Goal: Task Accomplishment & Management: Use online tool/utility

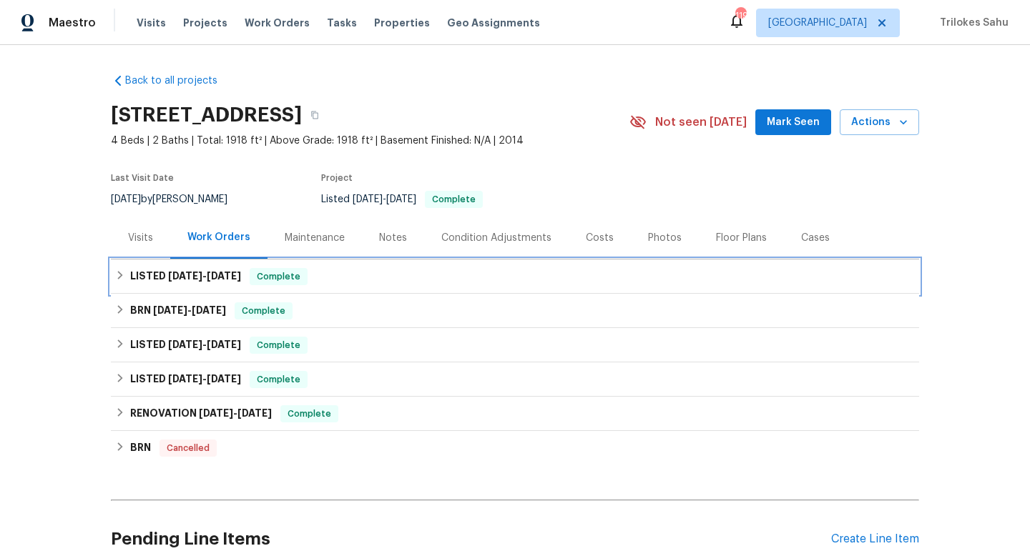
click at [112, 278] on div "LISTED [DATE] - [DATE] Complete" at bounding box center [515, 277] width 808 height 34
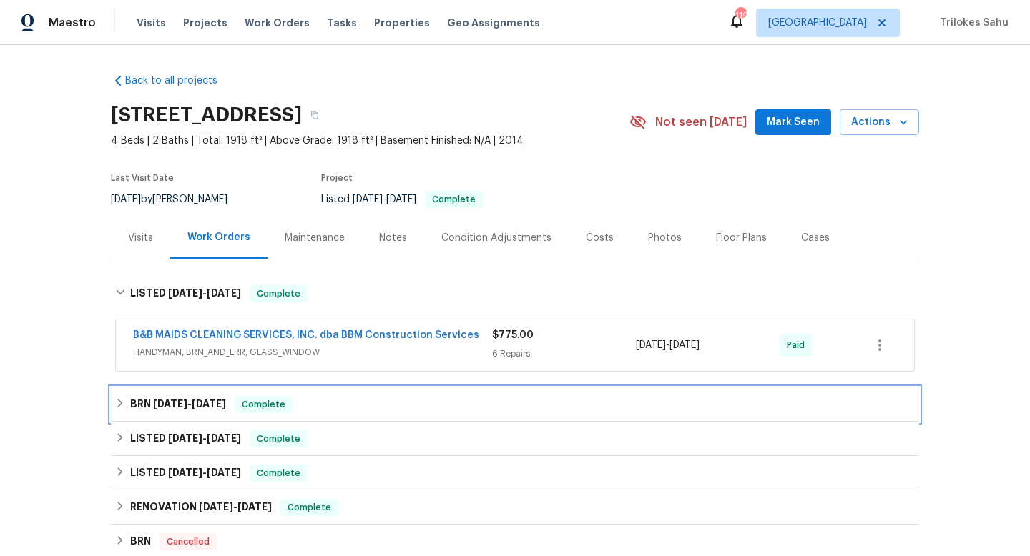
click at [119, 399] on icon at bounding box center [120, 403] width 10 height 10
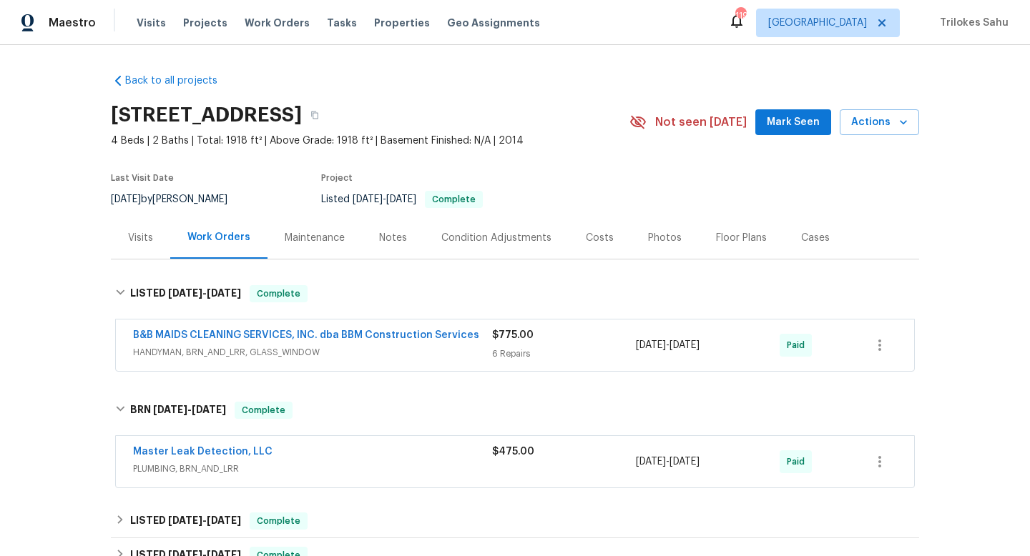
click at [154, 355] on span "HANDYMAN, BRN_AND_LRR, GLASS_WINDOW" at bounding box center [312, 352] width 359 height 14
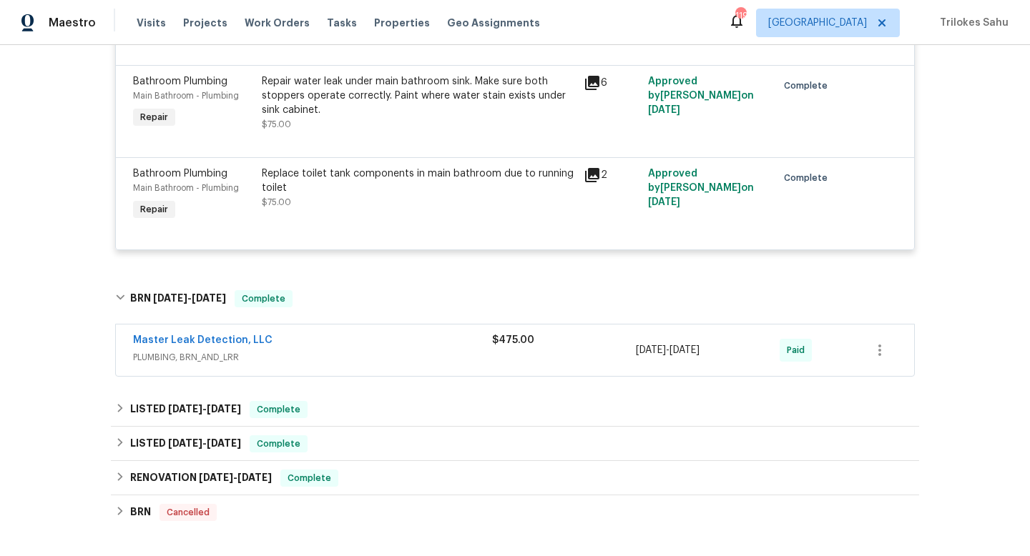
scroll to position [790, 0]
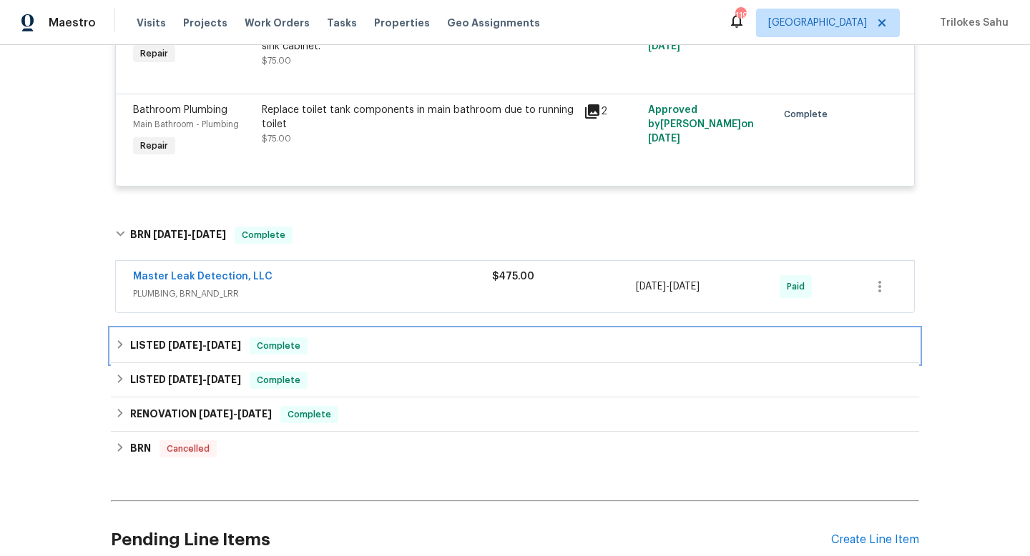
click at [119, 350] on icon at bounding box center [120, 345] width 10 height 10
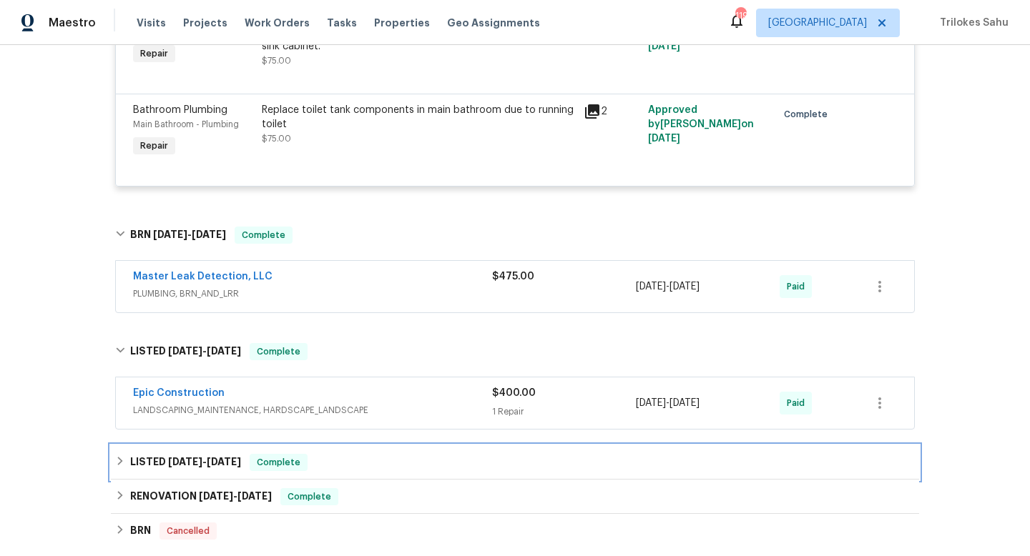
click at [115, 463] on icon at bounding box center [120, 461] width 10 height 10
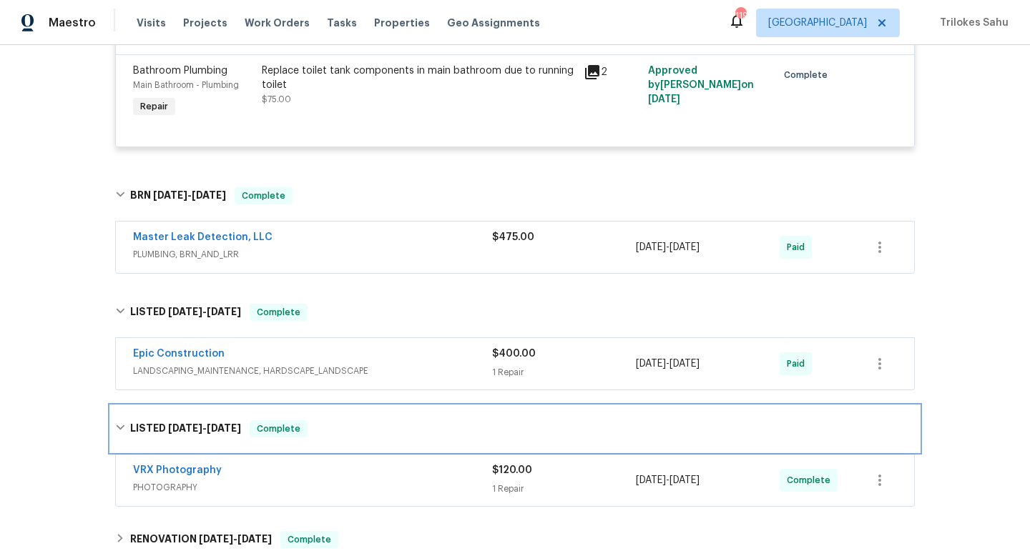
scroll to position [832, 0]
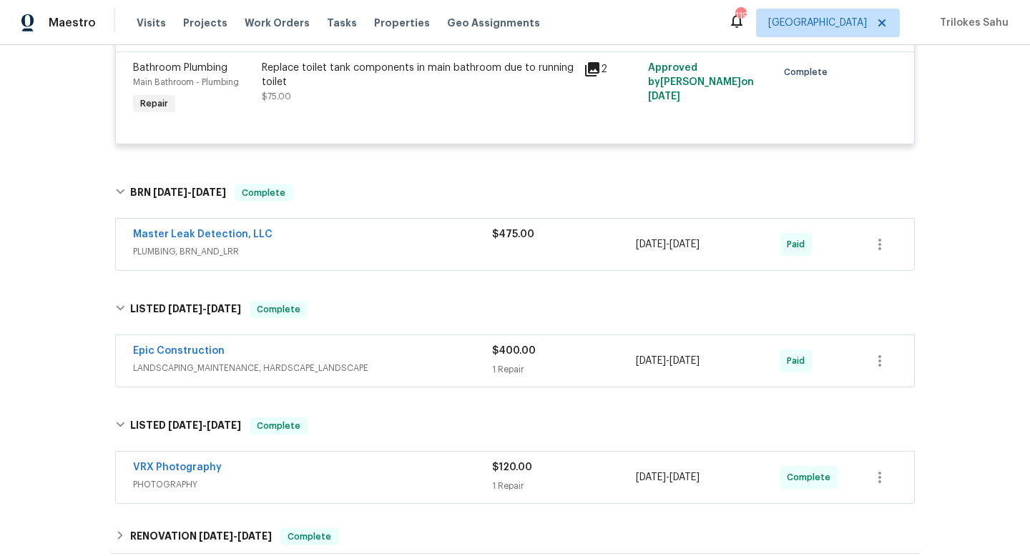
click at [143, 370] on span "LANDSCAPING_MAINTENANCE, HARDSCAPE_LANDSCAPE" at bounding box center [312, 368] width 359 height 14
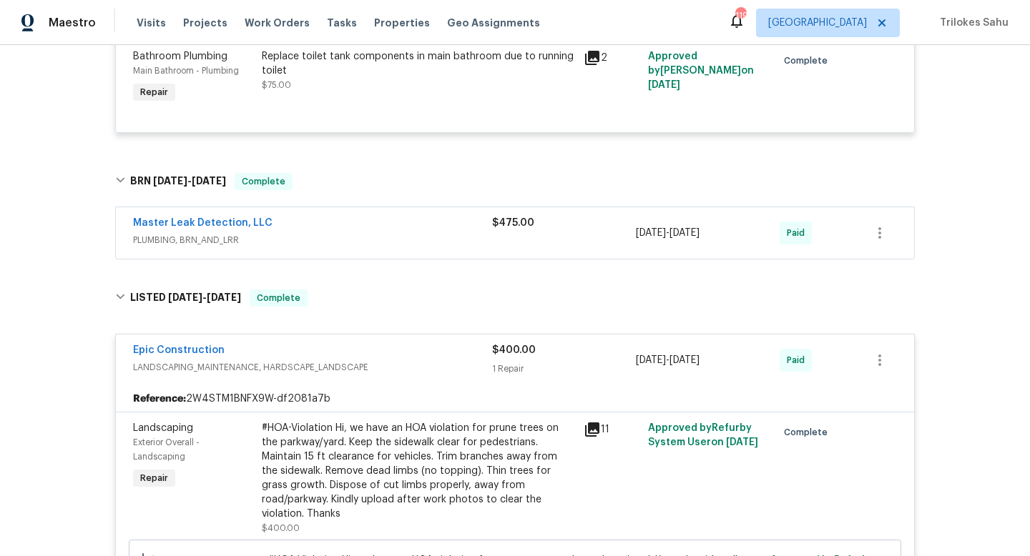
scroll to position [847, 0]
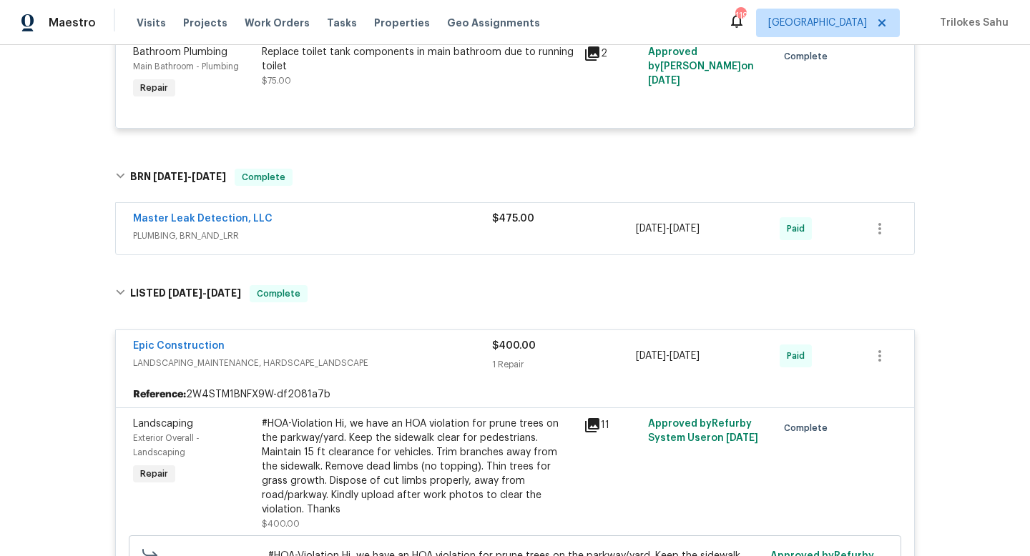
click at [174, 243] on span "PLUMBING, BRN_AND_LRR" at bounding box center [312, 236] width 359 height 14
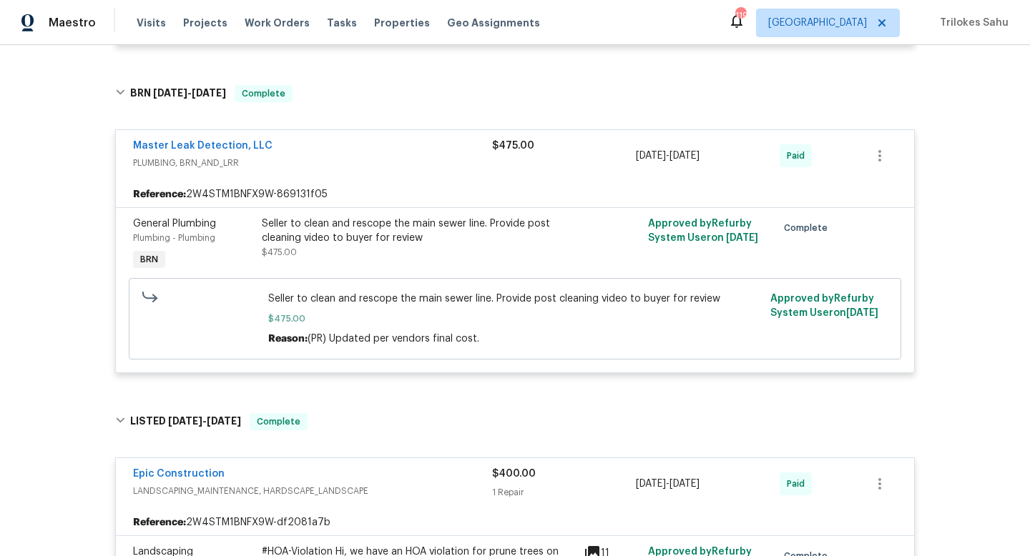
scroll to position [1595, 0]
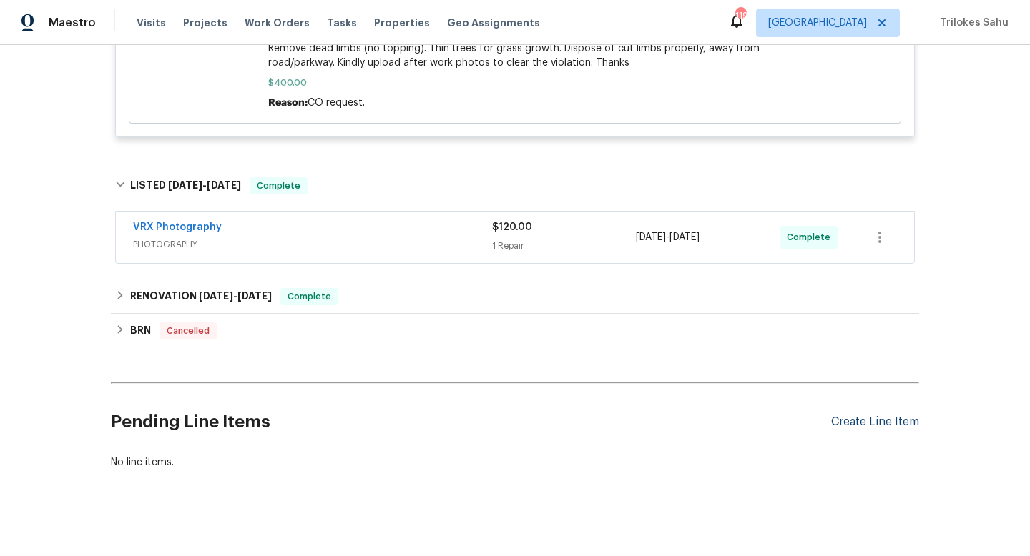
click at [885, 415] on div "Create Line Item" at bounding box center [875, 422] width 88 height 14
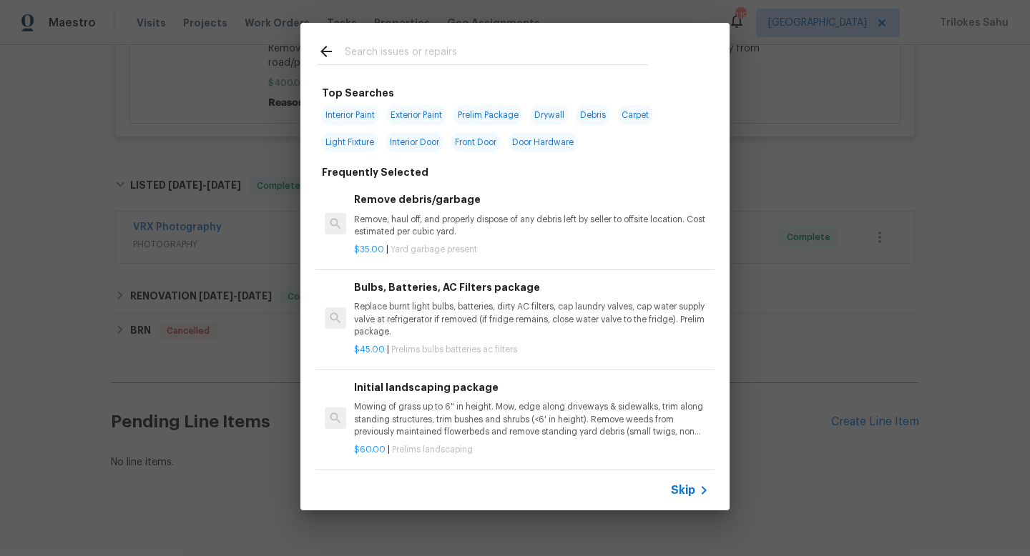
click at [682, 487] on span "Skip" at bounding box center [683, 490] width 24 height 14
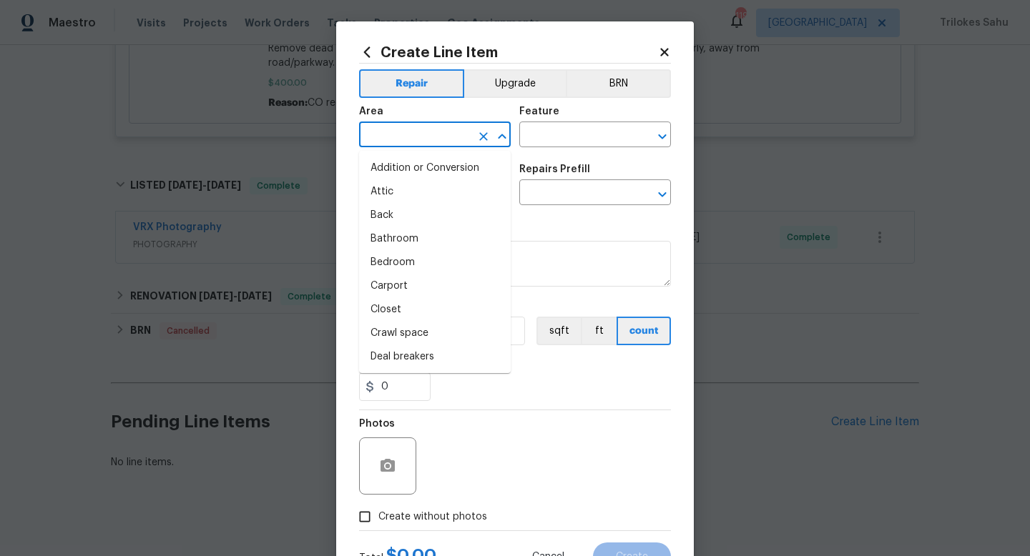
click at [414, 125] on input "text" at bounding box center [415, 136] width 112 height 22
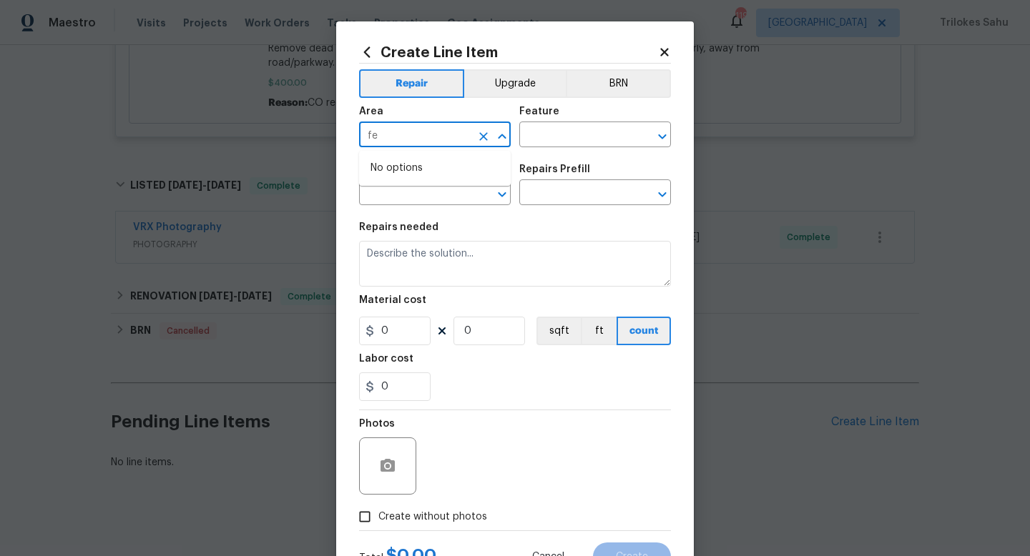
type input "f"
click at [391, 195] on li "Exterior Overall" at bounding box center [435, 192] width 152 height 24
type input "Exterior Overall"
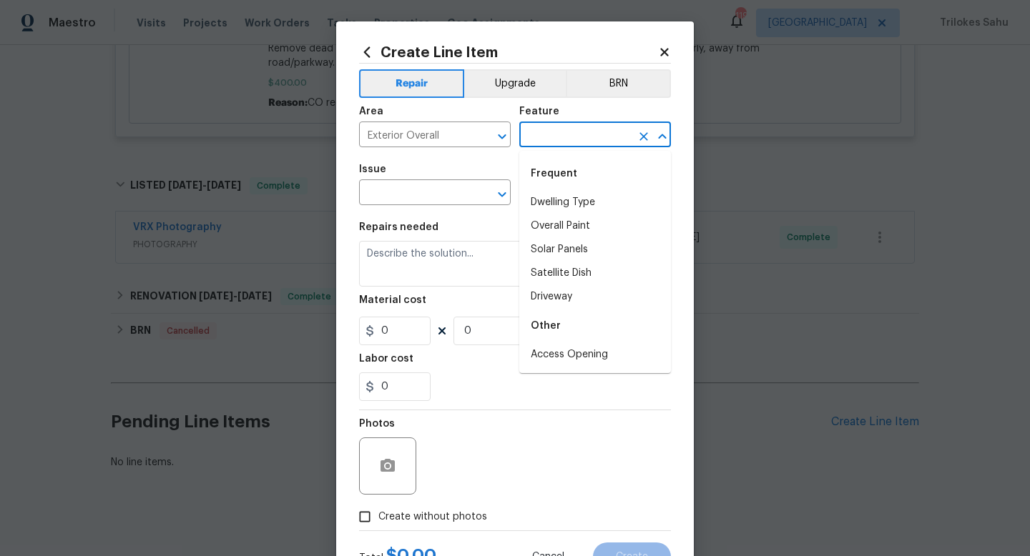
click at [543, 132] on input "text" at bounding box center [575, 136] width 112 height 22
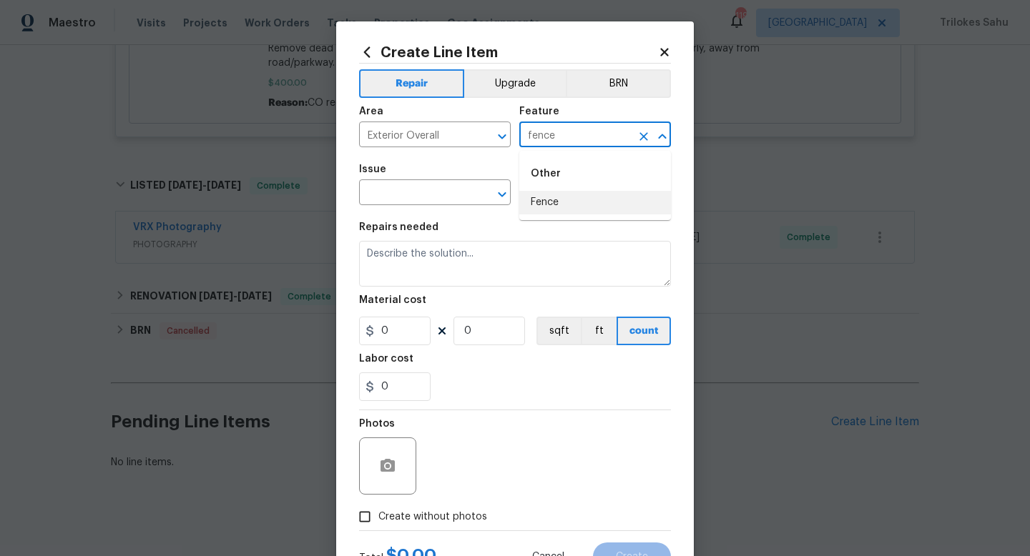
click at [538, 198] on li "Fence" at bounding box center [595, 203] width 152 height 24
type input "Fence"
click at [454, 194] on input "text" at bounding box center [415, 194] width 112 height 22
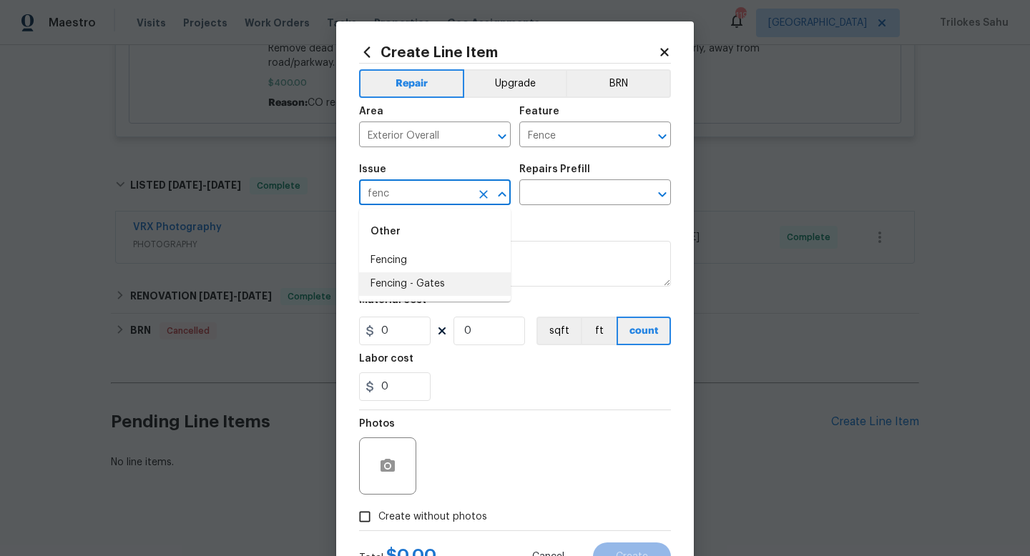
click at [387, 285] on li "Fencing - Gates" at bounding box center [435, 284] width 152 height 24
type input "Fencing - Gates"
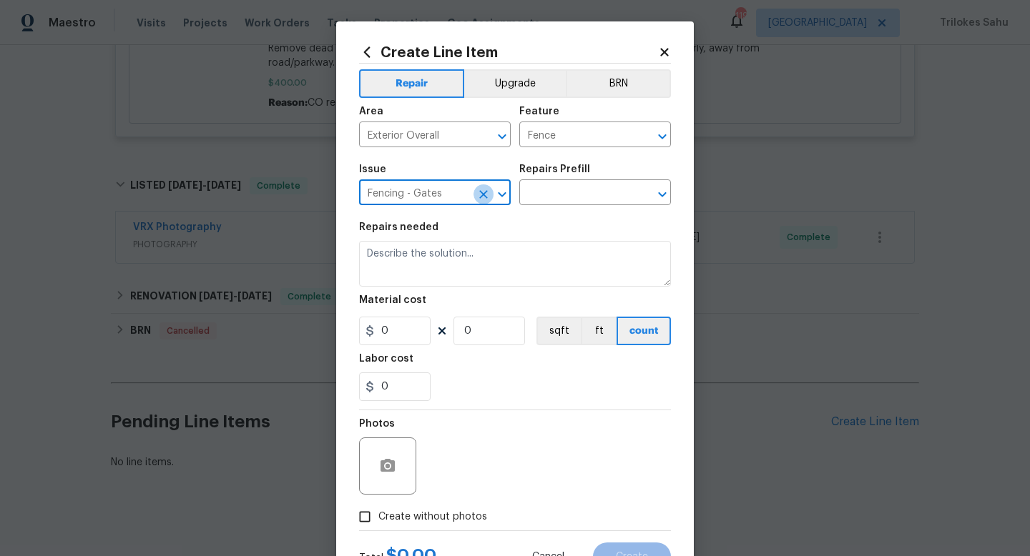
click at [481, 195] on icon "Clear" at bounding box center [483, 194] width 14 height 14
click at [428, 253] on li "Fencing" at bounding box center [435, 261] width 152 height 24
type input "Fencing"
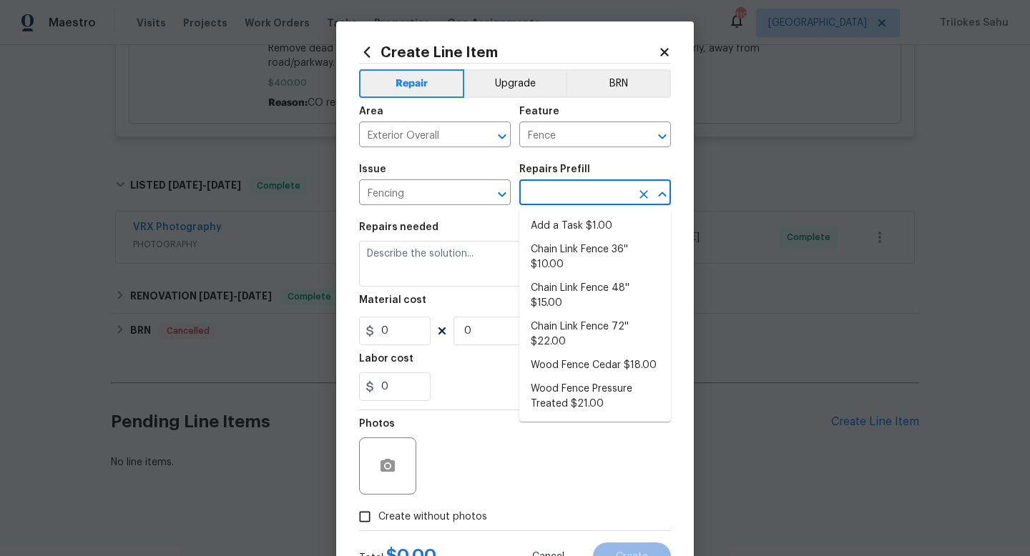
click at [544, 195] on input "text" at bounding box center [575, 194] width 112 height 22
click at [543, 230] on li "Add a Task $1.00" at bounding box center [595, 227] width 152 height 24
type input "Add a Task $1.00"
type textarea "HPM to detail"
type input "1"
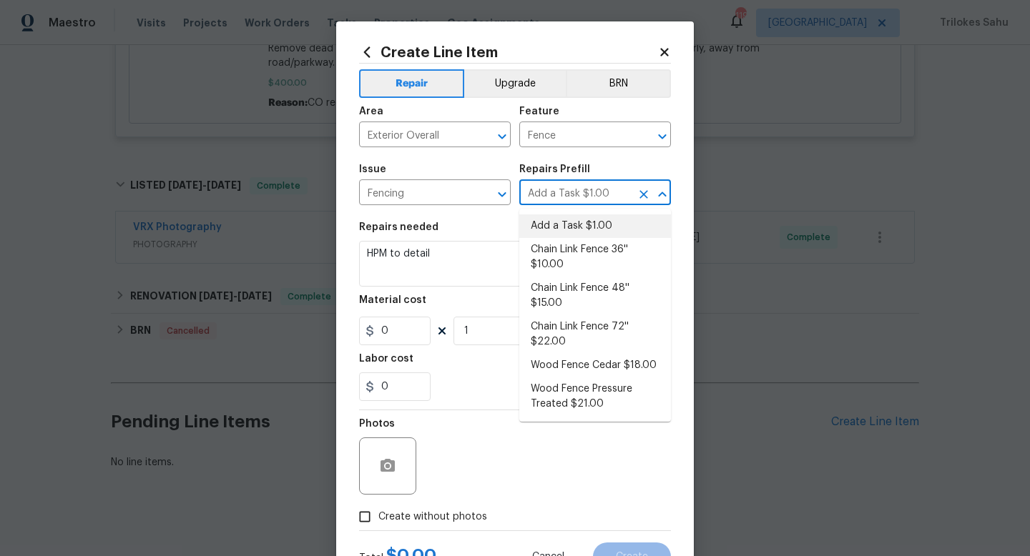
type input "1"
click at [641, 135] on icon "Clear" at bounding box center [643, 136] width 9 height 9
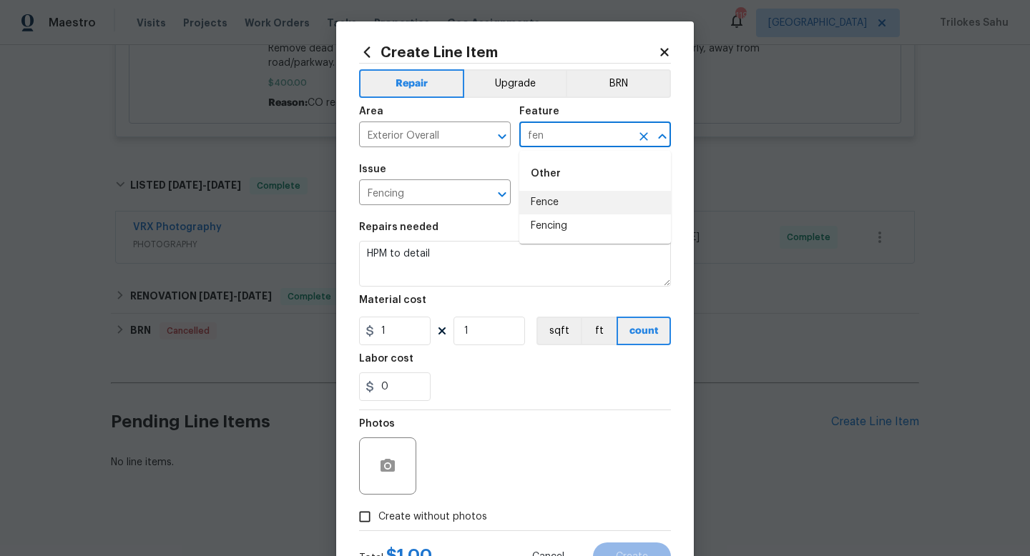
click at [564, 208] on li "Fence" at bounding box center [595, 203] width 152 height 24
type input "Fence"
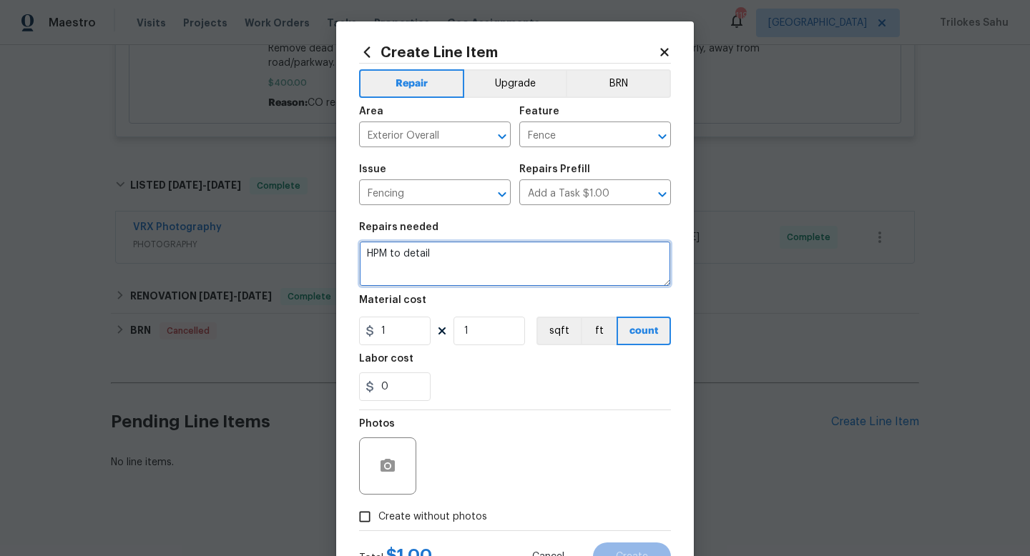
drag, startPoint x: 490, startPoint y: 265, endPoint x: 352, endPoint y: 249, distance: 139.0
click at [352, 249] on div "Create Line Item Repair Upgrade BRN Area Exterior Overall ​ Feature Fence ​ Iss…" at bounding box center [515, 307] width 358 height 573
paste textarea "Please stain the exterior fence. Any part of the fence that is visible from the…"
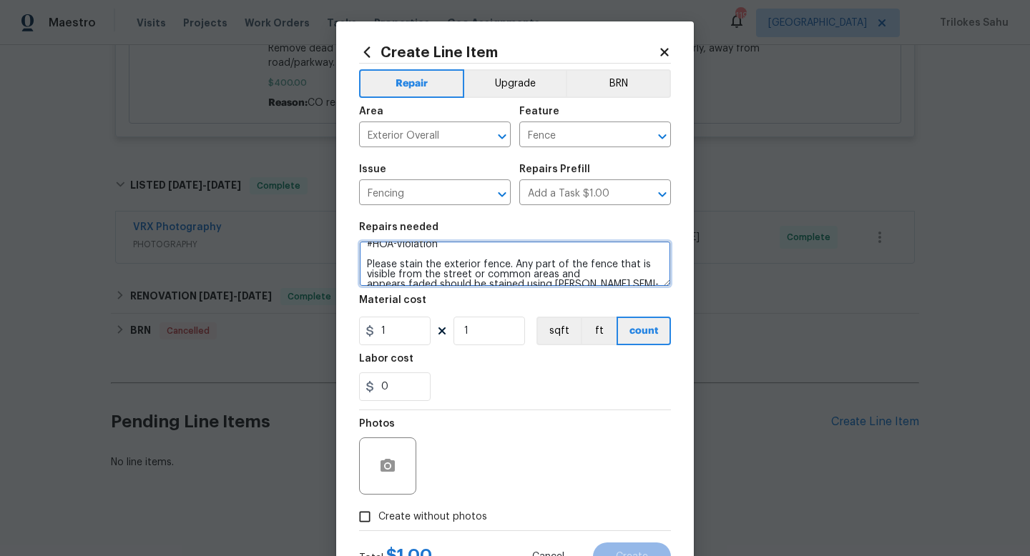
scroll to position [2, 0]
click at [366, 274] on textarea "#HOA-Violation Please stain the exterior fence. Any part of the fence that is v…" at bounding box center [515, 264] width 312 height 46
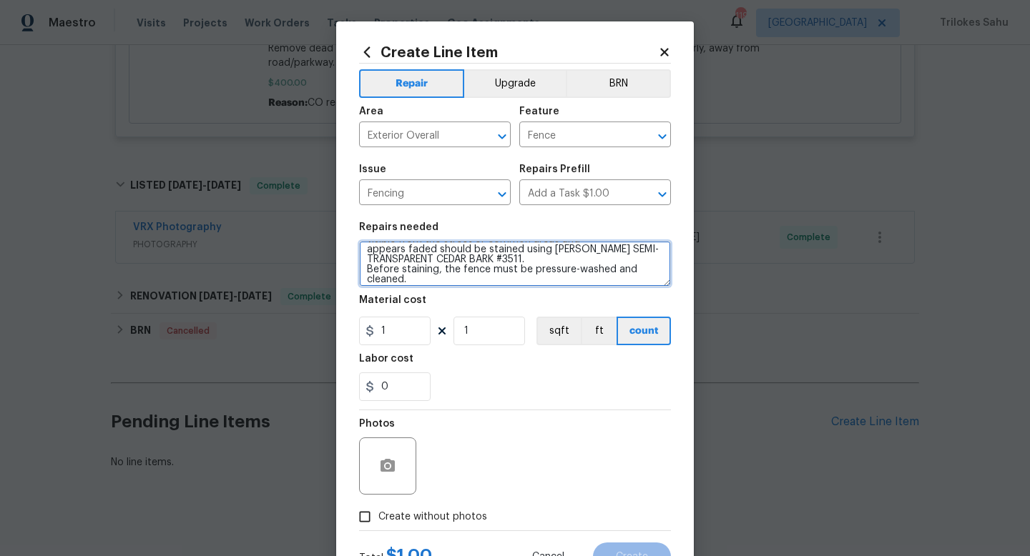
scroll to position [50, 0]
type textarea "#HOA-Violation Please stain the exterior fence. Any part of the fence that is v…"
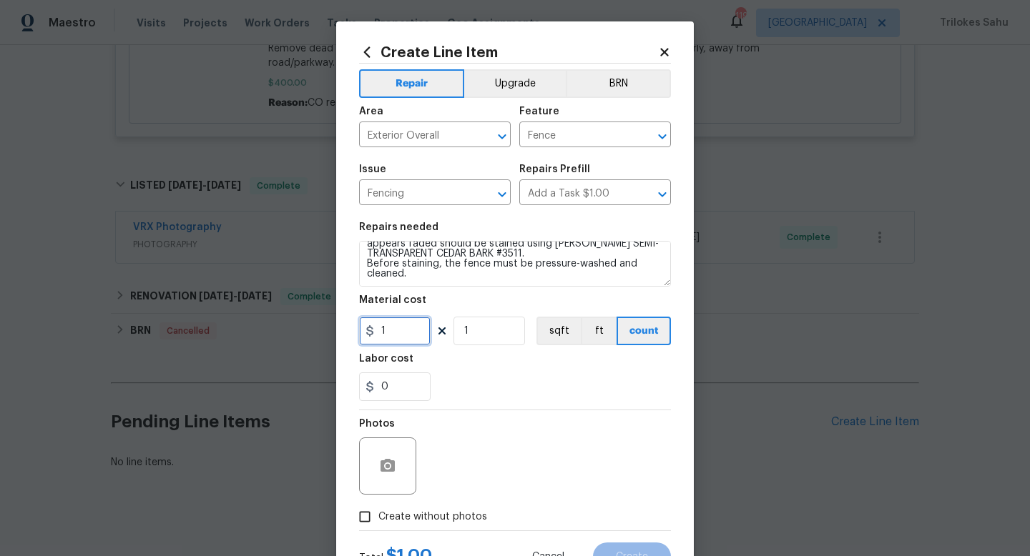
click at [394, 330] on input "1" at bounding box center [395, 331] width 72 height 29
type input "75"
click at [488, 426] on div "Photos" at bounding box center [515, 456] width 312 height 93
click at [365, 513] on input "Create without photos" at bounding box center [364, 516] width 27 height 27
click at [363, 514] on input "Create without photos" at bounding box center [364, 516] width 27 height 27
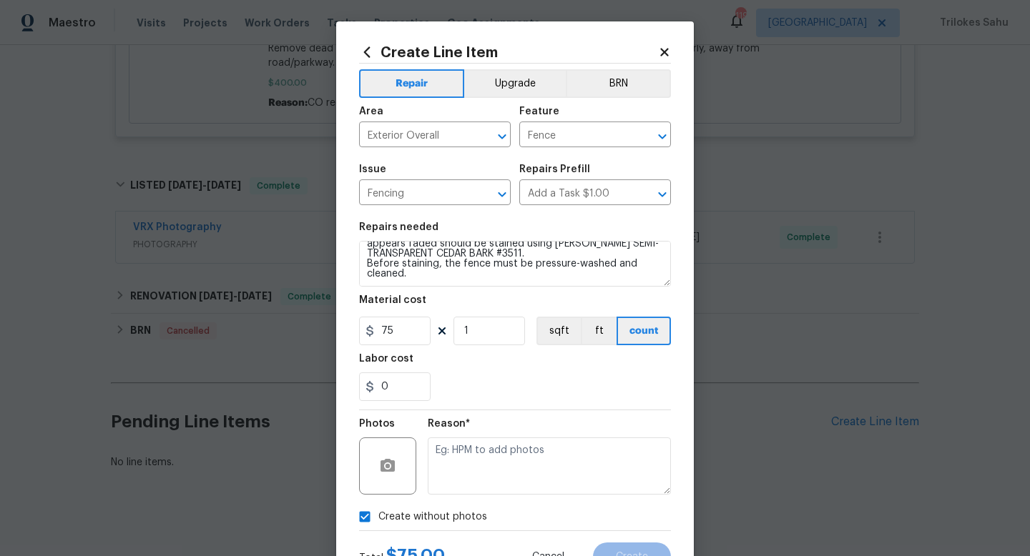
checkbox input "false"
click at [391, 463] on icon "button" at bounding box center [387, 465] width 14 height 13
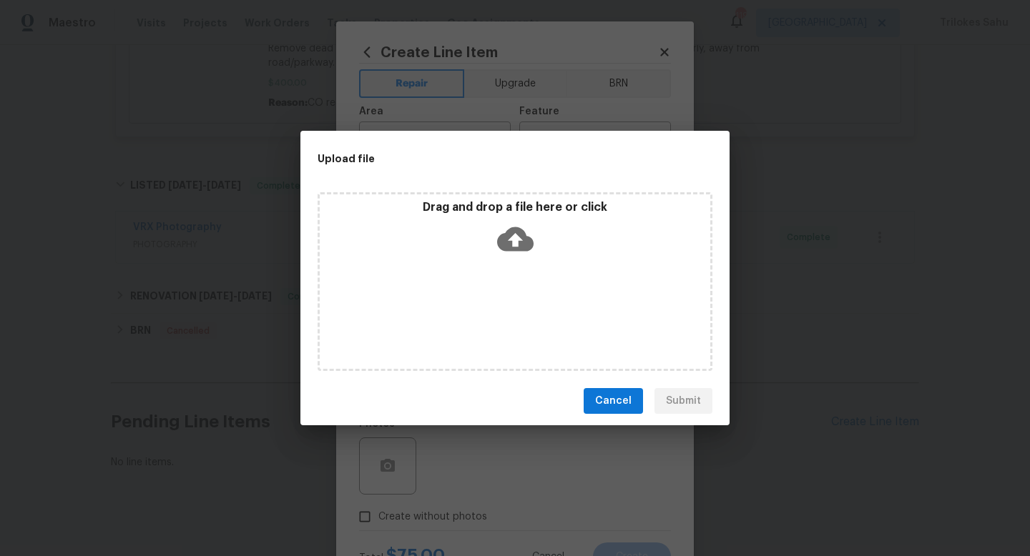
click at [508, 240] on icon at bounding box center [515, 239] width 36 height 24
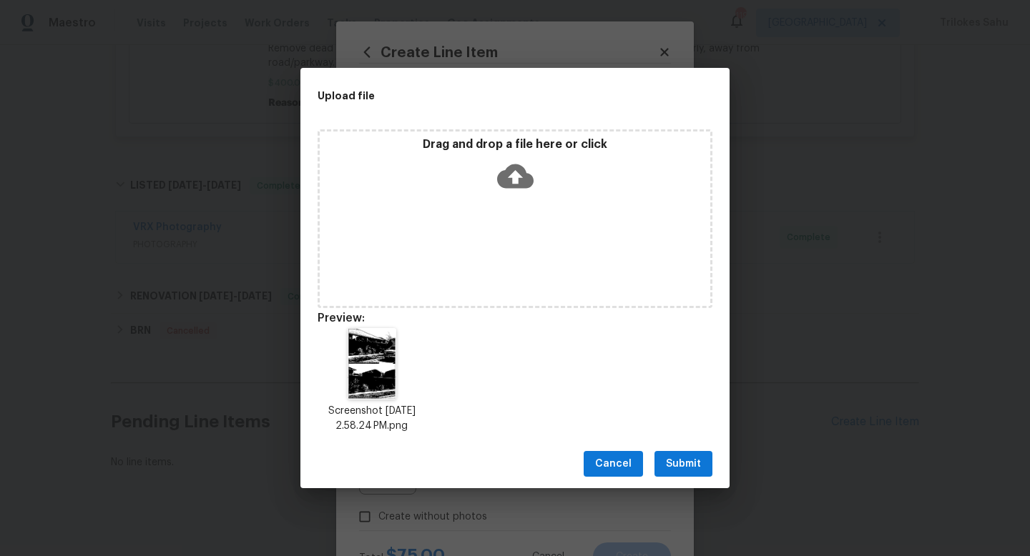
click at [676, 466] on span "Submit" at bounding box center [683, 465] width 35 height 18
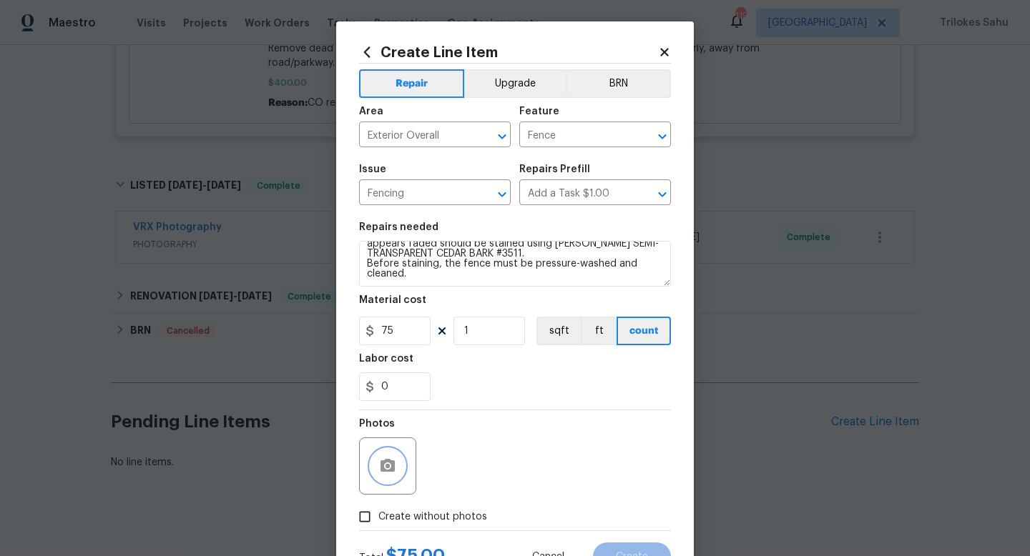
scroll to position [60, 0]
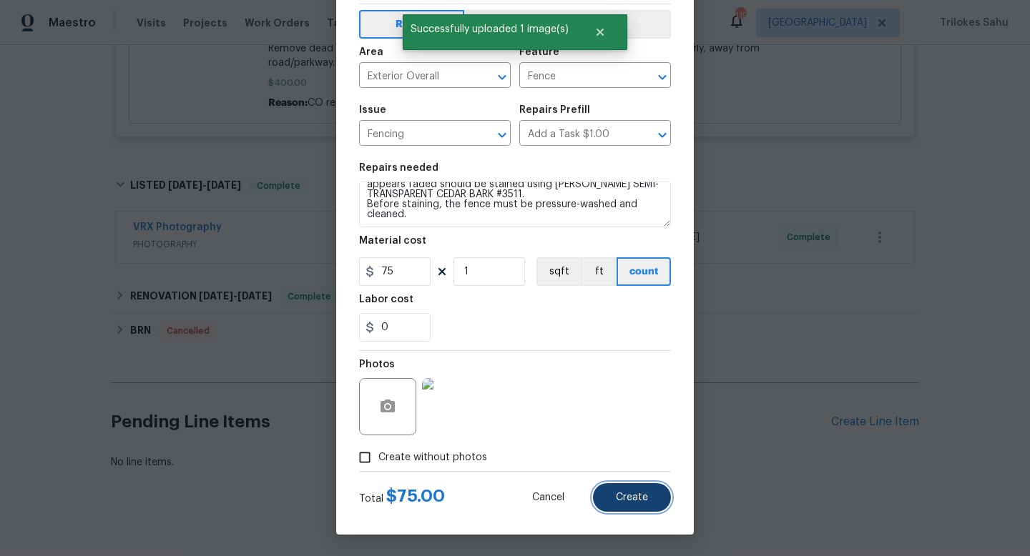
click at [627, 496] on span "Create" at bounding box center [632, 498] width 32 height 11
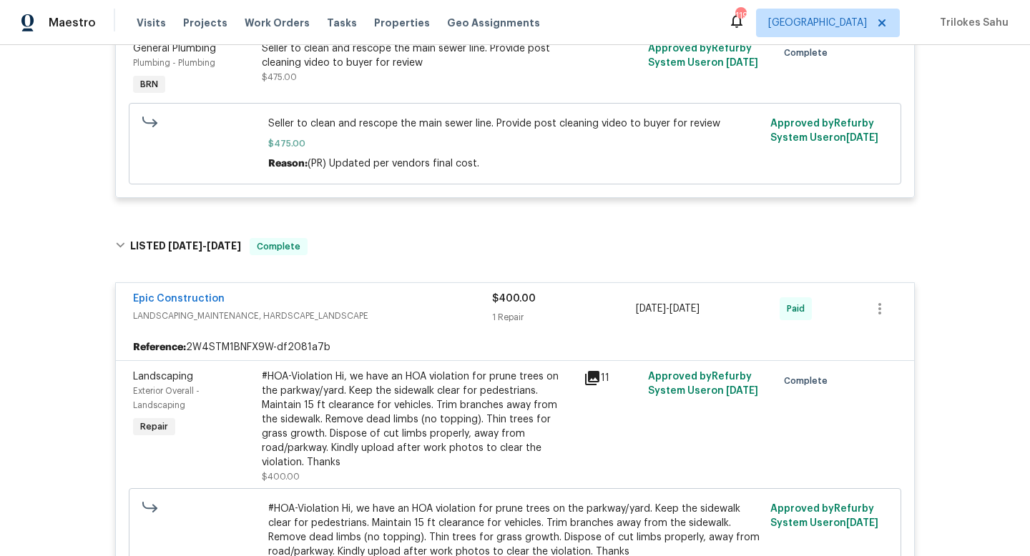
scroll to position [1129, 0]
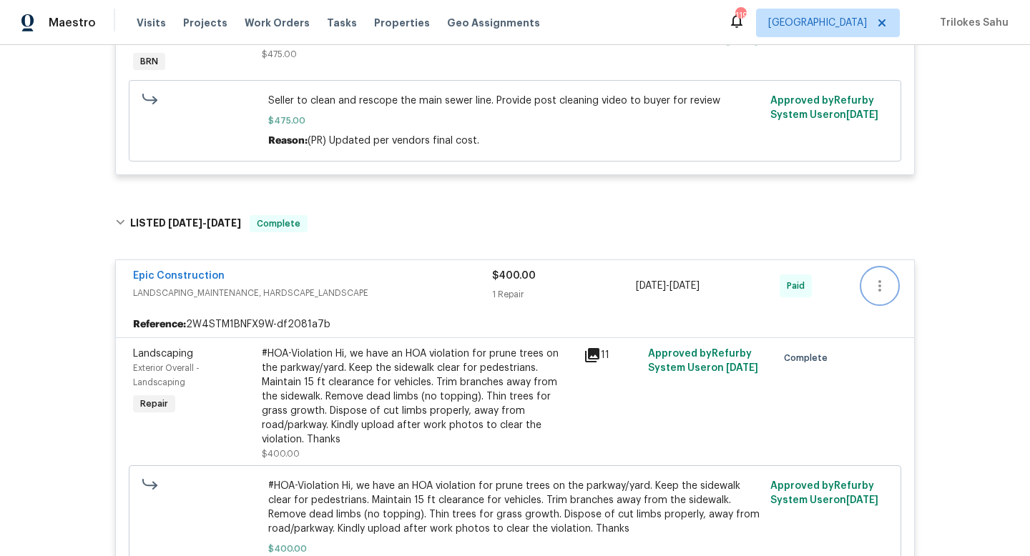
click at [878, 288] on icon "button" at bounding box center [879, 285] width 3 height 11
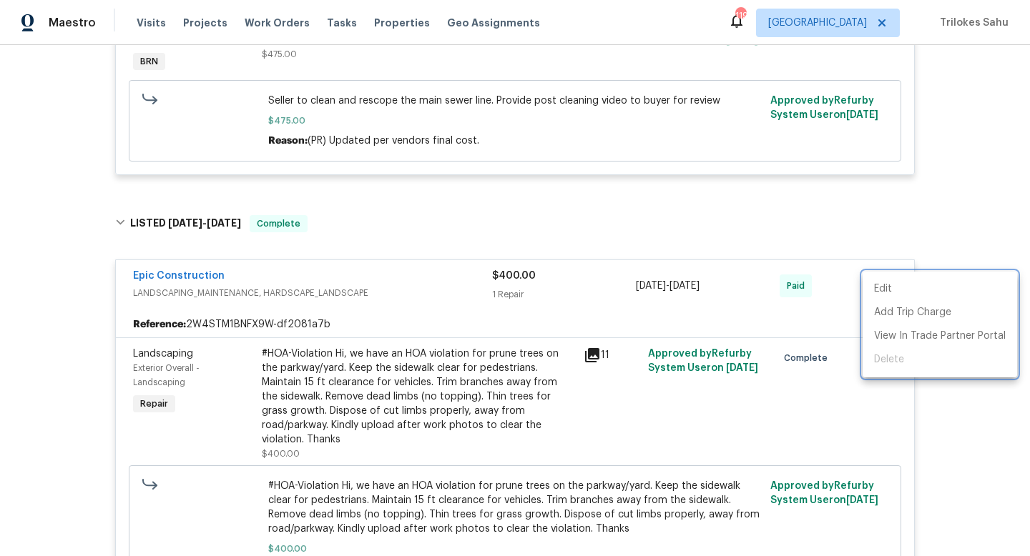
click at [815, 321] on div at bounding box center [515, 278] width 1030 height 556
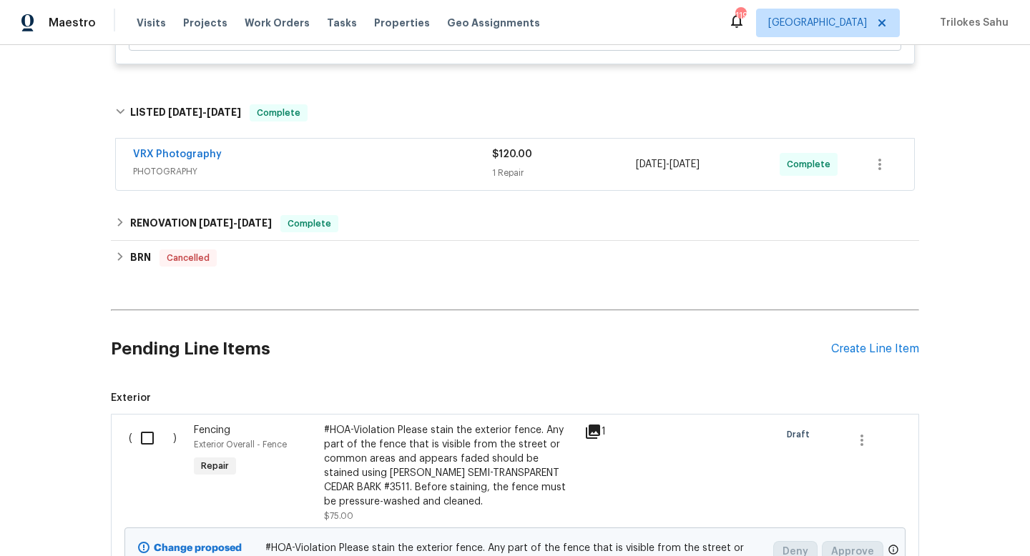
scroll to position [1830, 0]
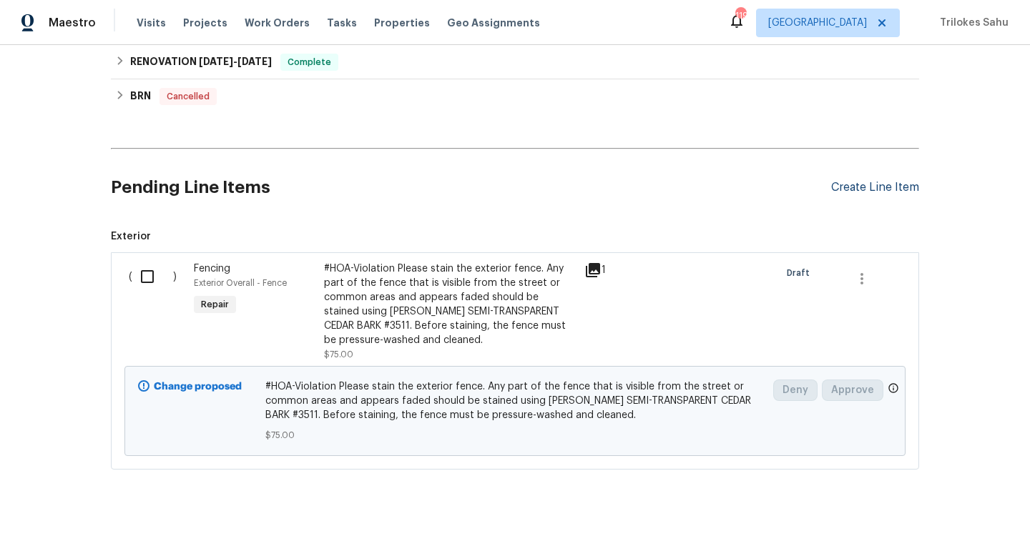
click at [881, 181] on div "Create Line Item" at bounding box center [875, 188] width 88 height 14
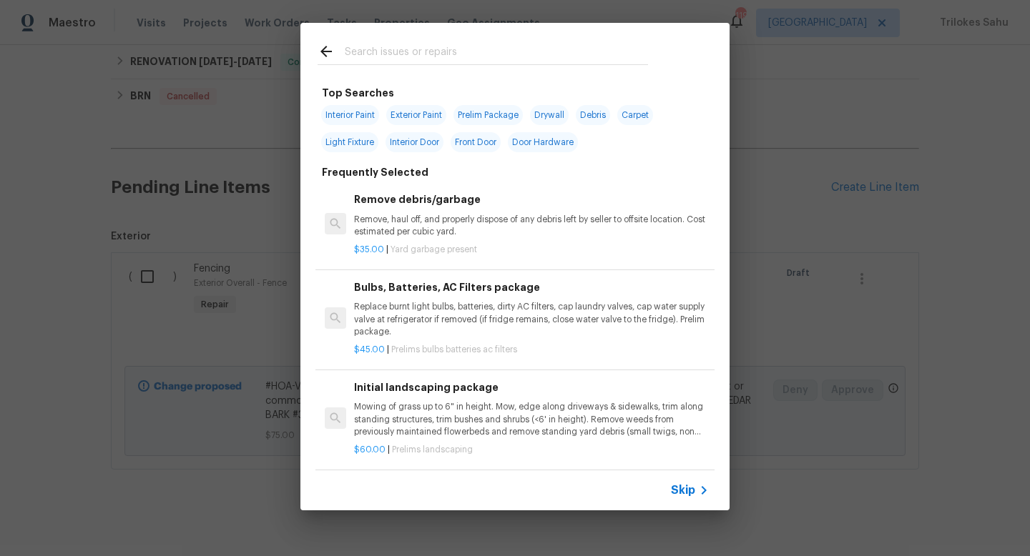
click at [217, 342] on div "Top Searches Interior Paint Exterior Paint Prelim Package Drywall Debris Carpet…" at bounding box center [515, 266] width 1030 height 533
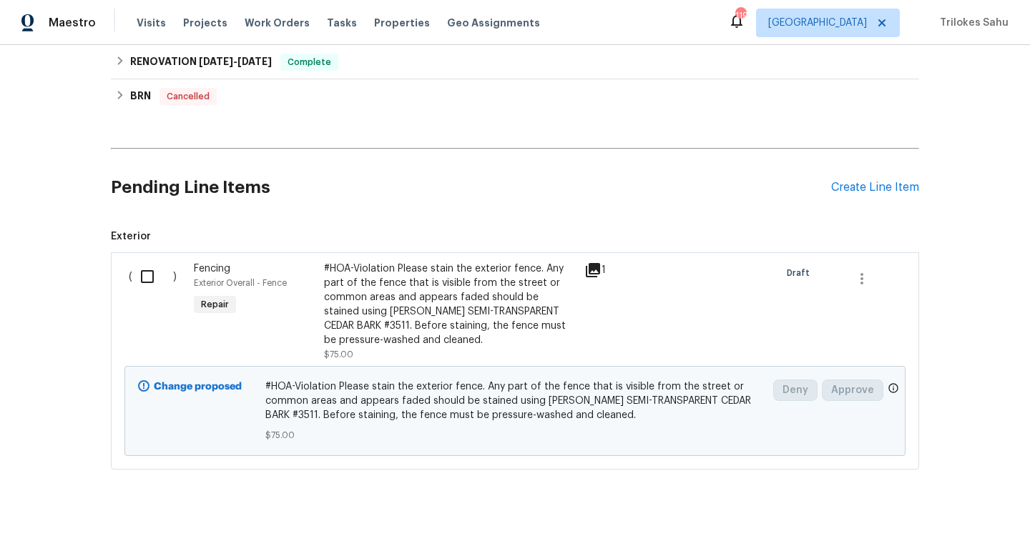
click at [145, 269] on input "checkbox" at bounding box center [152, 277] width 41 height 30
checkbox input "true"
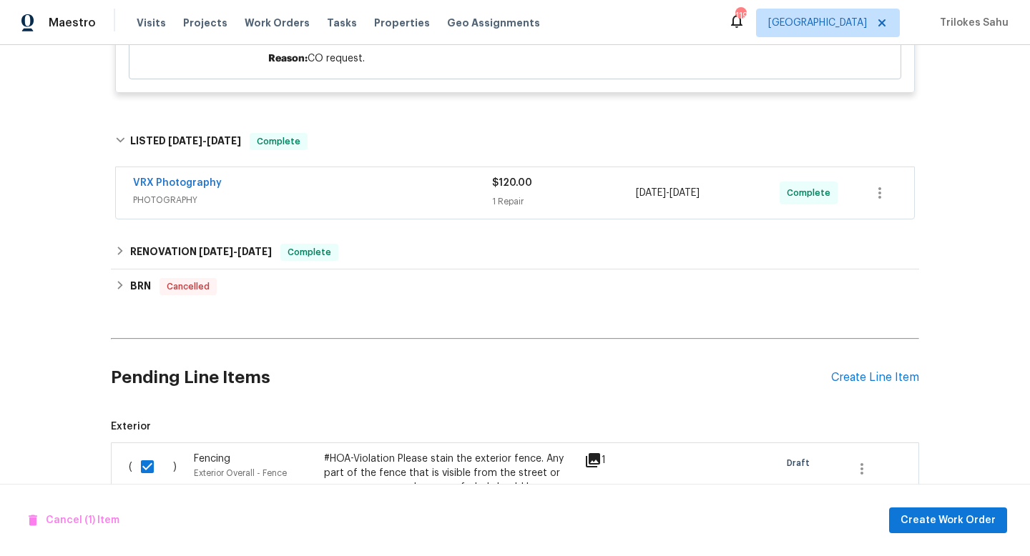
scroll to position [1626, 0]
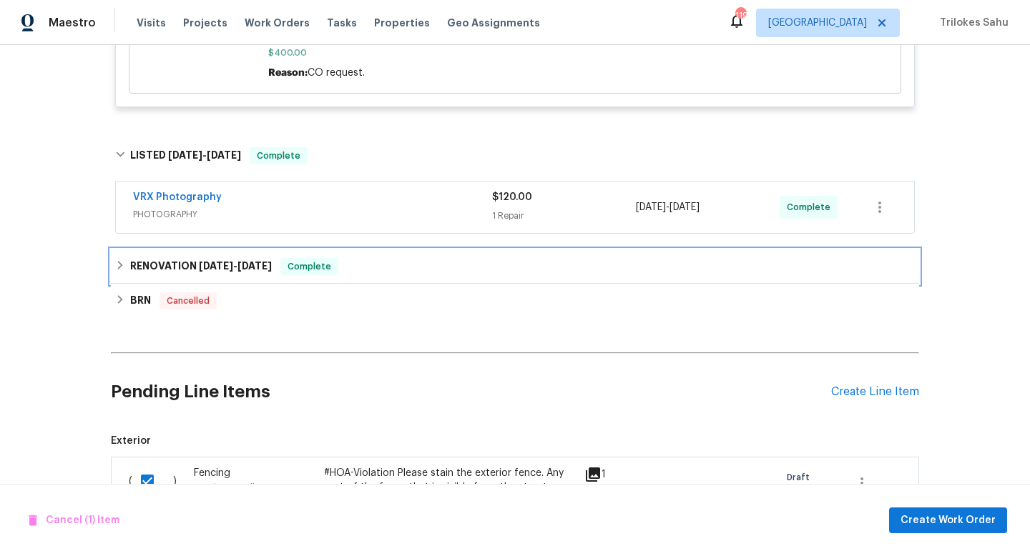
click at [112, 250] on div "RENOVATION [DATE] - [DATE] Complete" at bounding box center [515, 267] width 808 height 34
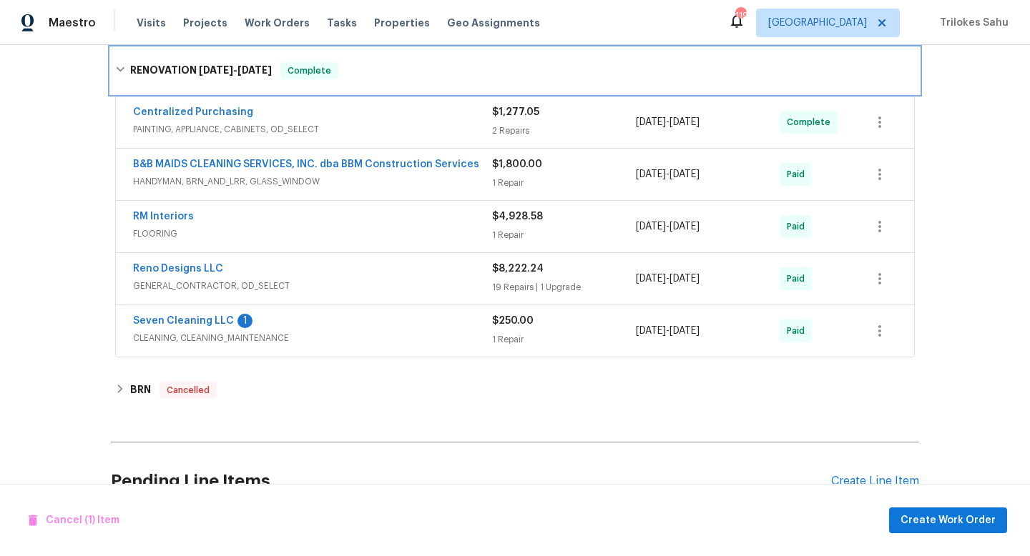
scroll to position [1852, 0]
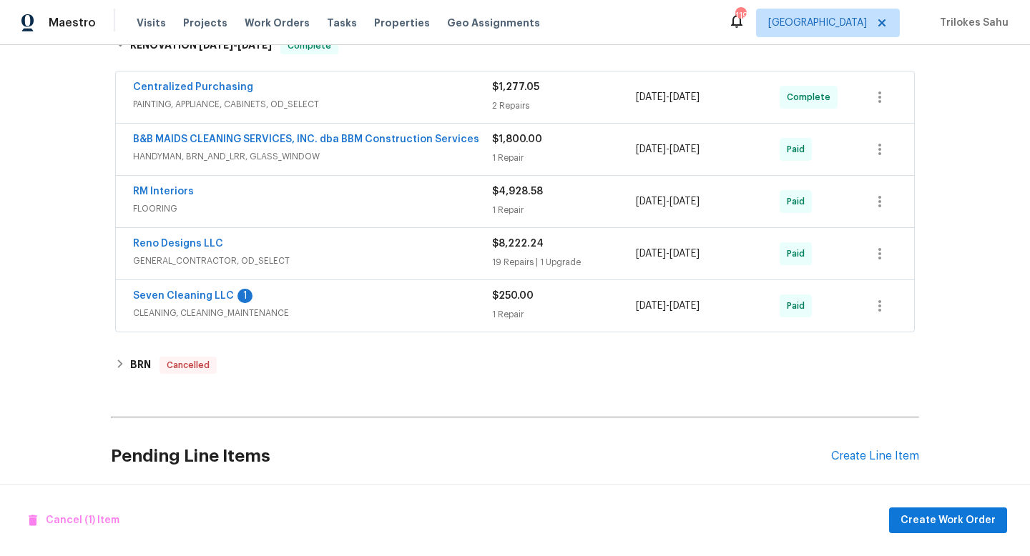
click at [160, 254] on span "GENERAL_CONTRACTOR, OD_SELECT" at bounding box center [312, 261] width 359 height 14
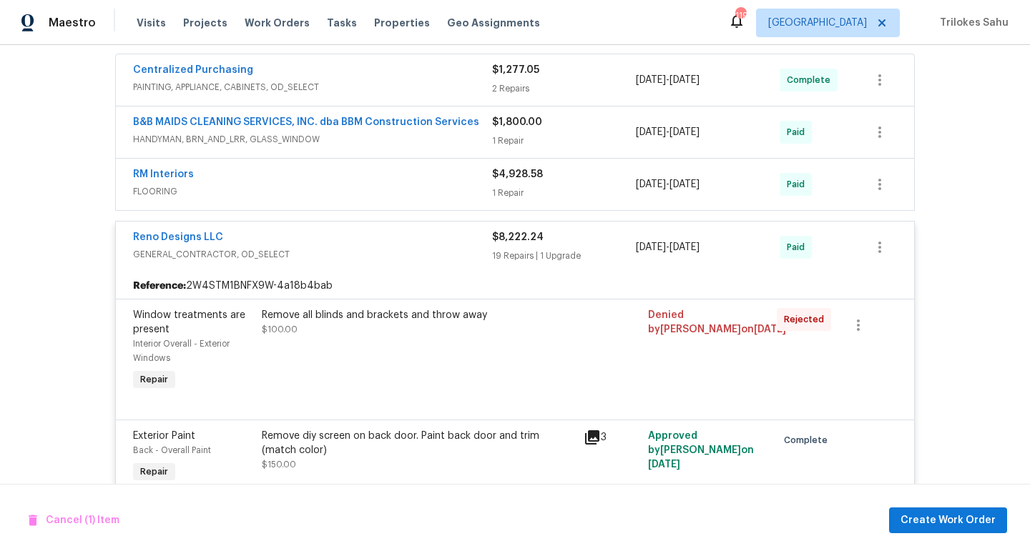
scroll to position [1873, 0]
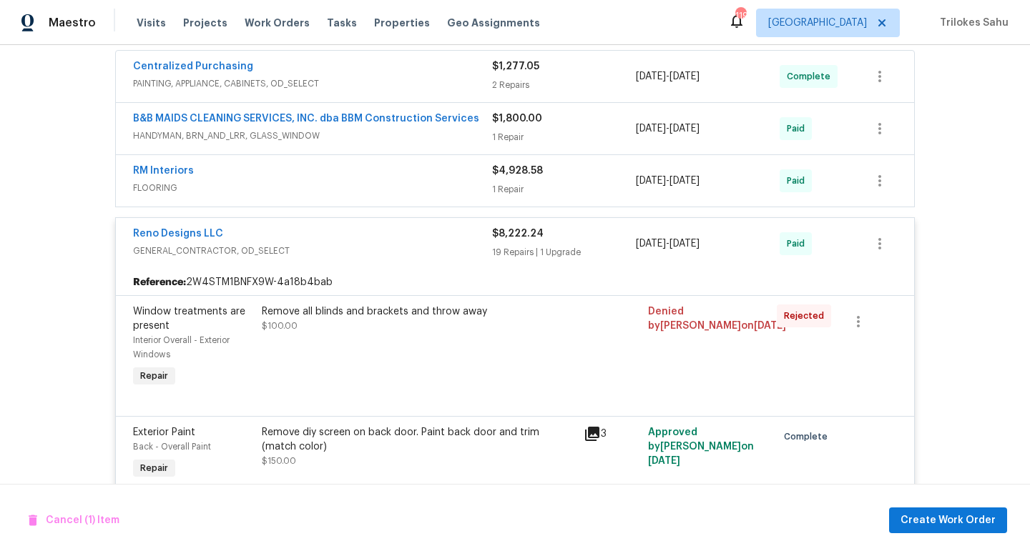
click at [235, 228] on div "Reno Designs LLC" at bounding box center [312, 235] width 359 height 17
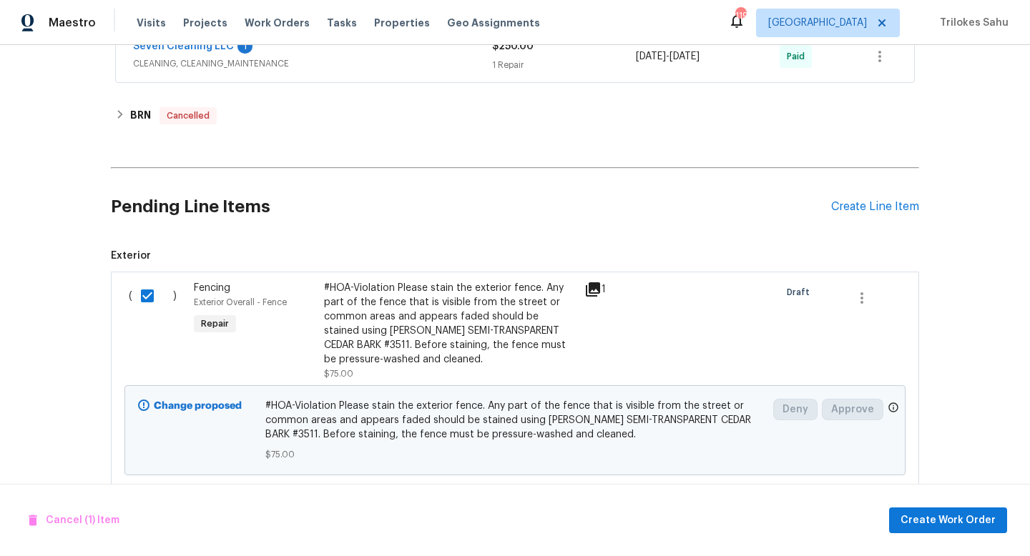
scroll to position [2121, 0]
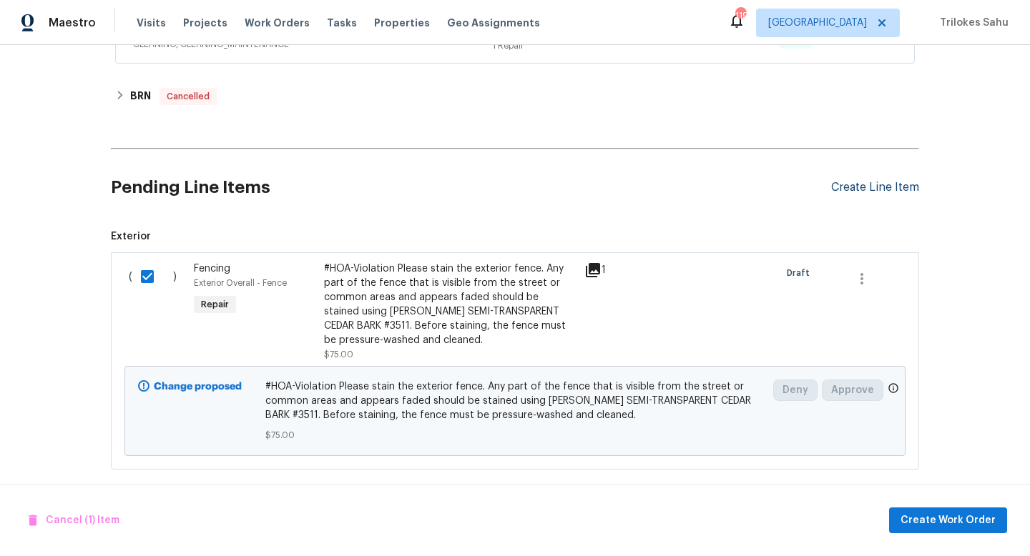
click at [891, 181] on div "Create Line Item" at bounding box center [875, 188] width 88 height 14
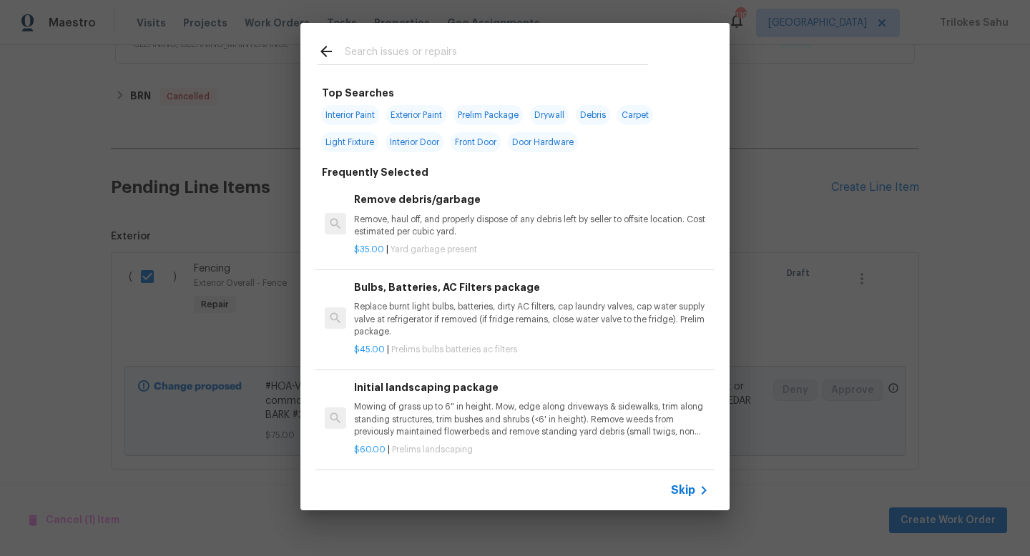
click at [677, 488] on span "Skip" at bounding box center [683, 490] width 24 height 14
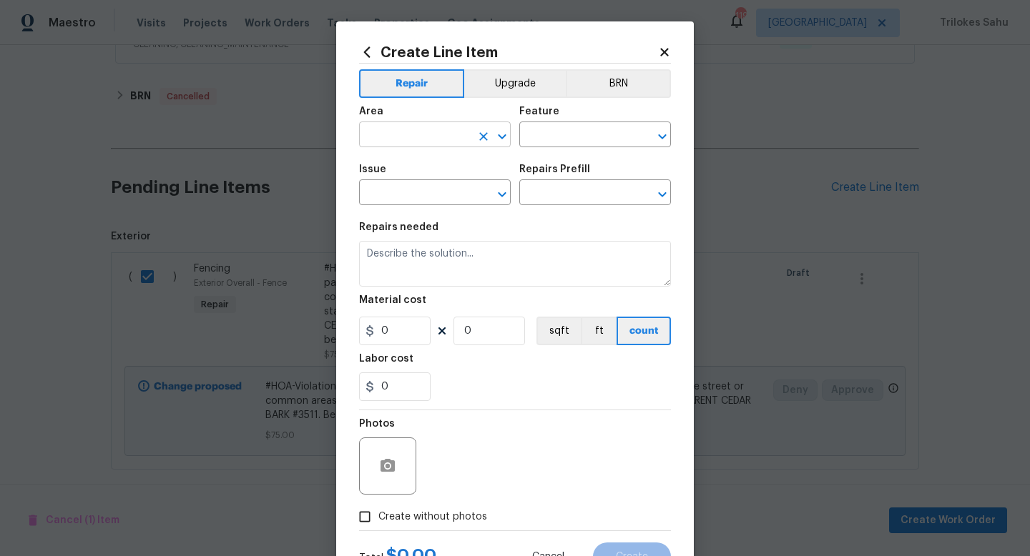
click at [387, 142] on input "text" at bounding box center [415, 136] width 112 height 22
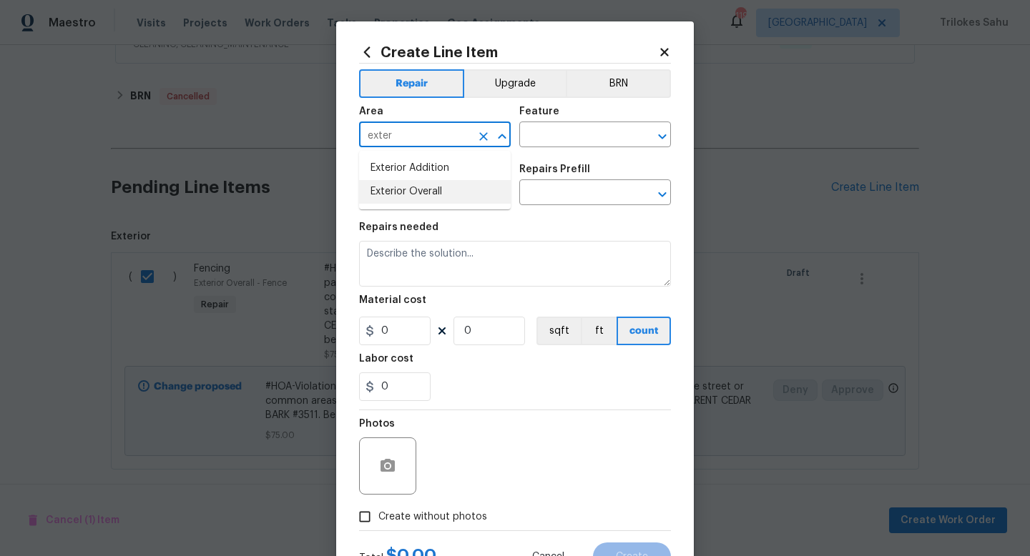
click at [383, 190] on li "Exterior Overall" at bounding box center [435, 192] width 152 height 24
type input "Exterior Overall"
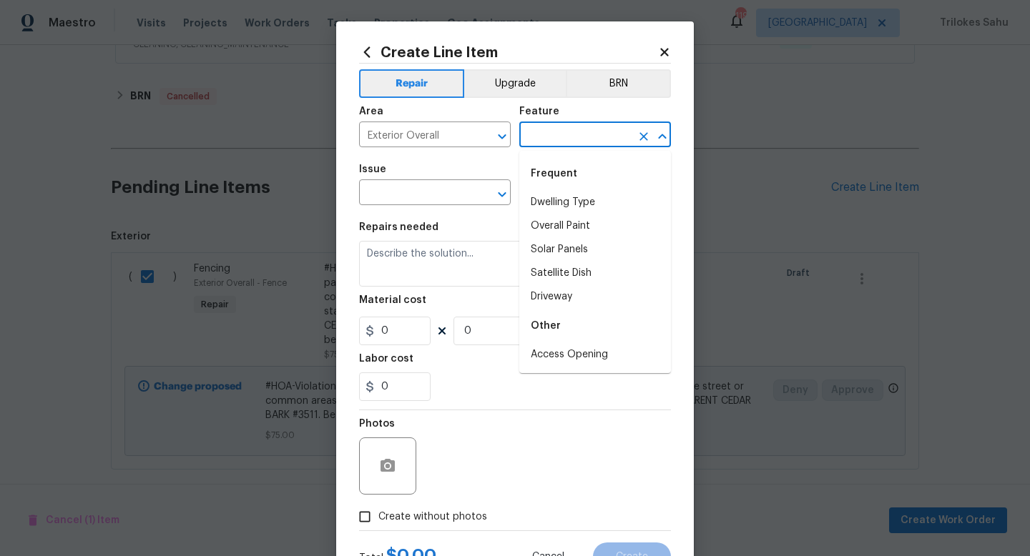
click at [559, 126] on input "text" at bounding box center [575, 136] width 112 height 22
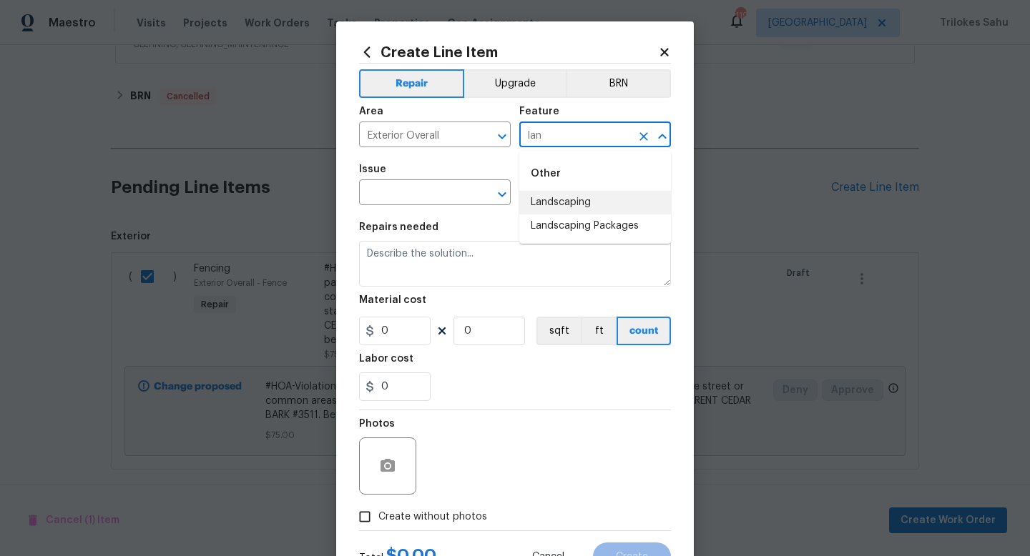
click at [570, 200] on li "Landscaping" at bounding box center [595, 203] width 152 height 24
type input "Landscaping"
click at [433, 197] on input "text" at bounding box center [415, 194] width 112 height 22
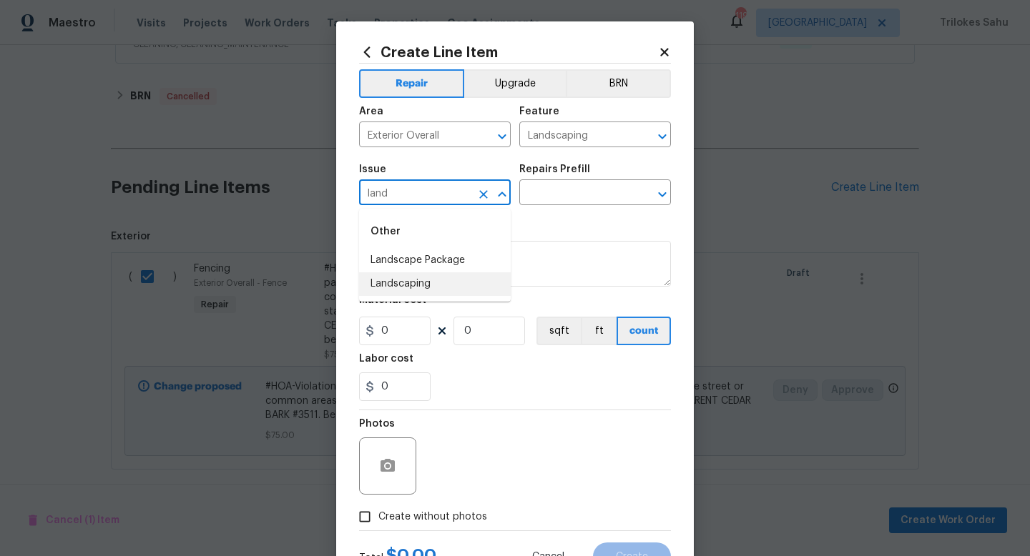
click at [428, 282] on li "Landscaping" at bounding box center [435, 284] width 152 height 24
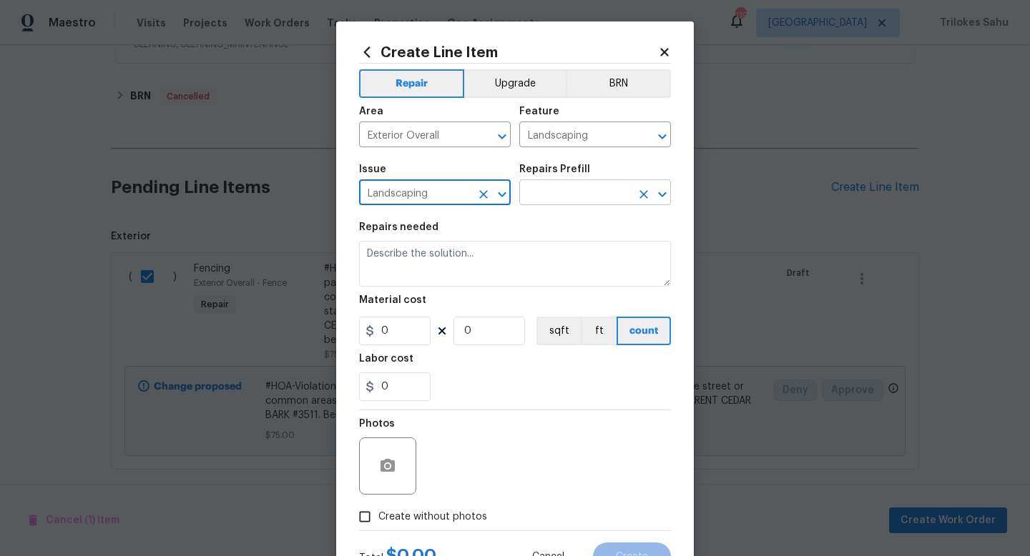
type input "Landscaping"
click at [553, 198] on input "text" at bounding box center [575, 194] width 112 height 22
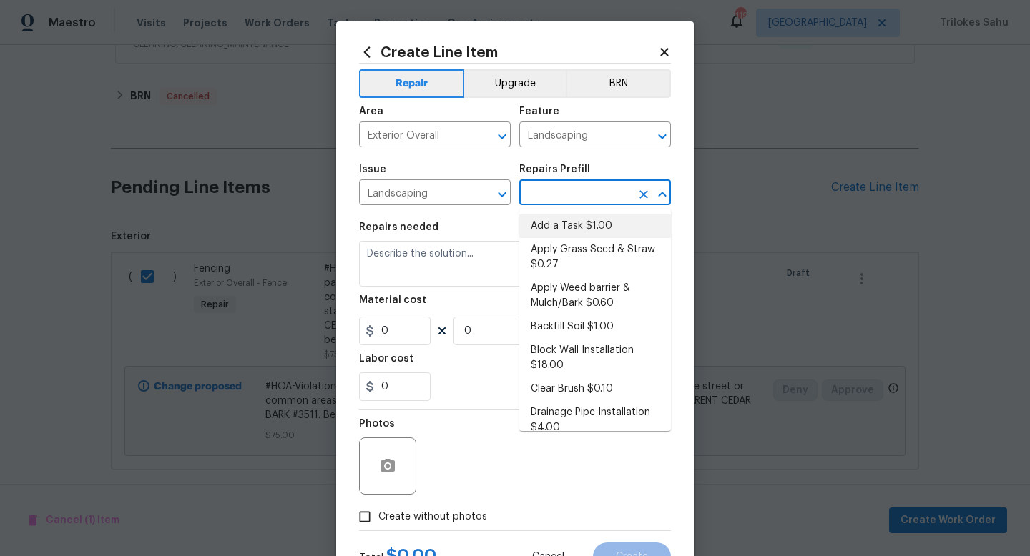
click at [546, 222] on li "Add a Task $1.00" at bounding box center [595, 227] width 152 height 24
type input "Add a Task $1.00"
type textarea "HPM to detail"
type input "1"
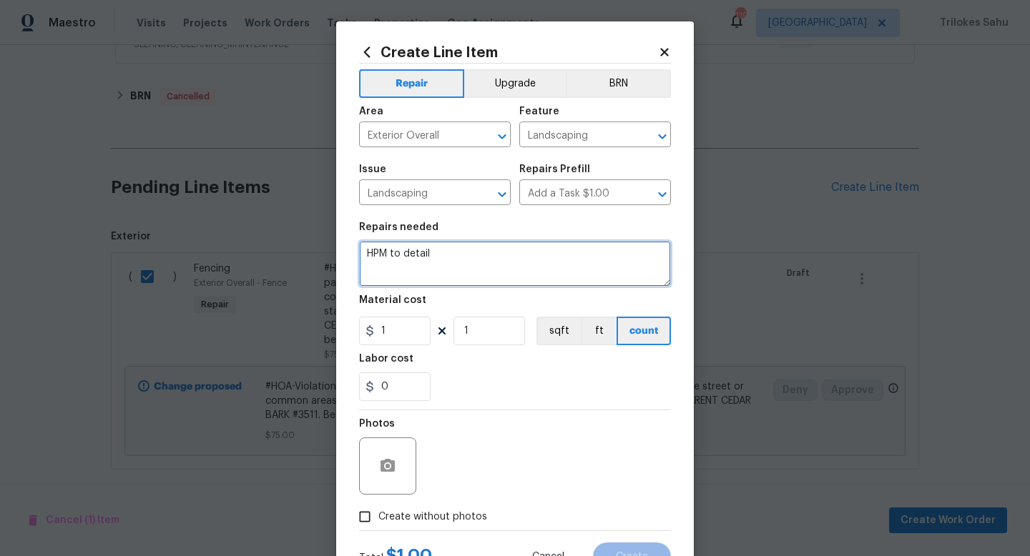
drag, startPoint x: 509, startPoint y: 260, endPoint x: 353, endPoint y: 251, distance: 156.8
click at [353, 251] on div "Create Line Item Repair Upgrade BRN Area Exterior Overall ​ Feature Landscaping…" at bounding box center [515, 307] width 358 height 573
click at [368, 256] on textarea "HOA violation" at bounding box center [515, 264] width 312 height 46
drag, startPoint x: 400, startPoint y: 252, endPoint x: 405, endPoint y: 313, distance: 61.7
click at [400, 252] on textarea "@HOA violation" at bounding box center [515, 264] width 312 height 46
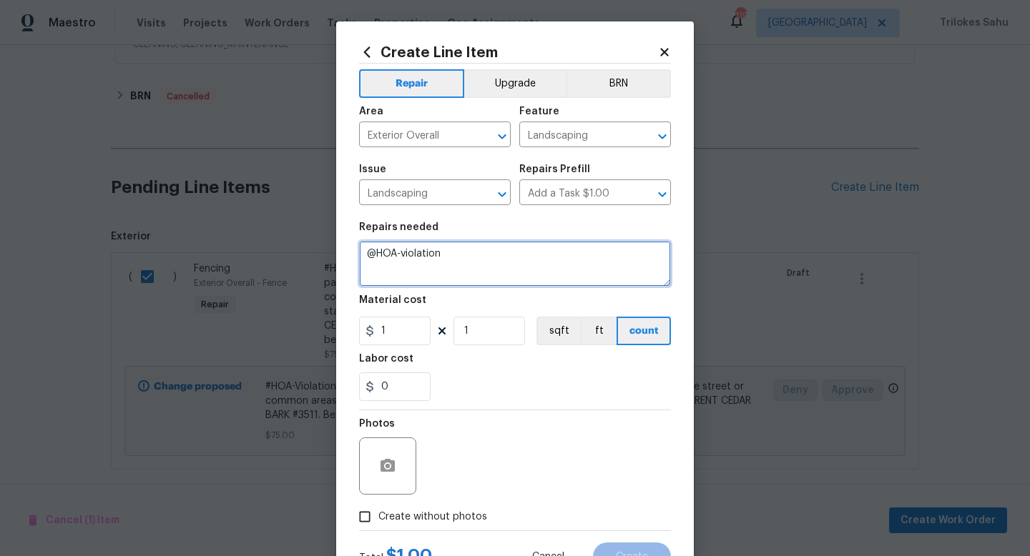
click at [454, 273] on textarea "@HOA-violation" at bounding box center [515, 264] width 312 height 46
click at [377, 254] on textarea "@HOA-Violation" at bounding box center [515, 264] width 312 height 46
click at [377, 273] on textarea "#HOA-Violation" at bounding box center [515, 264] width 312 height 46
paste textarea "we have an HOA violation for prune trees on the parkway/yard. Keep the sidewalk…"
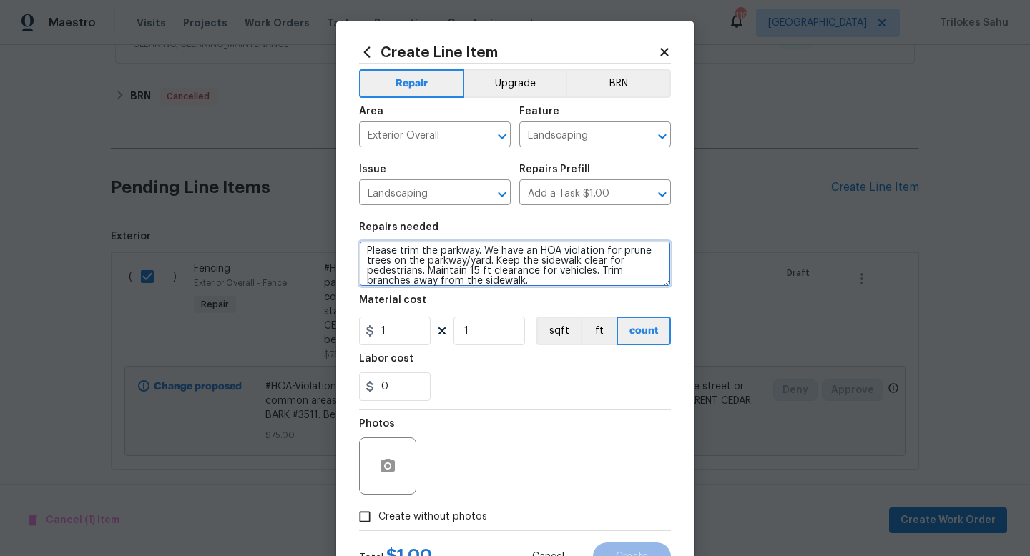
drag, startPoint x: 484, startPoint y: 252, endPoint x: 367, endPoint y: 252, distance: 117.3
click at [367, 252] on textarea "#HOA-Violation Please trim the parkway. We have an HOA violation for prune tree…" at bounding box center [515, 264] width 312 height 46
click at [633, 275] on textarea "#HOA-Violation We have an HOA violation for prune trees on the parkway/yard. Ke…" at bounding box center [515, 264] width 312 height 46
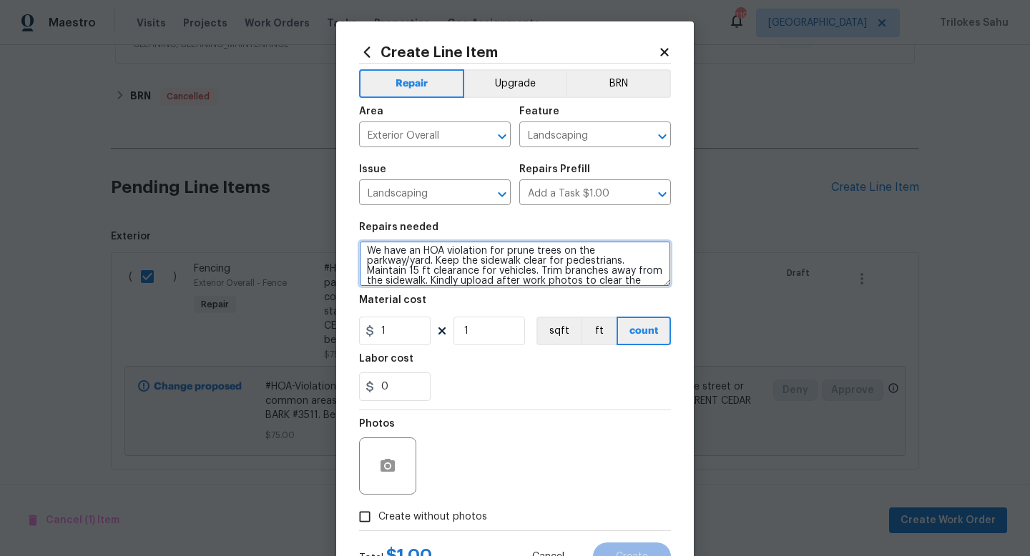
type textarea "#HOA-Violation We have an HOA violation for prune trees on the parkway/yard. Ke…"
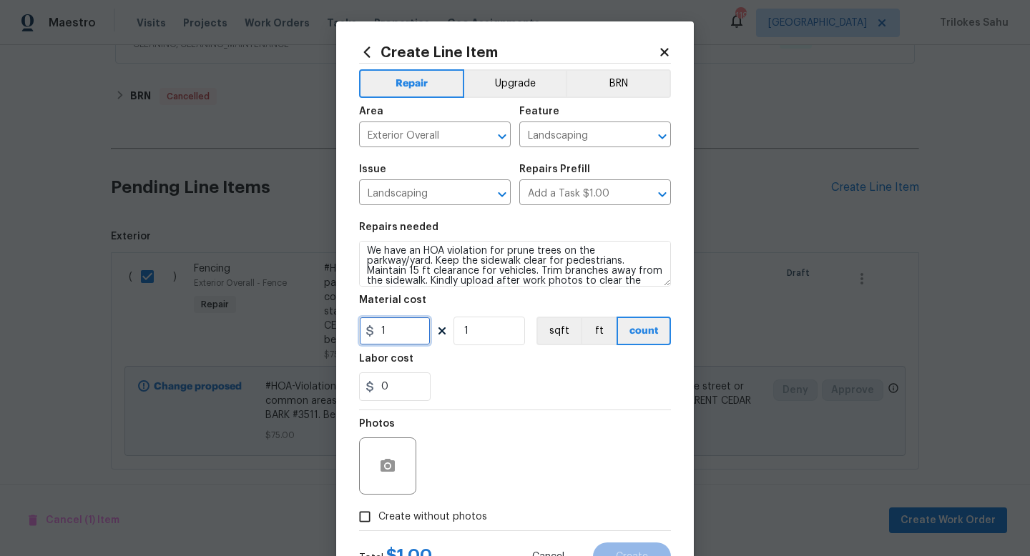
click at [403, 334] on input "1" at bounding box center [395, 331] width 72 height 29
type input "75"
click at [486, 383] on div "0" at bounding box center [515, 387] width 312 height 29
click at [398, 456] on button "button" at bounding box center [387, 466] width 34 height 34
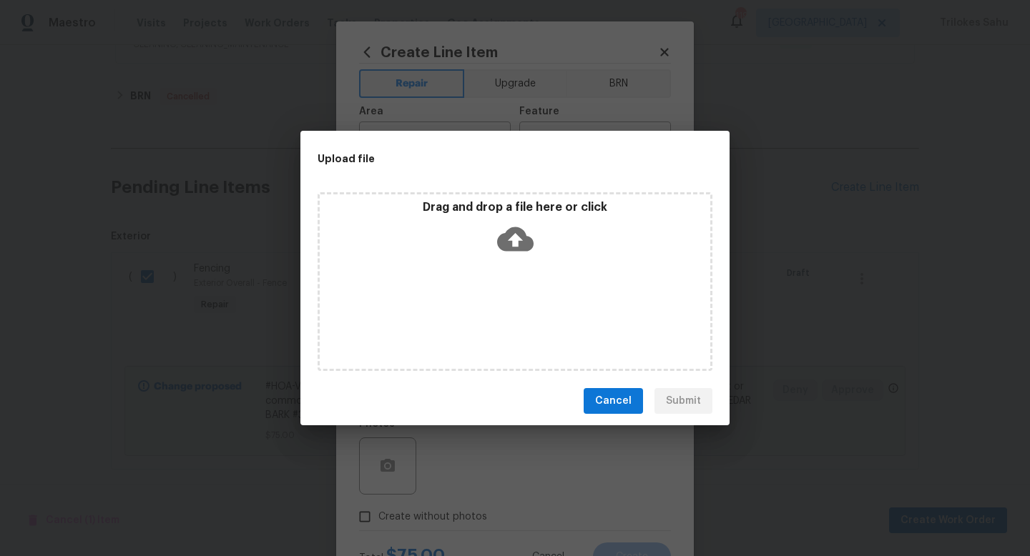
click at [507, 242] on icon at bounding box center [515, 239] width 36 height 24
click at [509, 245] on icon at bounding box center [515, 239] width 36 height 24
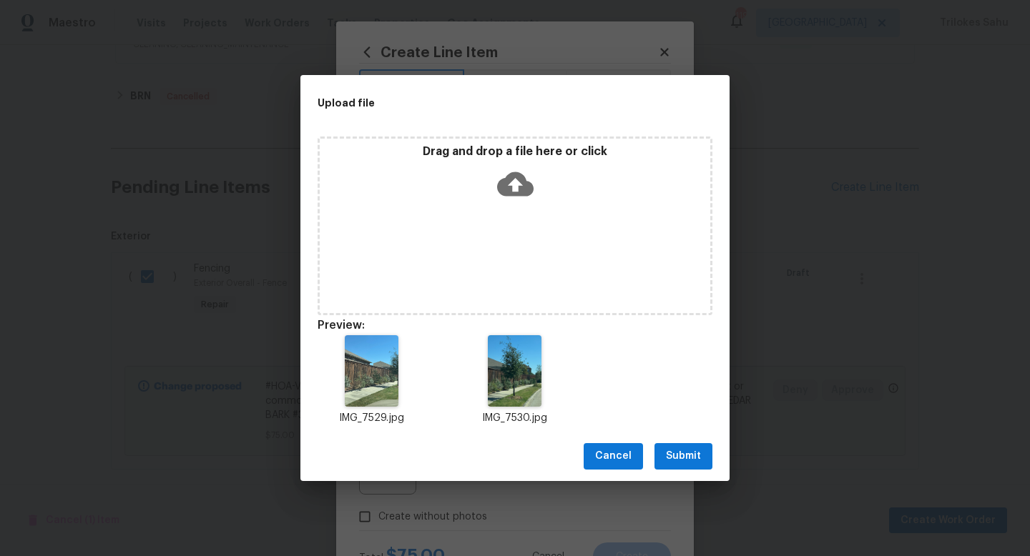
click at [682, 454] on span "Submit" at bounding box center [683, 457] width 35 height 18
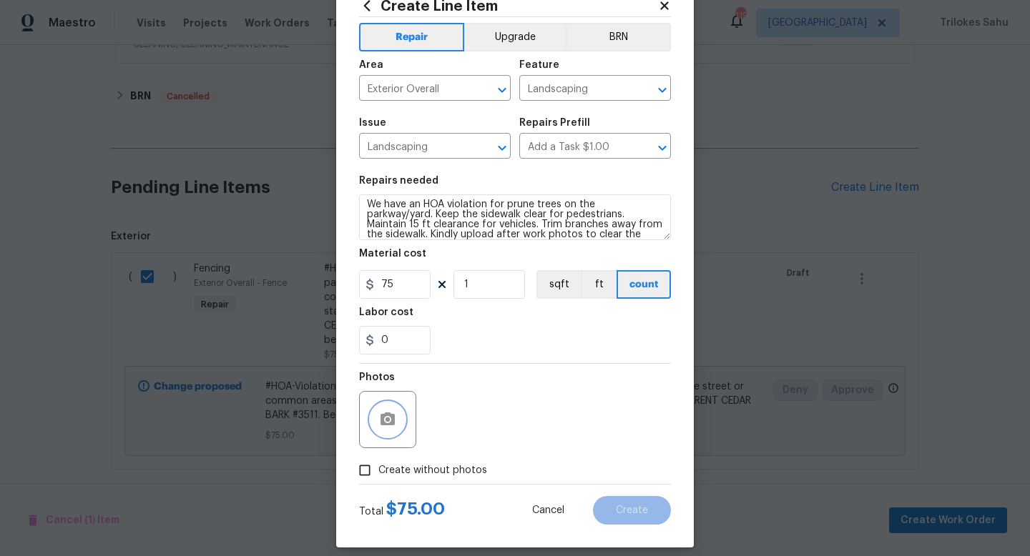
scroll to position [60, 0]
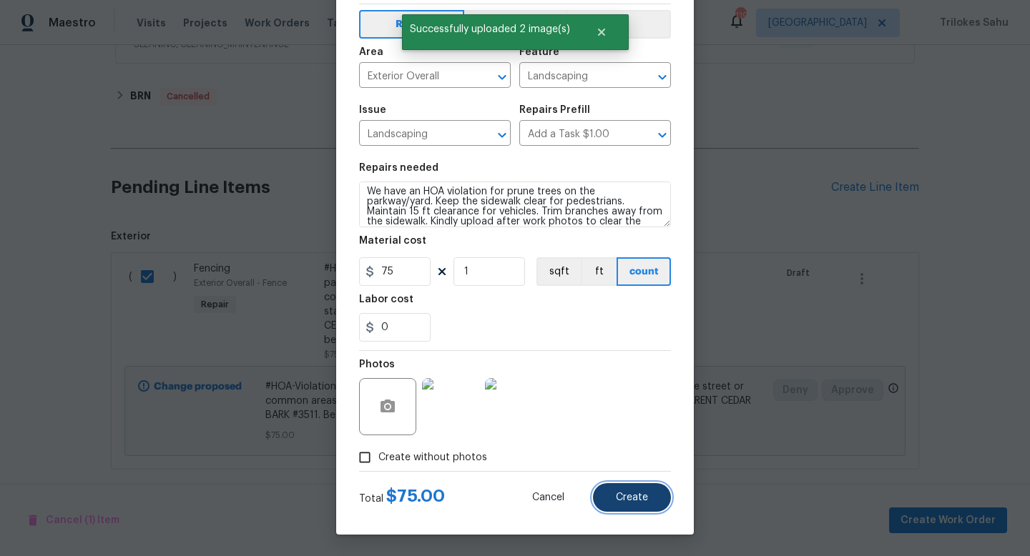
click at [639, 505] on button "Create" at bounding box center [632, 497] width 78 height 29
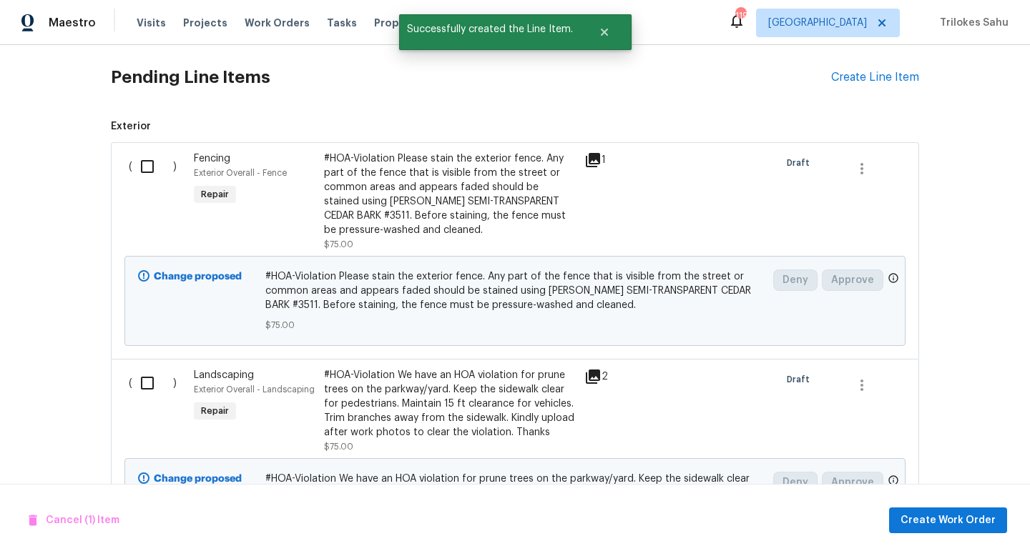
scroll to position [2223, 0]
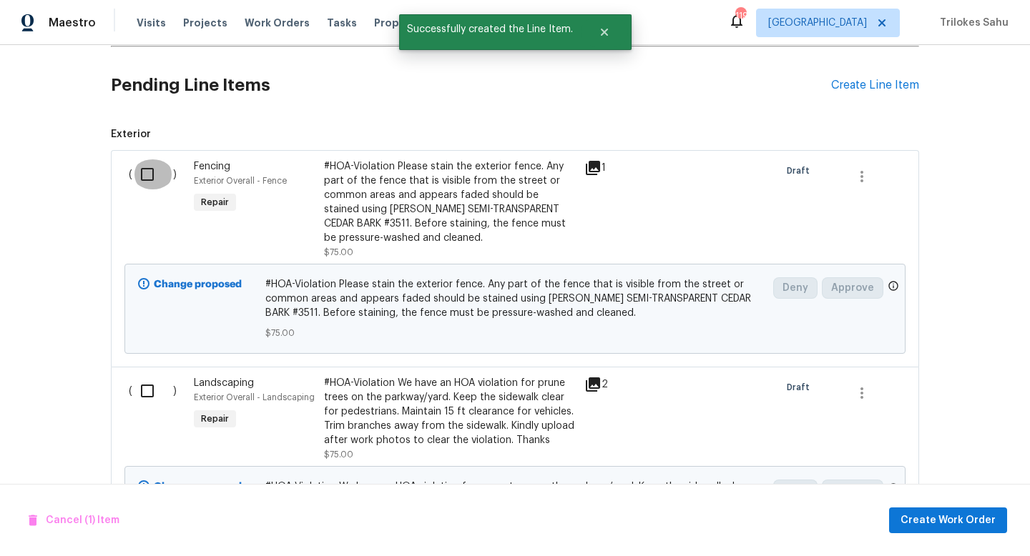
click at [142, 161] on input "checkbox" at bounding box center [152, 174] width 41 height 30
checkbox input "true"
click at [149, 381] on input "checkbox" at bounding box center [152, 391] width 41 height 30
checkbox input "true"
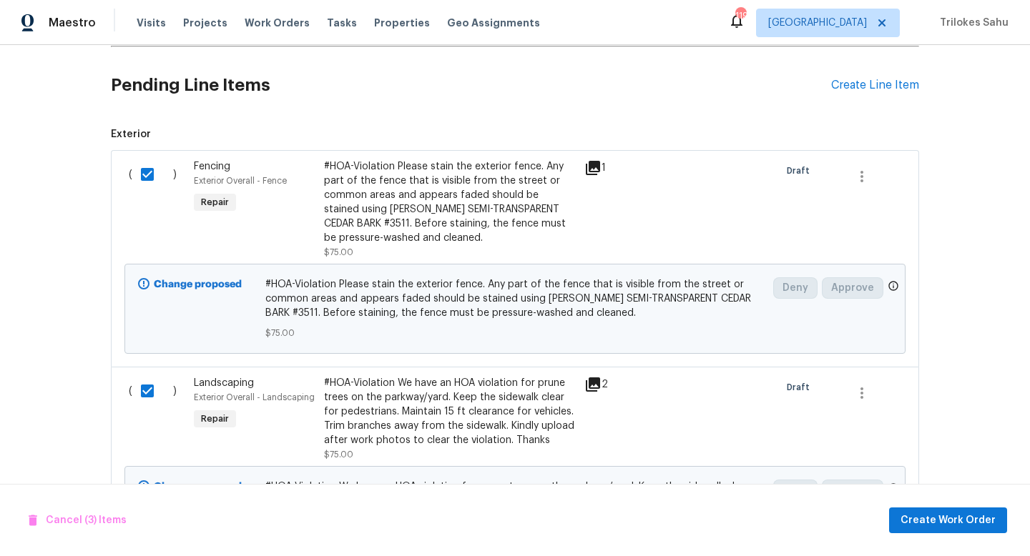
scroll to position [2324, 0]
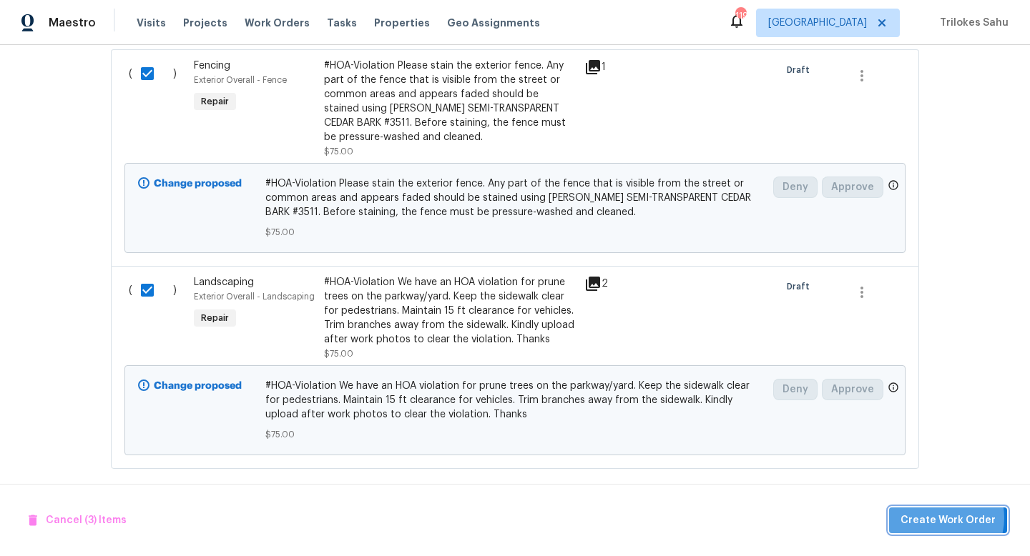
click at [940, 518] on span "Create Work Order" at bounding box center [947, 521] width 95 height 18
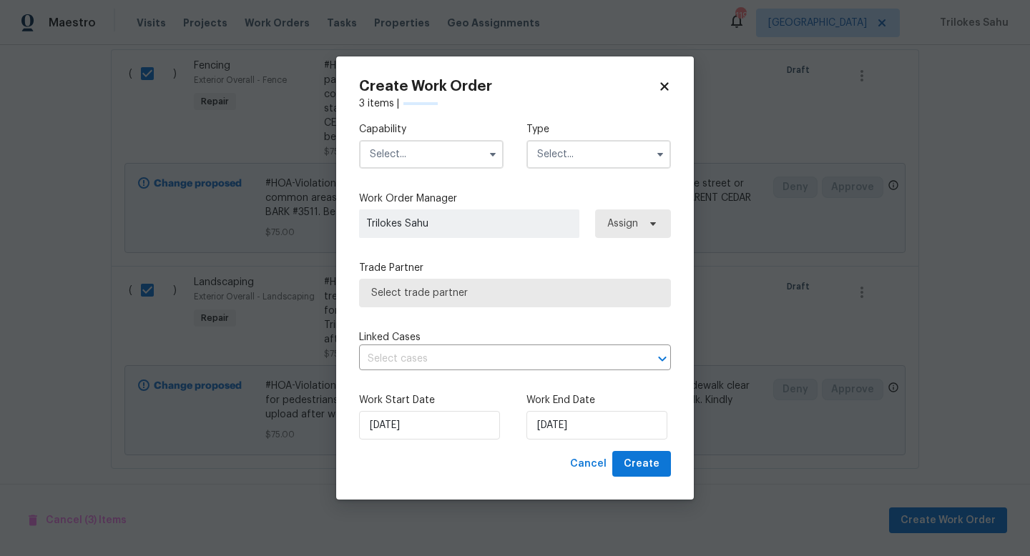
checkbox input "false"
click at [478, 159] on input "text" at bounding box center [431, 154] width 144 height 29
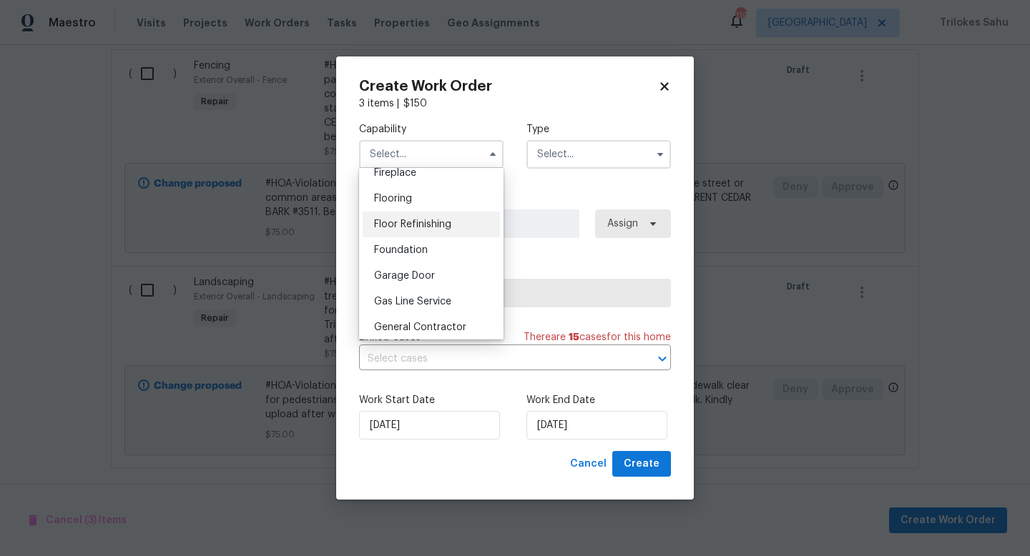
scroll to position [559, 0]
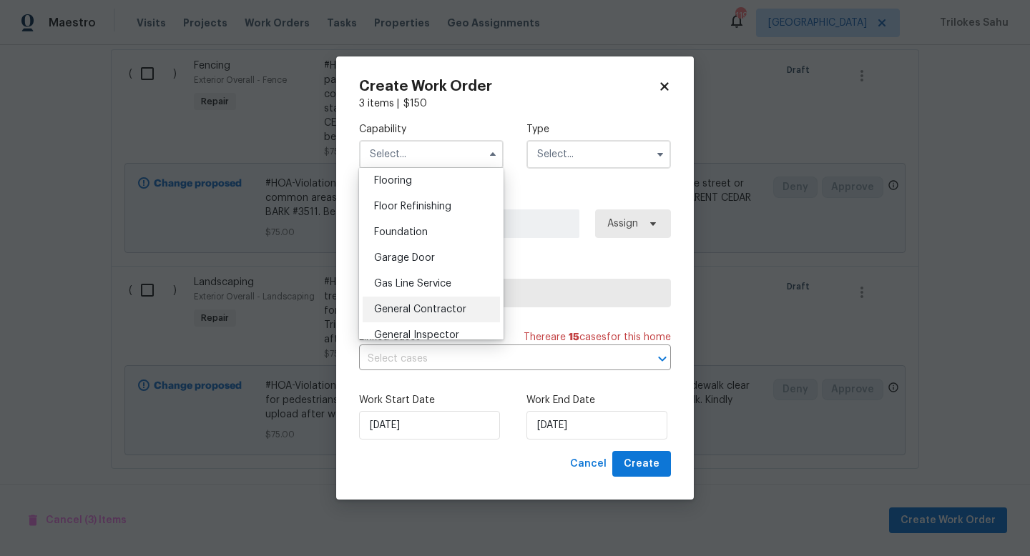
click at [429, 303] on div "General Contractor" at bounding box center [431, 310] width 137 height 26
type input "General Contractor"
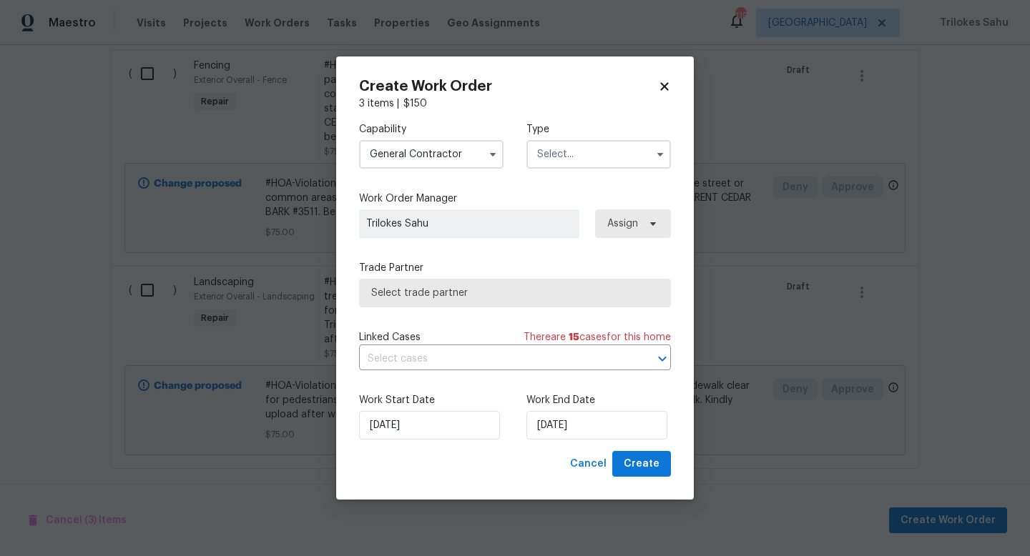
click at [542, 159] on input "text" at bounding box center [598, 154] width 144 height 29
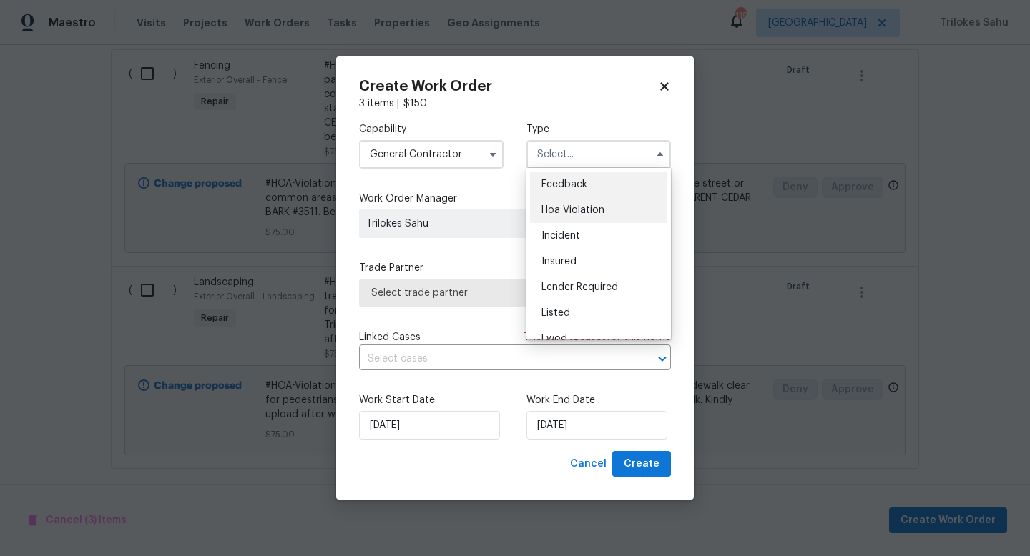
click at [545, 207] on span "Hoa Violation" at bounding box center [572, 210] width 63 height 10
type input "Hoa Violation"
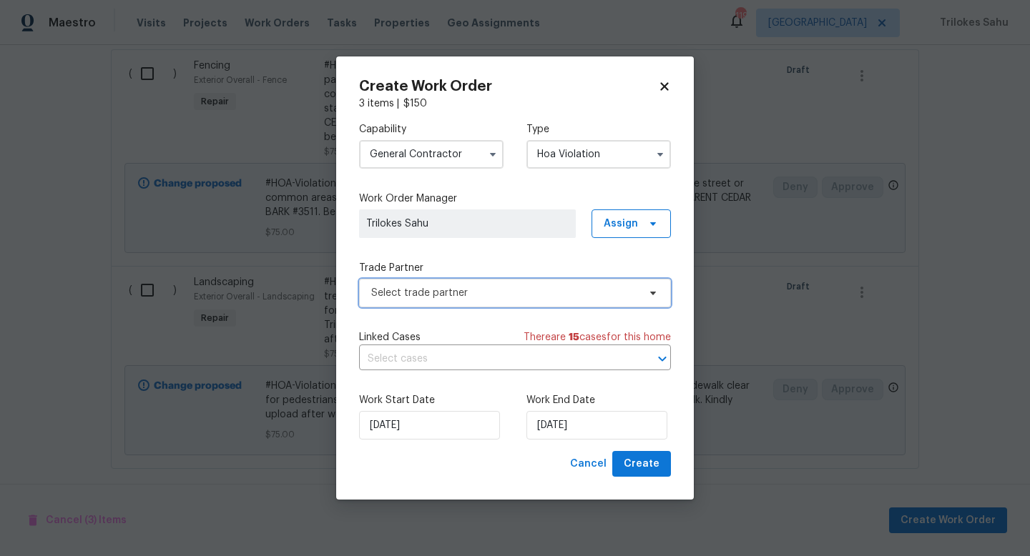
click at [491, 286] on span "Select trade partner" at bounding box center [504, 293] width 267 height 14
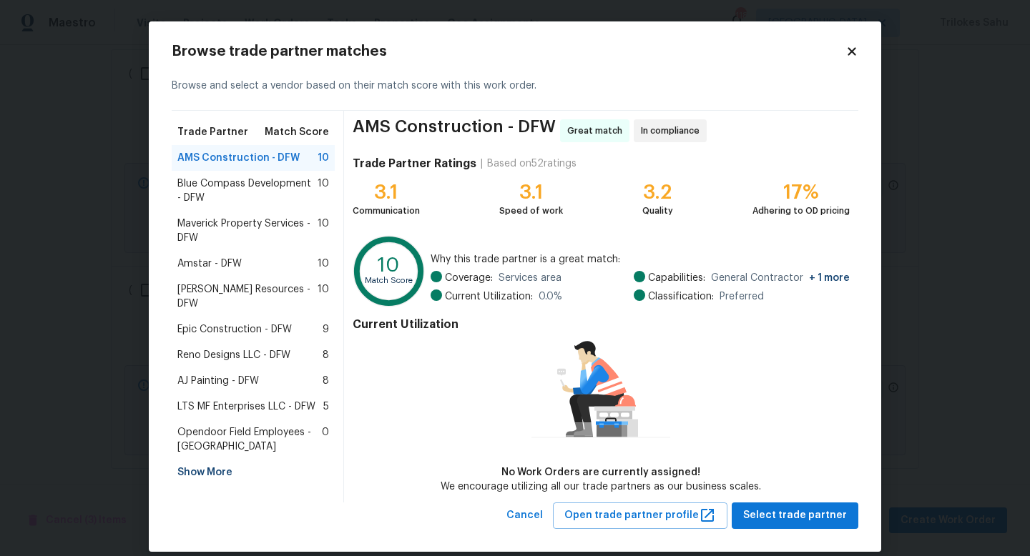
click at [215, 348] on span "Reno Designs LLC - DFW" at bounding box center [233, 355] width 113 height 14
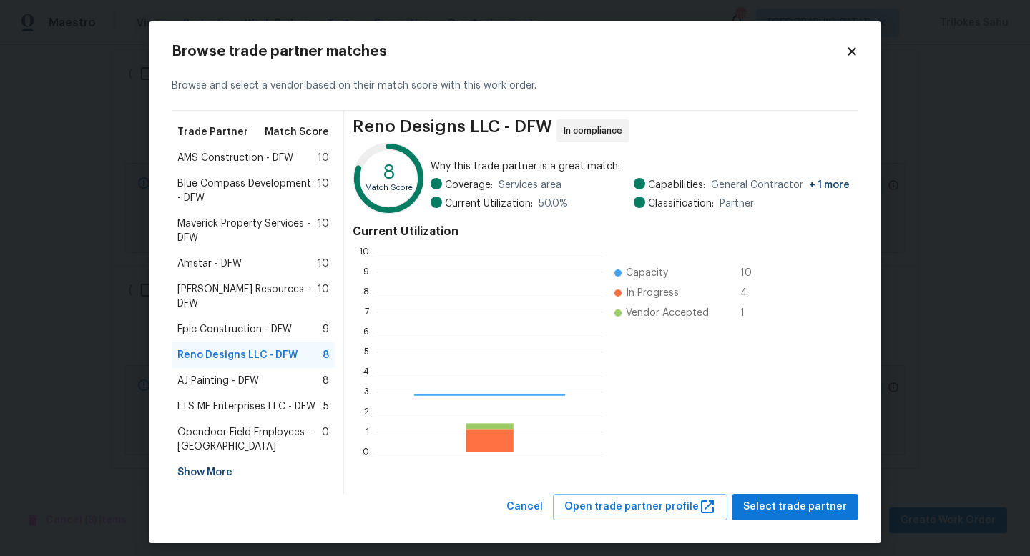
scroll to position [200, 227]
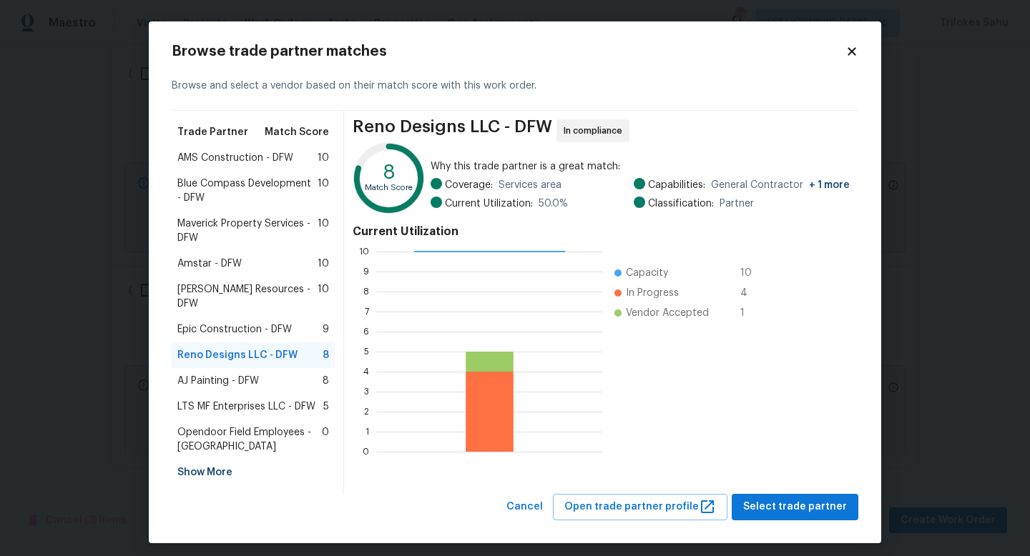
click at [210, 169] on div "AMS Construction - DFW 10" at bounding box center [253, 158] width 163 height 26
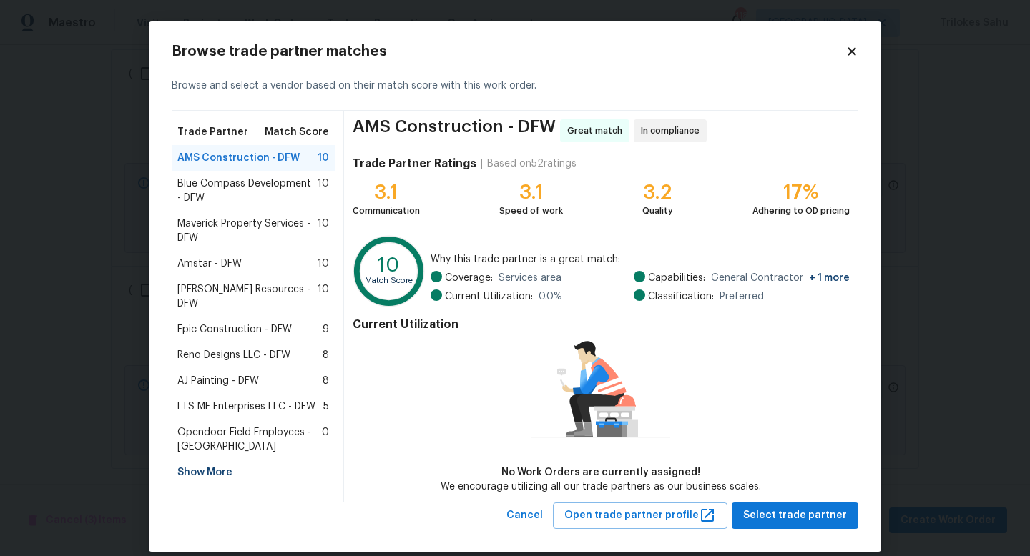
click at [210, 182] on span "Blue Compass Development - DFW" at bounding box center [247, 191] width 140 height 29
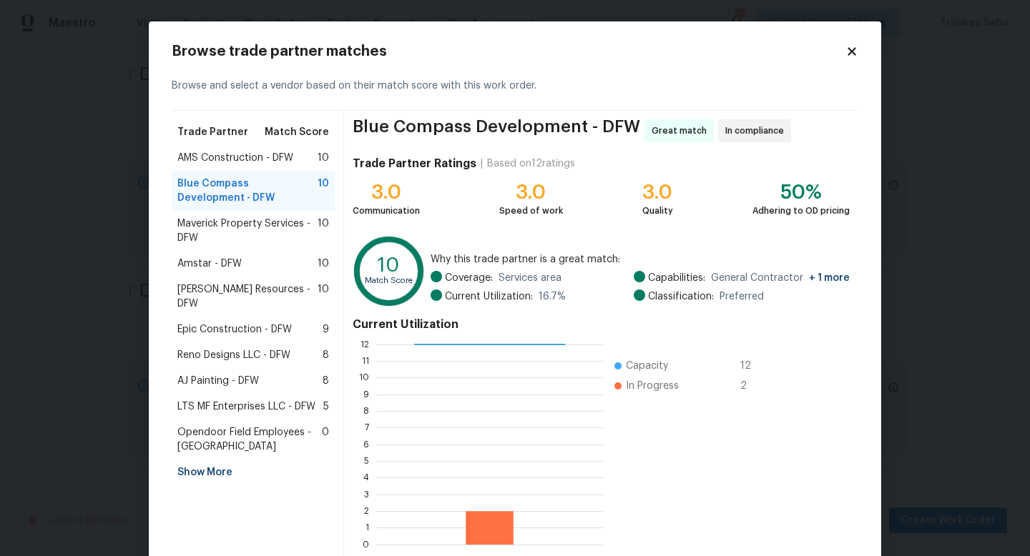
click at [211, 225] on span "Maverick Property Services - DFW" at bounding box center [247, 231] width 140 height 29
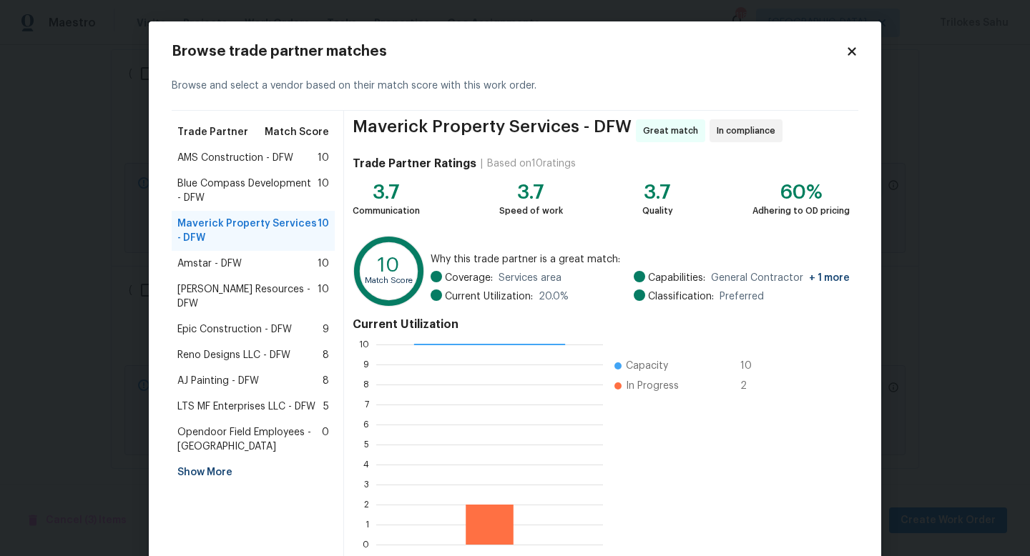
click at [214, 266] on span "Amstar - DFW" at bounding box center [209, 264] width 64 height 14
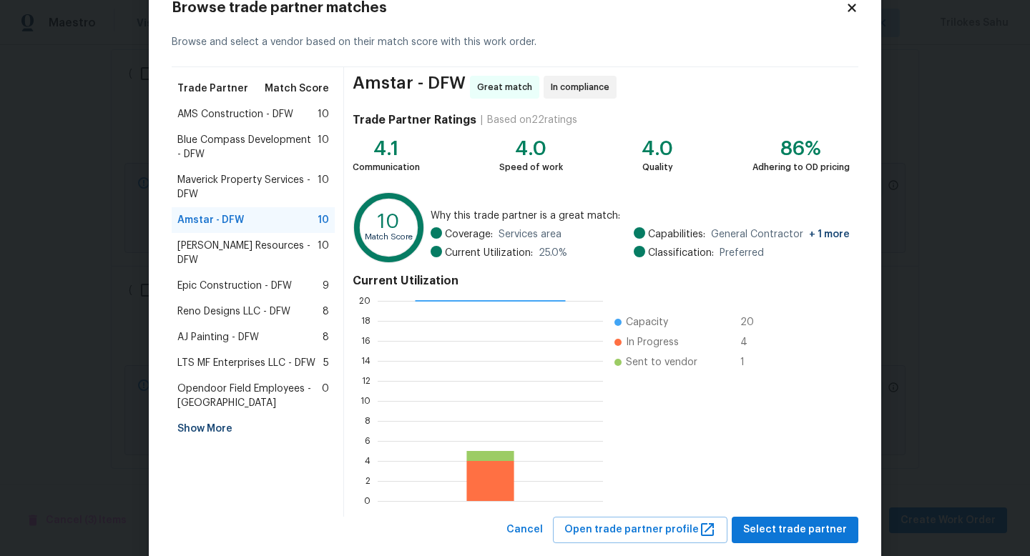
scroll to position [62, 0]
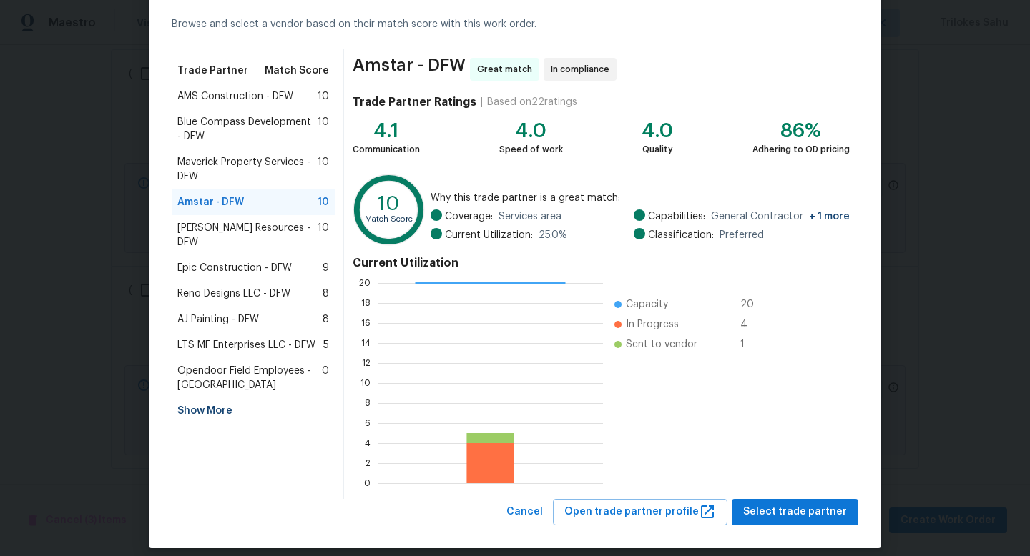
click at [239, 226] on span "[PERSON_NAME] Resources - DFW" at bounding box center [247, 235] width 140 height 29
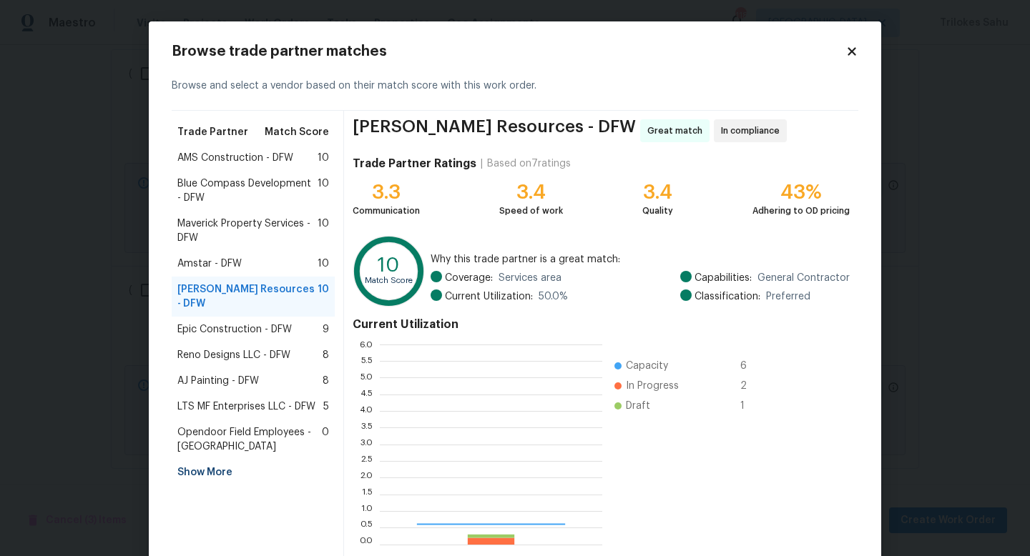
scroll to position [200, 222]
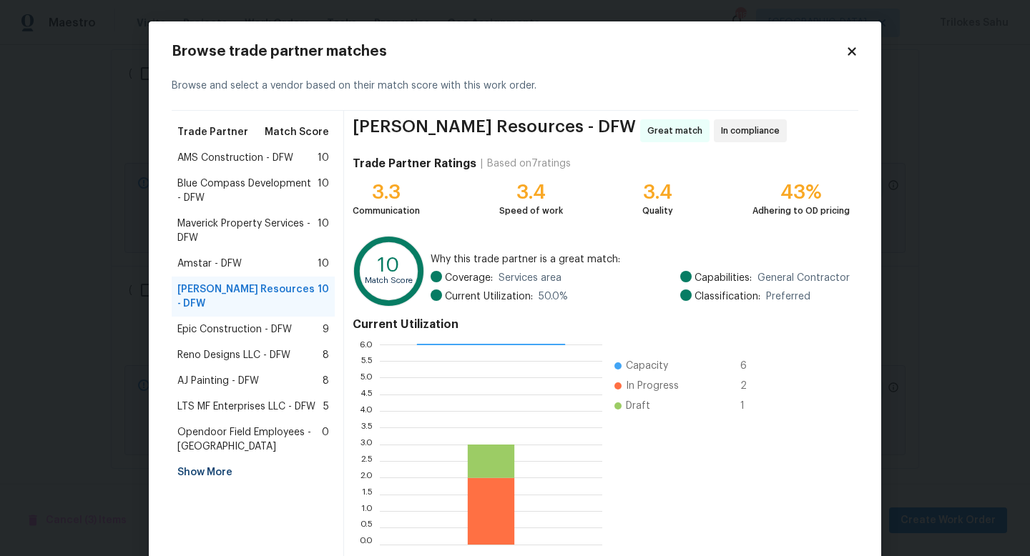
click at [220, 260] on span "Amstar - DFW" at bounding box center [209, 264] width 64 height 14
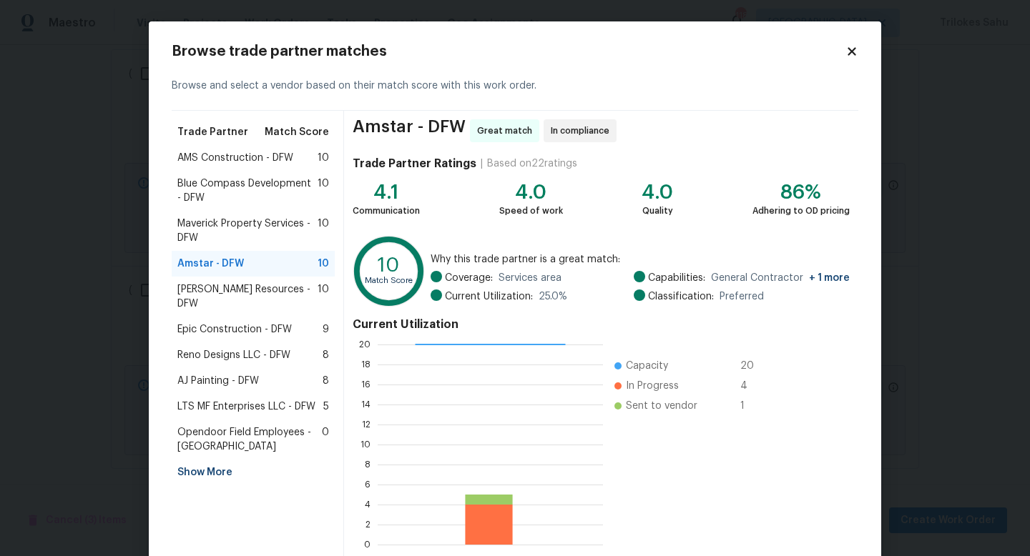
scroll to position [74, 0]
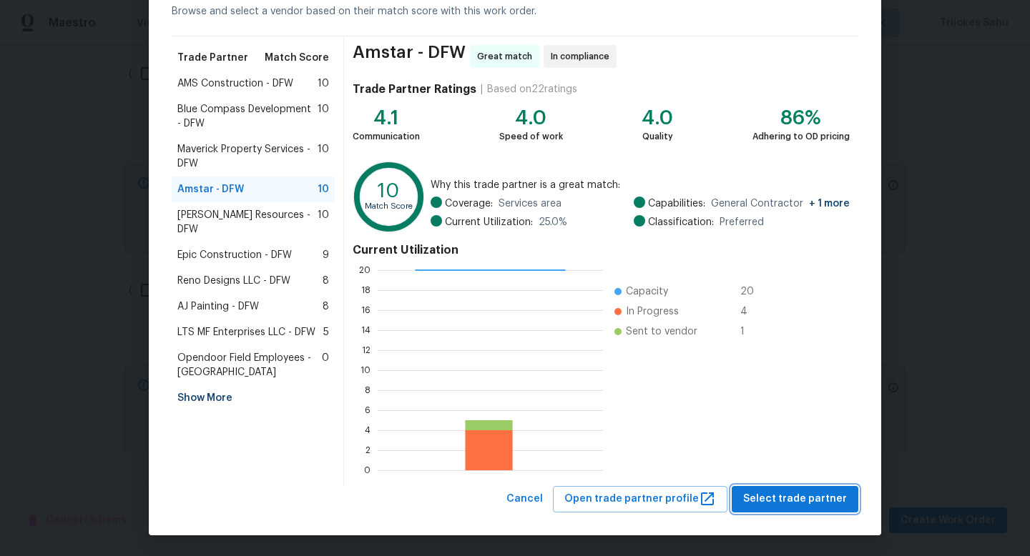
click at [767, 500] on span "Select trade partner" at bounding box center [795, 500] width 104 height 18
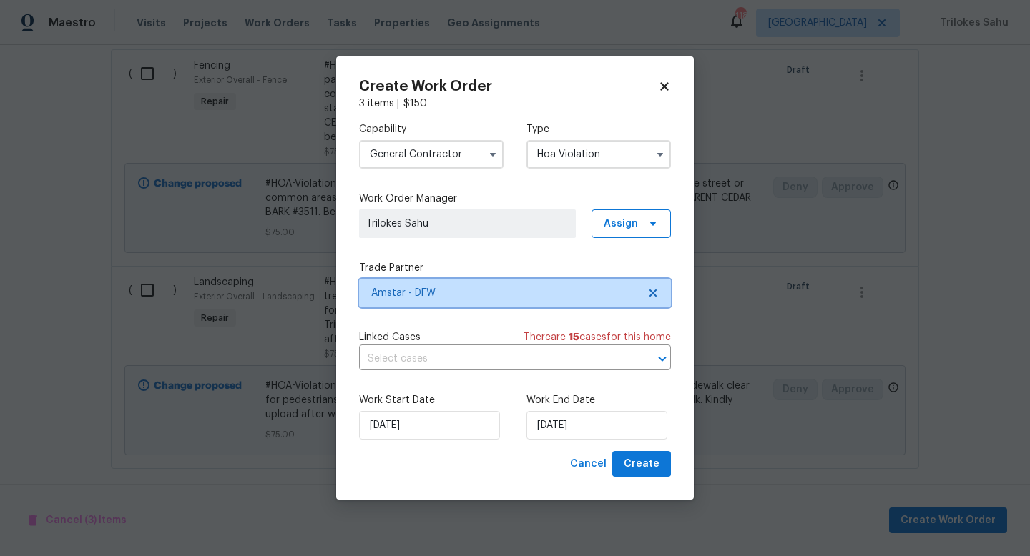
scroll to position [0, 0]
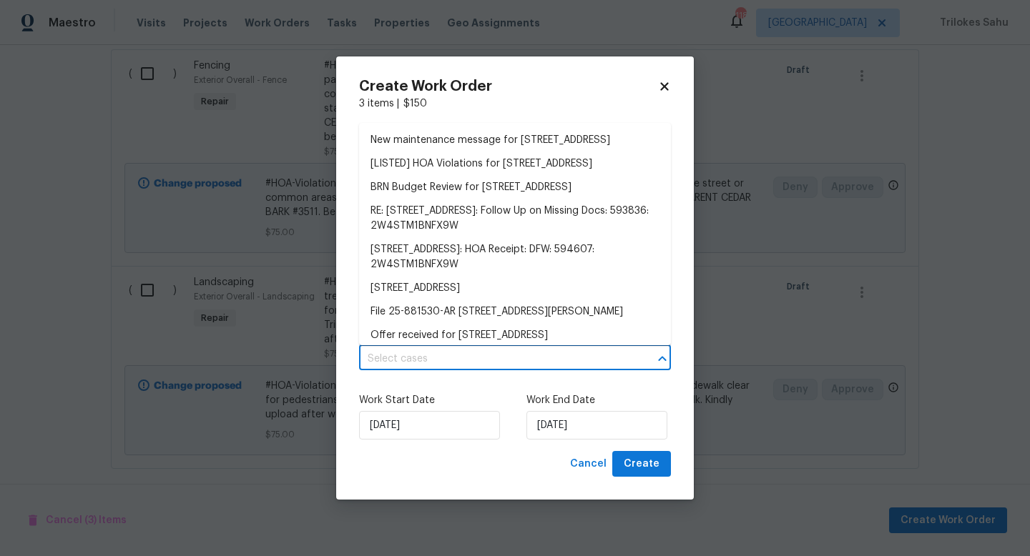
click at [569, 359] on input "text" at bounding box center [495, 359] width 272 height 22
click at [476, 176] on li "[LISTED] HOA Violations for [STREET_ADDRESS]" at bounding box center [515, 164] width 312 height 24
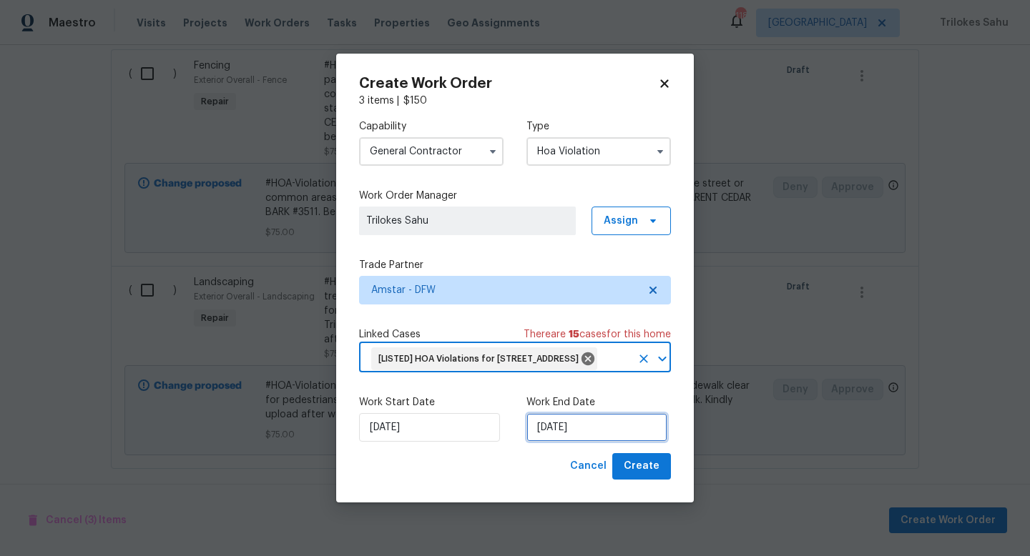
click at [607, 442] on input "[DATE]" at bounding box center [596, 427] width 141 height 29
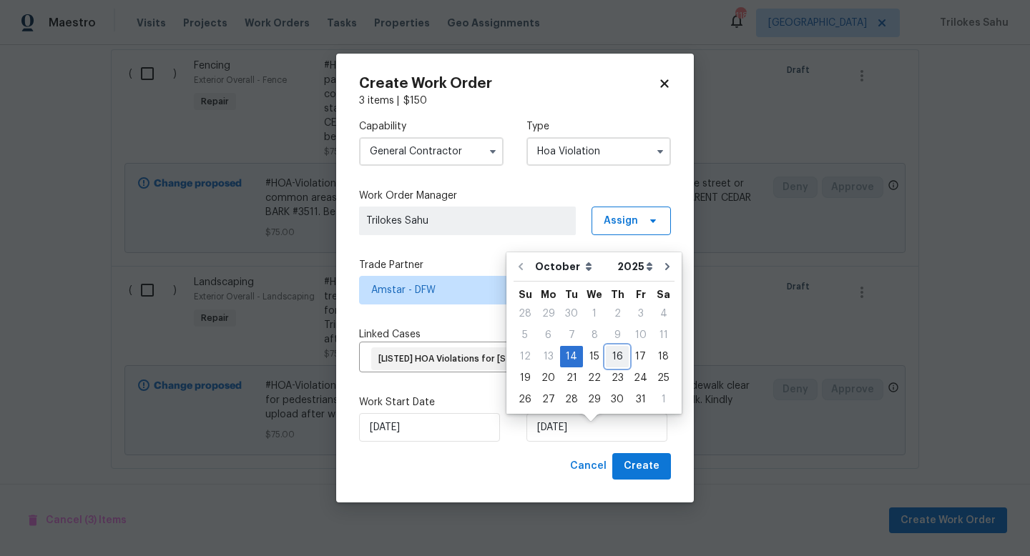
click at [609, 363] on div "16" at bounding box center [617, 357] width 23 height 20
type input "[DATE]"
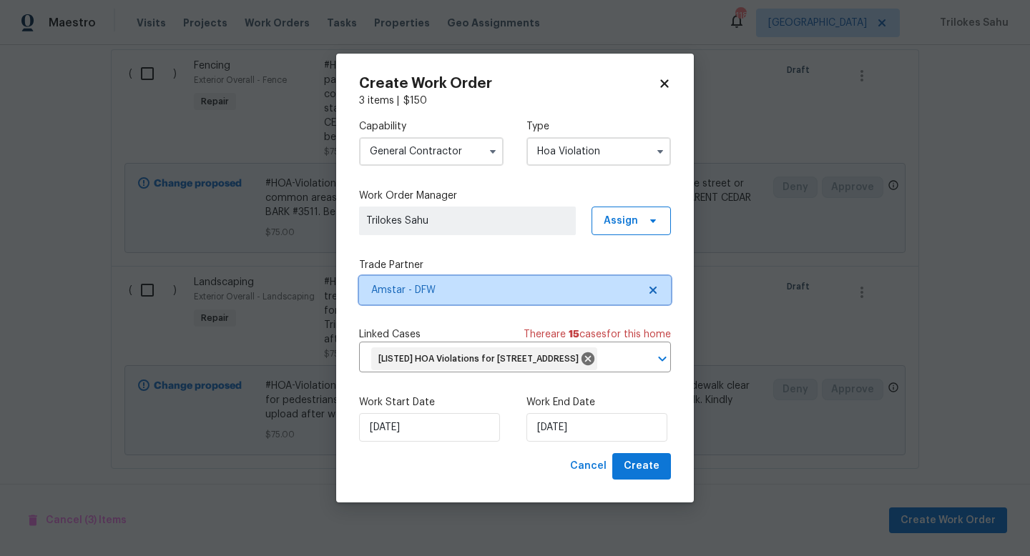
click at [657, 285] on icon at bounding box center [652, 290] width 11 height 11
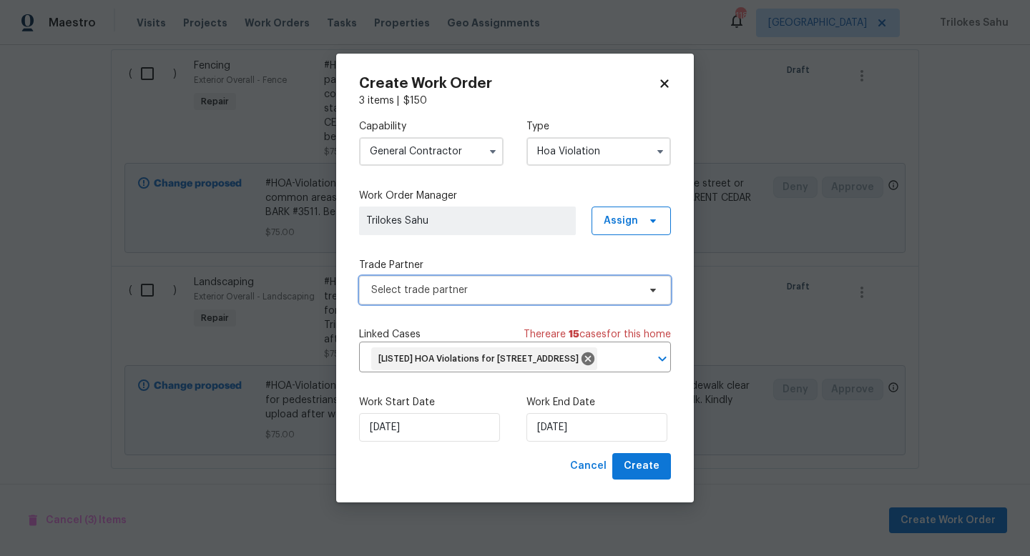
click at [565, 283] on span "Select trade partner" at bounding box center [504, 290] width 267 height 14
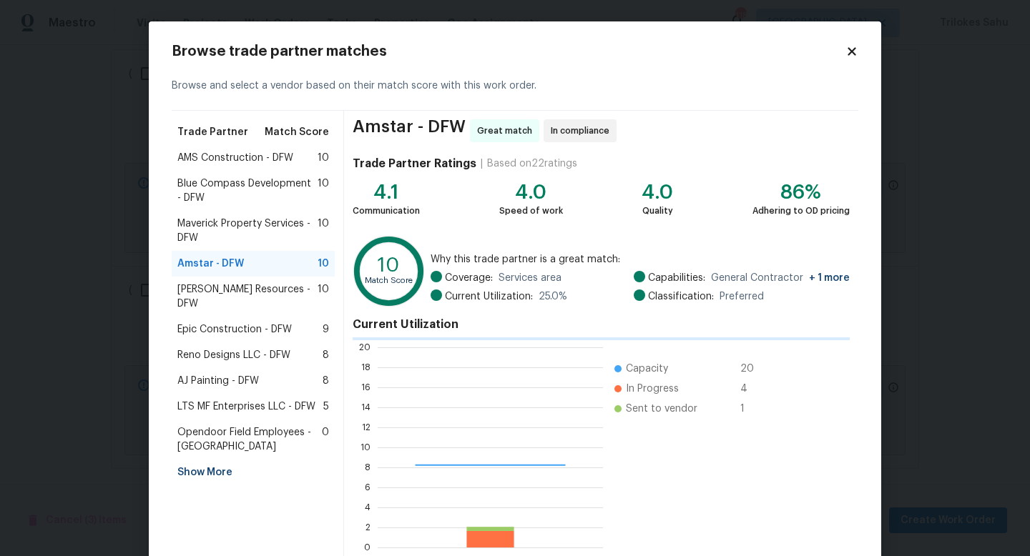
scroll to position [200, 225]
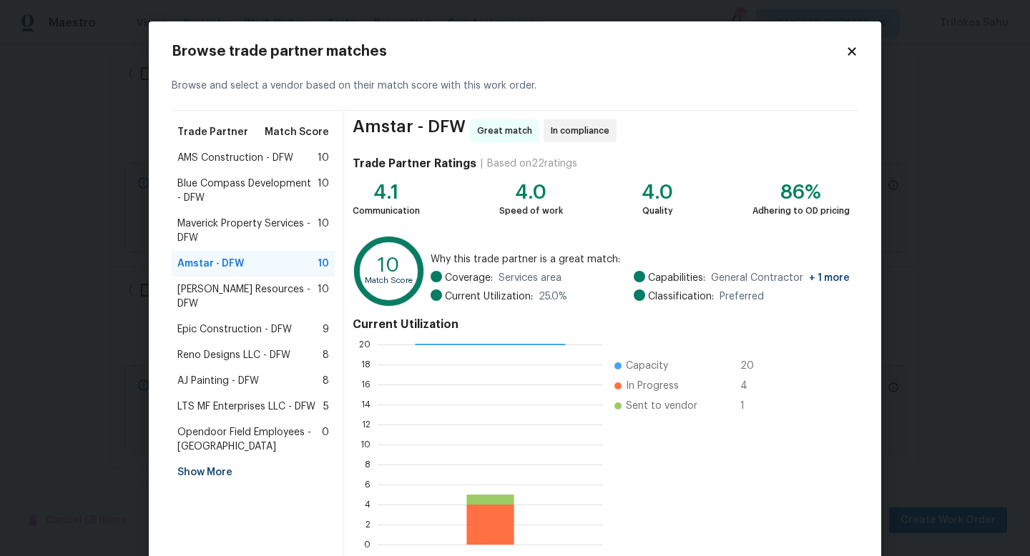
click at [243, 348] on span "Reno Designs LLC - DFW" at bounding box center [233, 355] width 113 height 14
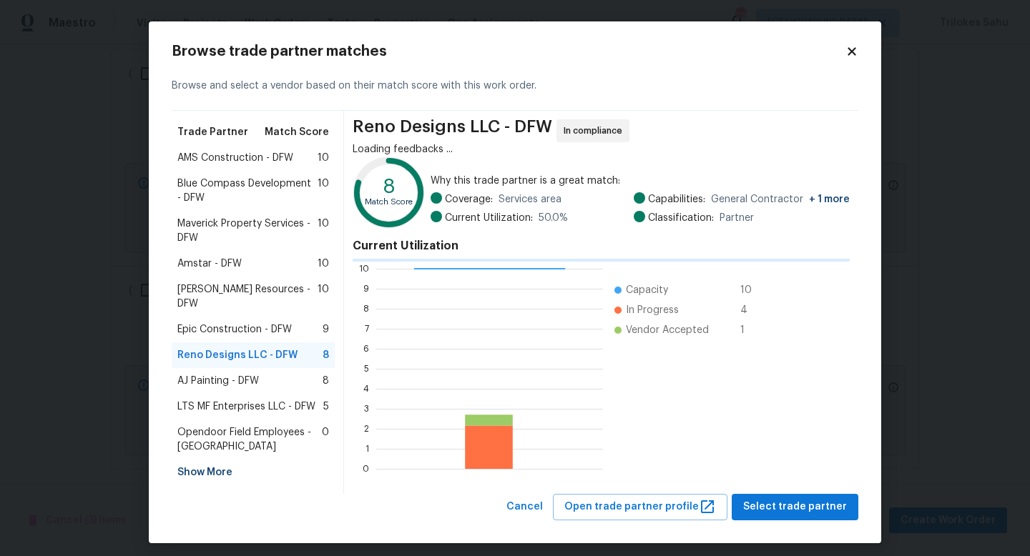
scroll to position [200, 227]
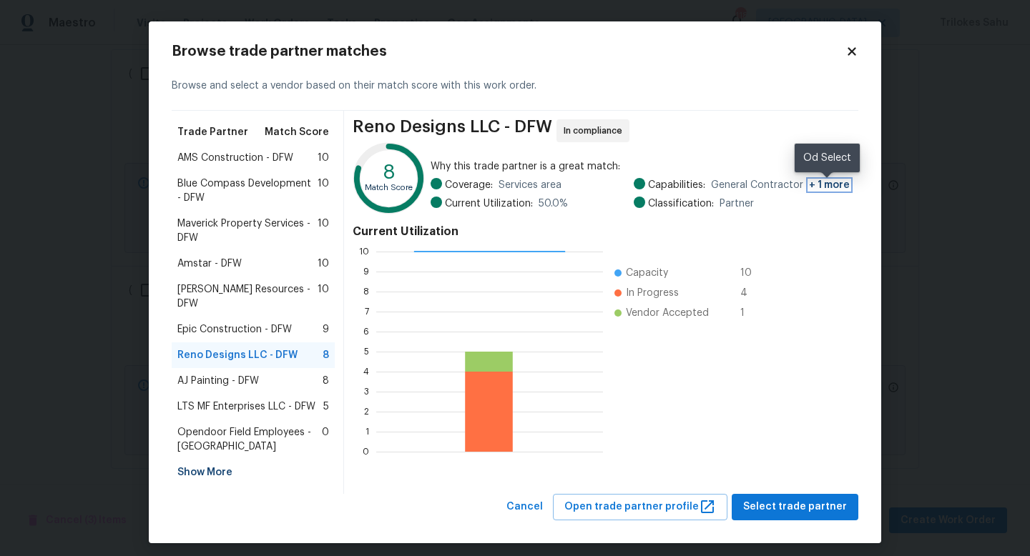
click at [825, 187] on span "+ 1 more" at bounding box center [829, 185] width 41 height 10
click at [247, 323] on span "Epic Construction - DFW" at bounding box center [234, 330] width 114 height 14
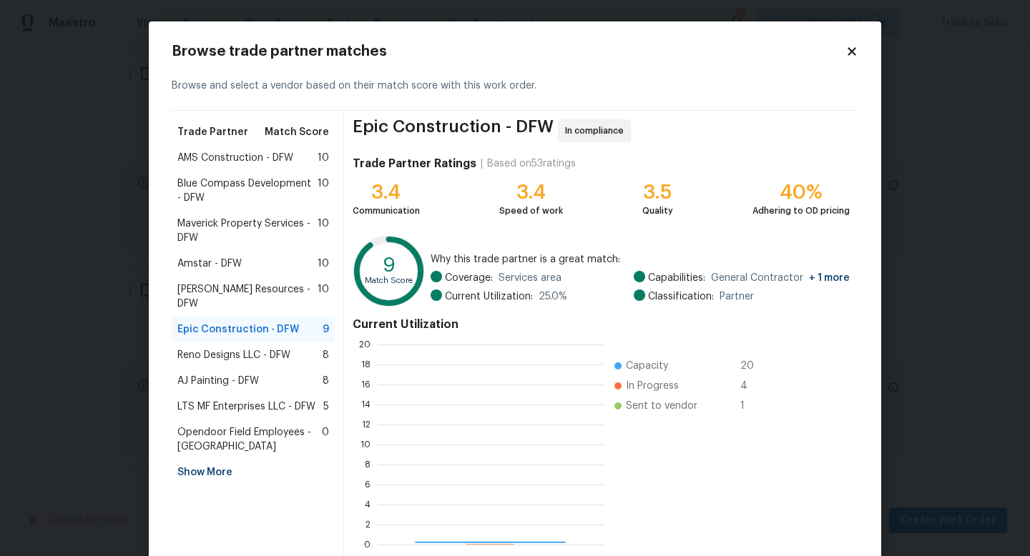
scroll to position [200, 225]
click at [225, 348] on span "Reno Designs LLC - DFW" at bounding box center [233, 355] width 113 height 14
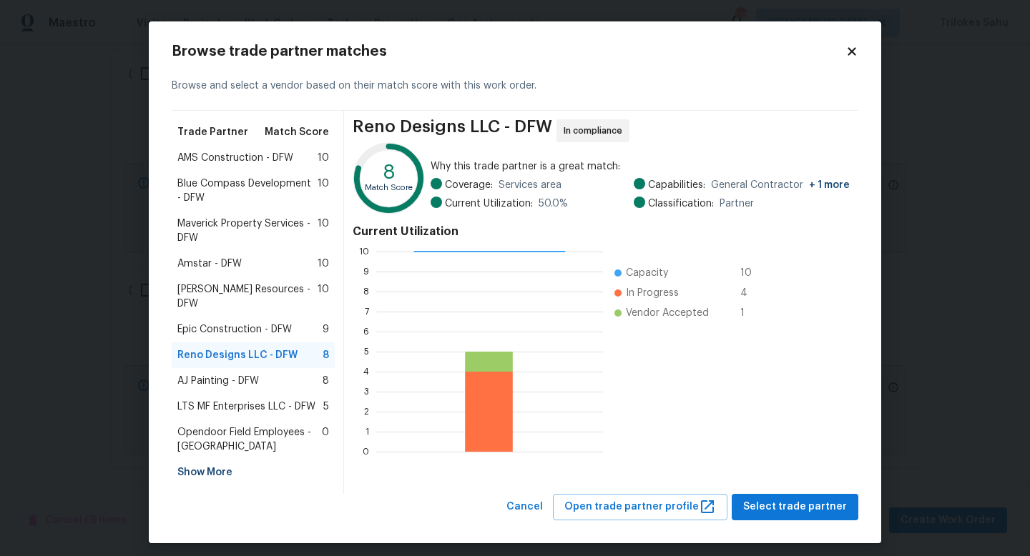
click at [208, 164] on span "AMS Construction - DFW" at bounding box center [235, 158] width 116 height 14
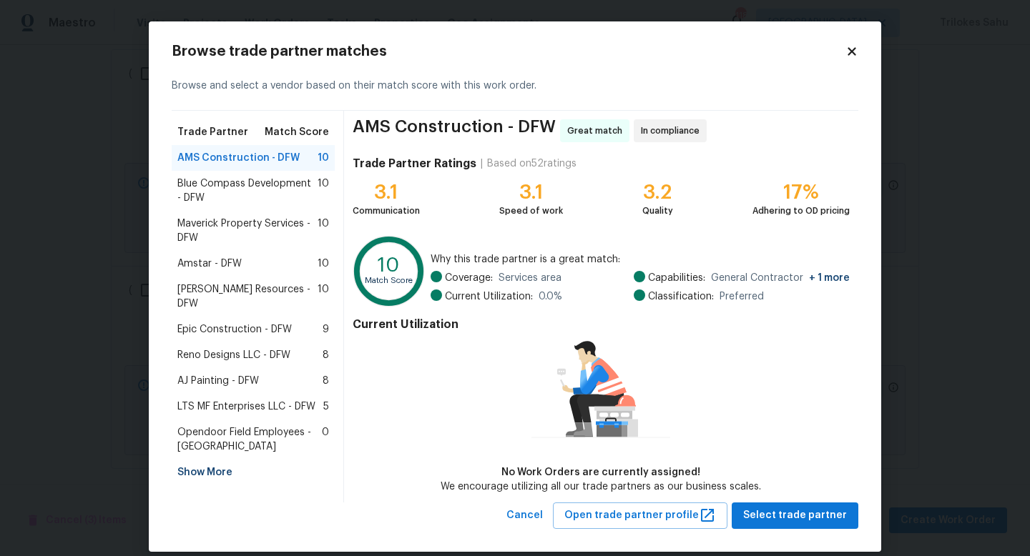
click at [203, 185] on span "Blue Compass Development - DFW" at bounding box center [247, 191] width 140 height 29
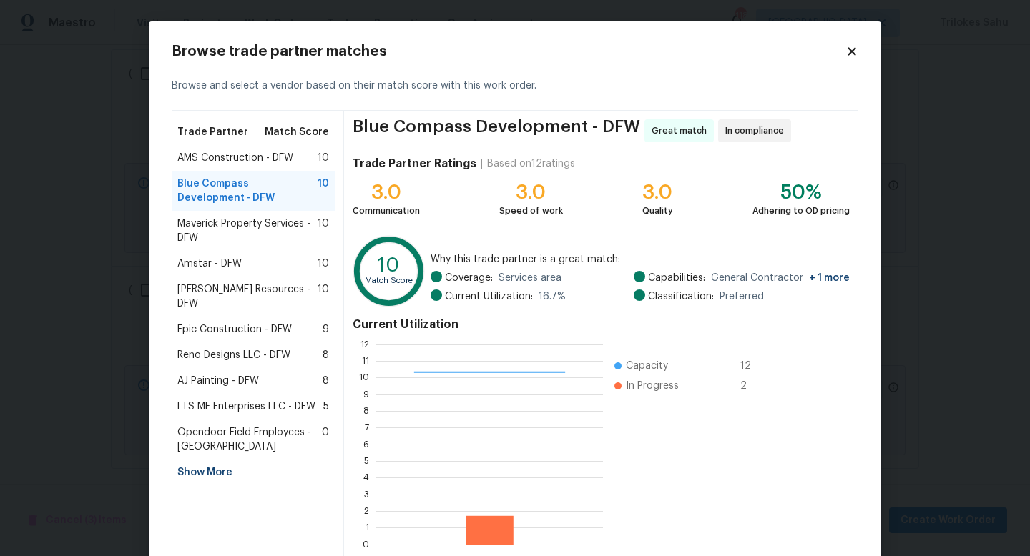
click at [199, 230] on span "Maverick Property Services - DFW" at bounding box center [247, 231] width 140 height 29
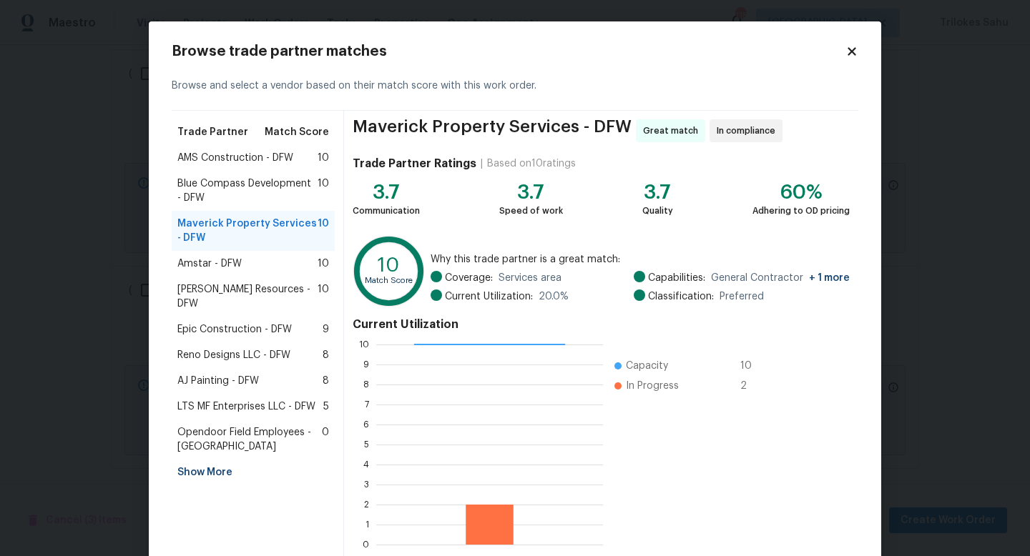
click at [200, 257] on span "Amstar - DFW" at bounding box center [209, 264] width 64 height 14
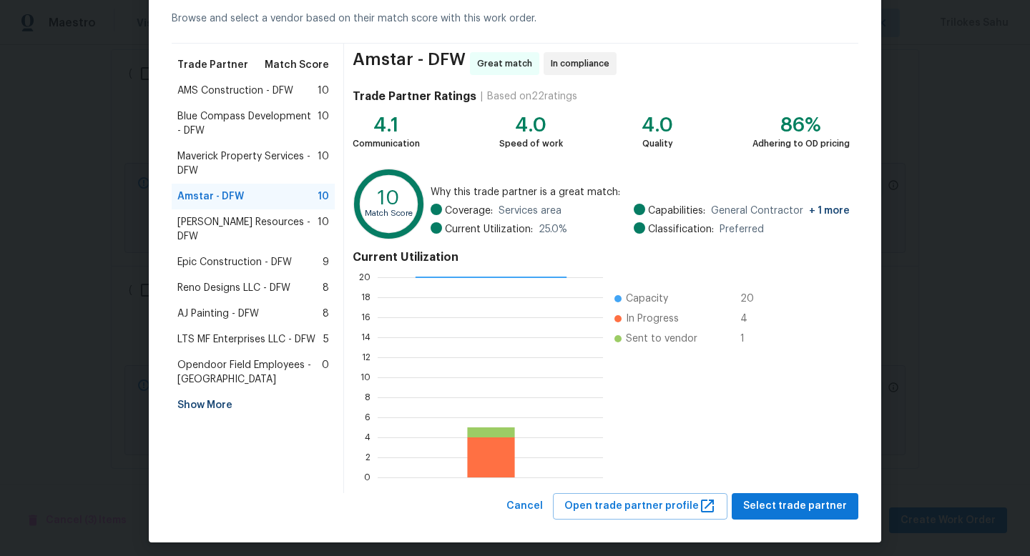
scroll to position [74, 0]
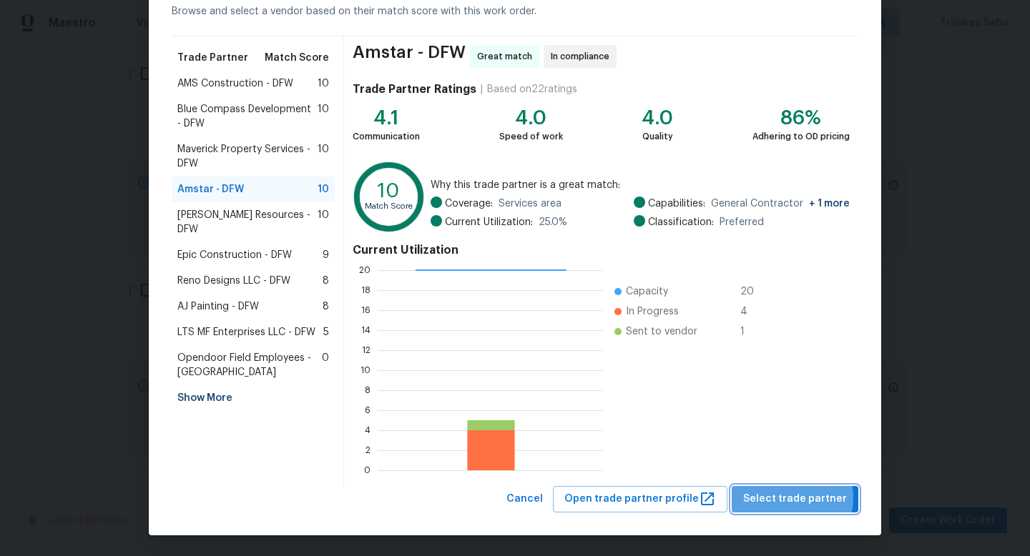
click at [792, 498] on span "Select trade partner" at bounding box center [795, 500] width 104 height 18
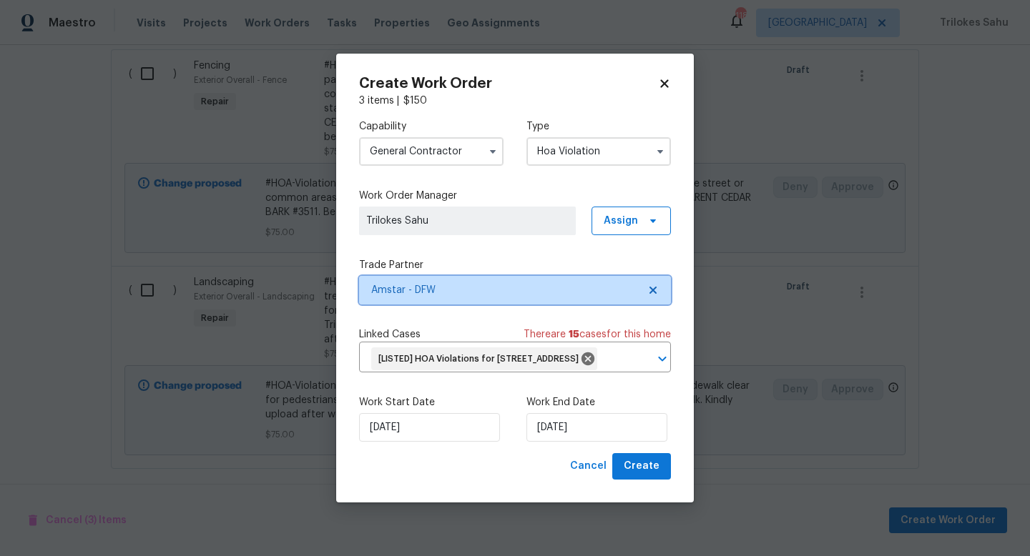
scroll to position [0, 0]
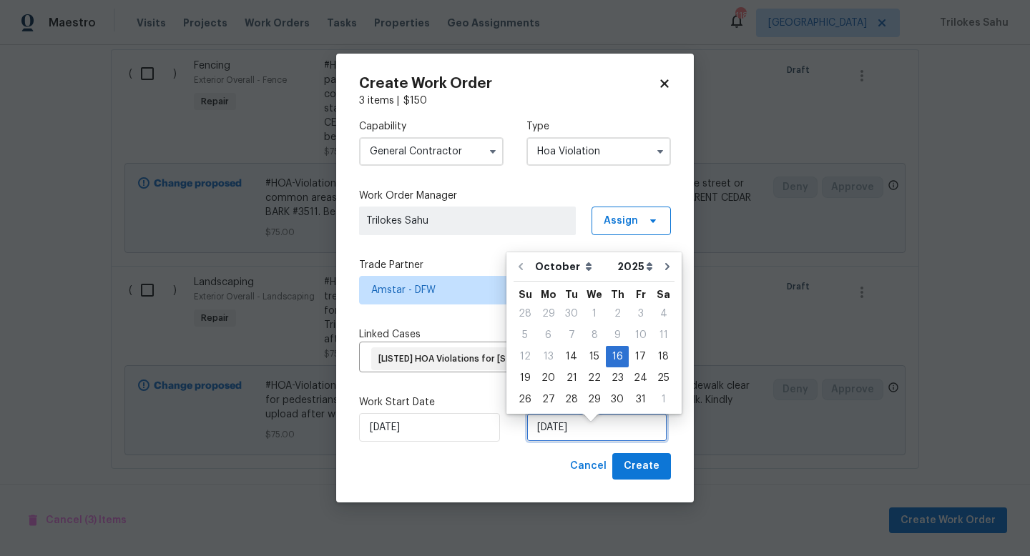
click at [624, 434] on input "[DATE]" at bounding box center [596, 427] width 141 height 29
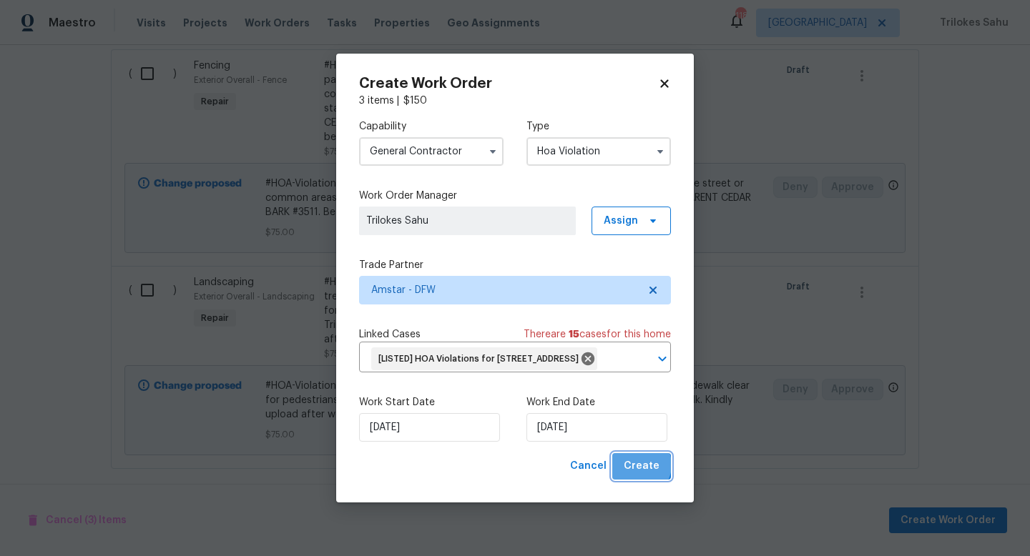
click at [641, 476] on span "Create" at bounding box center [642, 467] width 36 height 18
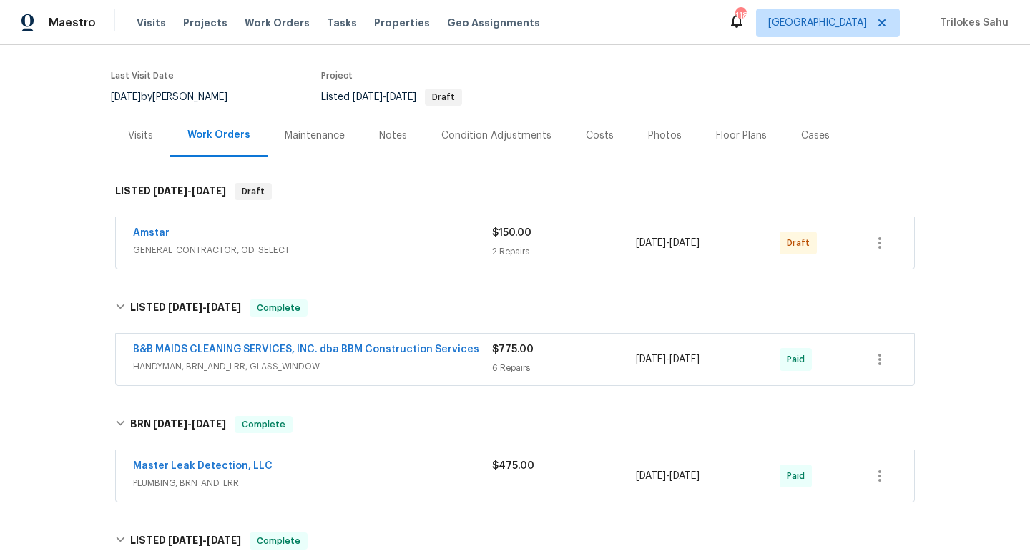
scroll to position [97, 0]
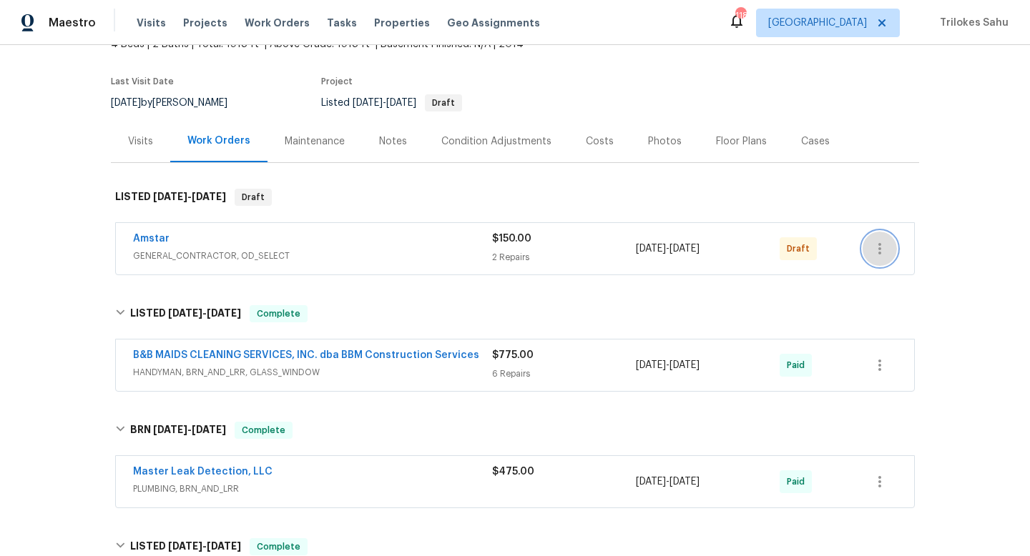
click at [884, 248] on icon "button" at bounding box center [879, 248] width 17 height 17
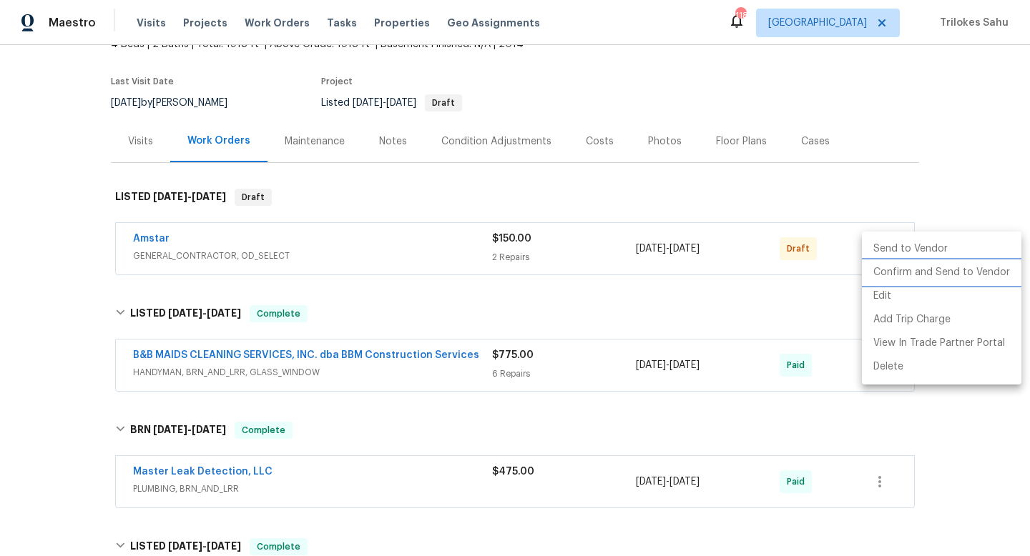
click at [874, 270] on li "Confirm and Send to Vendor" at bounding box center [941, 273] width 159 height 24
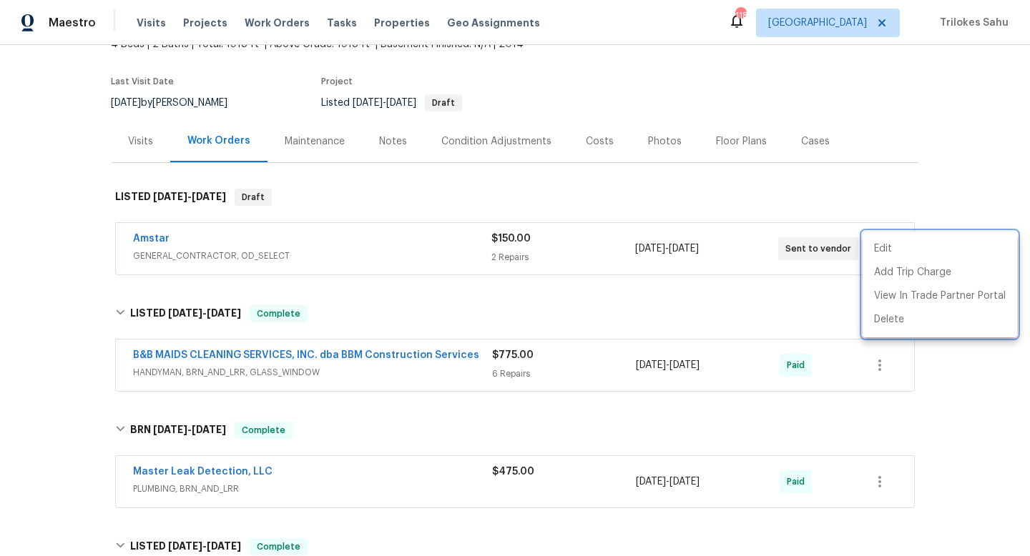
click at [143, 242] on div at bounding box center [515, 278] width 1030 height 556
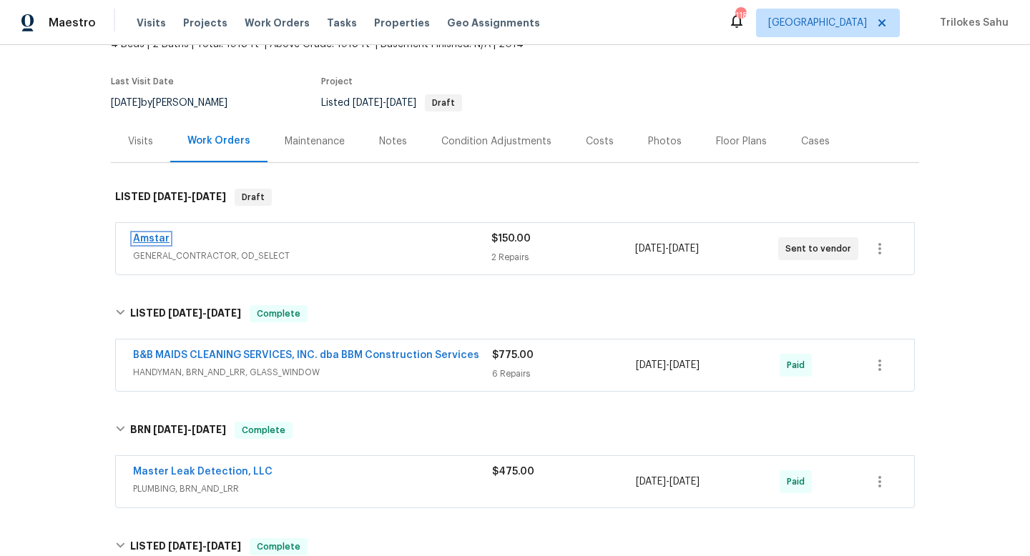
click at [144, 242] on link "Amstar" at bounding box center [151, 239] width 36 height 10
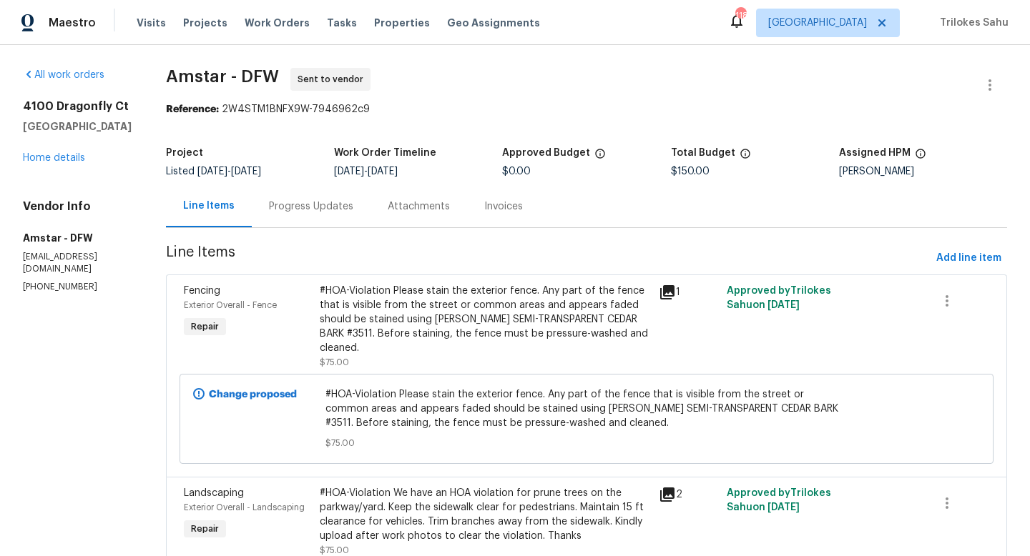
click at [300, 212] on div "Progress Updates" at bounding box center [311, 207] width 84 height 14
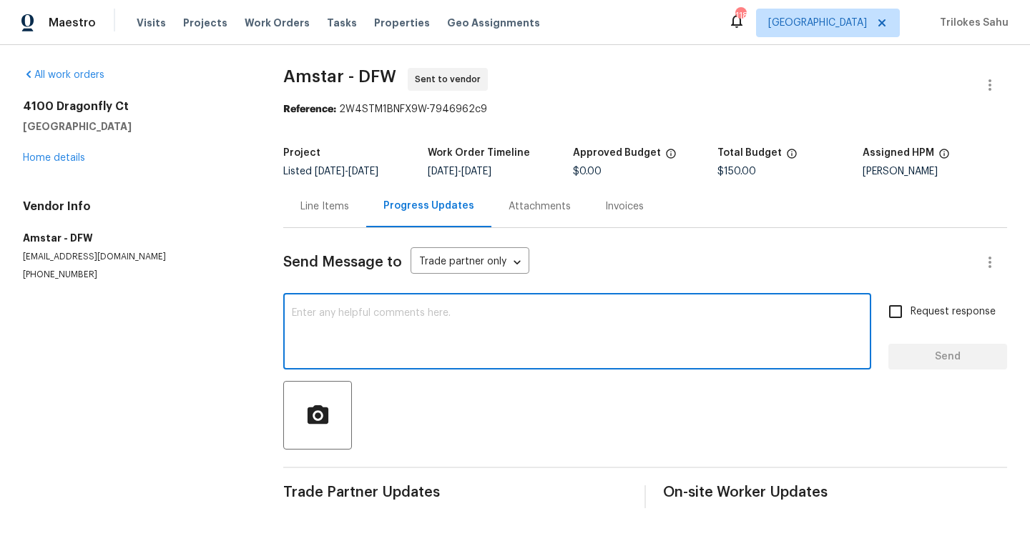
click at [303, 320] on textarea at bounding box center [577, 333] width 571 height 50
paste textarea "Please provide us with a cost estimation before starting the work. Thank you!"
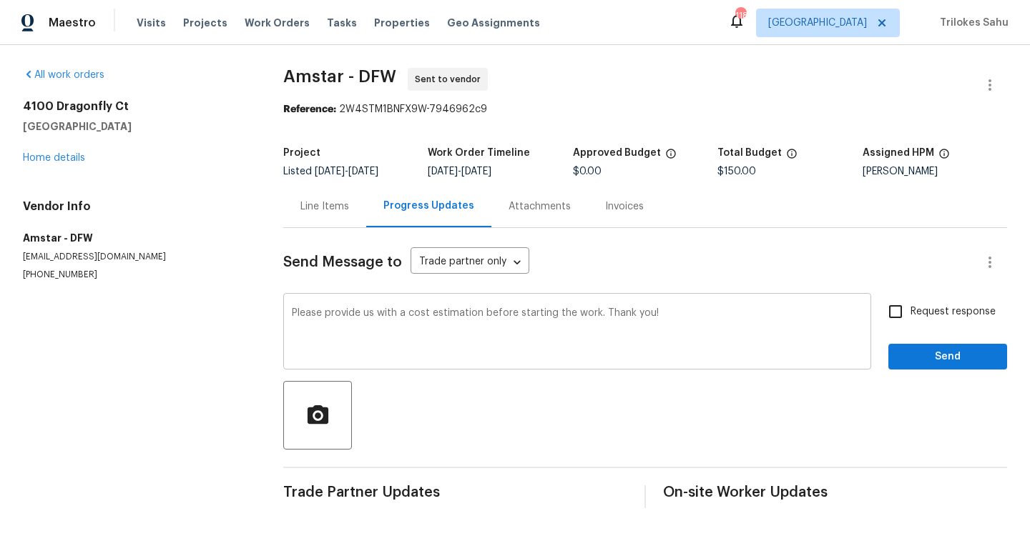
click at [287, 312] on div "Please provide us with a cost estimation before starting the work. Thank you! x…" at bounding box center [577, 333] width 588 height 73
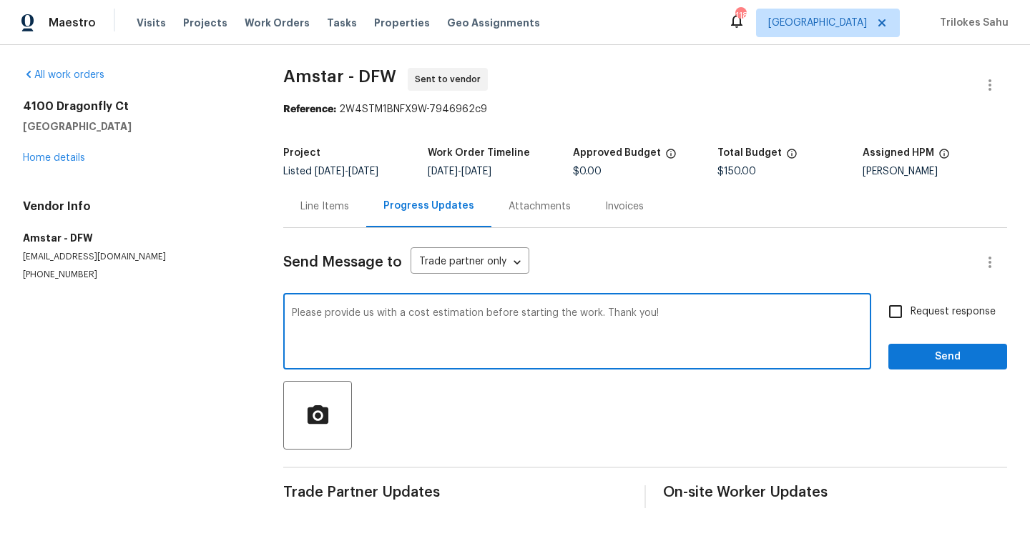
click at [293, 311] on textarea "Please provide us with a cost estimation before starting the work. Thank you!" at bounding box center [577, 333] width 571 height 50
type textarea "Hello, Please provide us with a cost estimation before starting the work. Thank…"
click at [900, 305] on input "Request response" at bounding box center [895, 312] width 30 height 30
checkbox input "true"
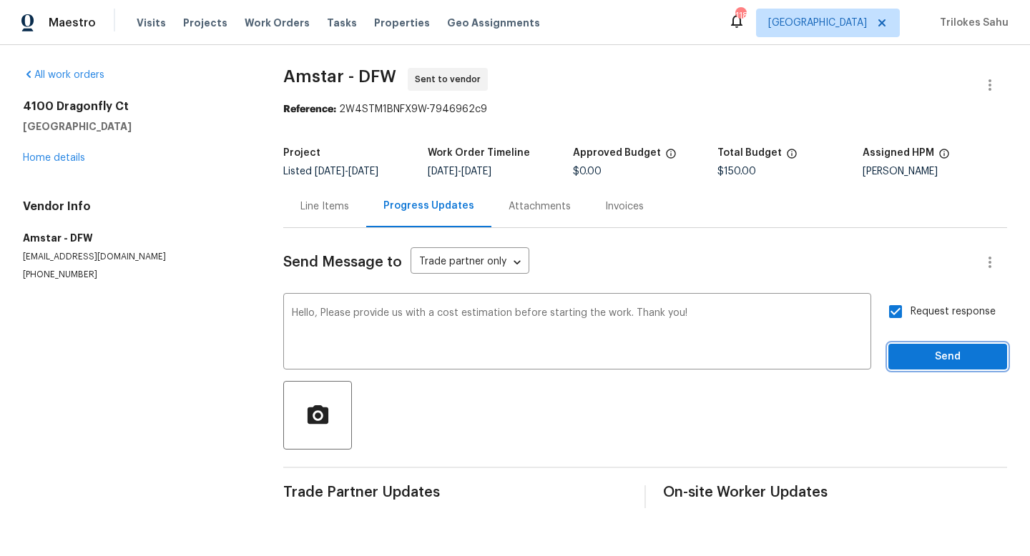
drag, startPoint x: 900, startPoint y: 348, endPoint x: 890, endPoint y: 355, distance: 12.9
click at [900, 348] on button "Send" at bounding box center [947, 357] width 119 height 26
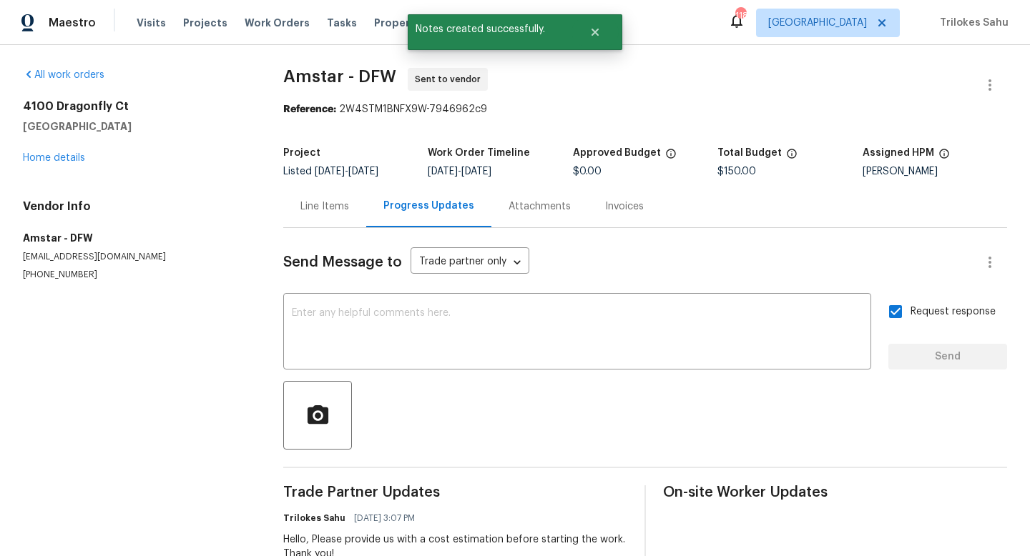
click at [324, 207] on div "Line Items" at bounding box center [324, 207] width 49 height 14
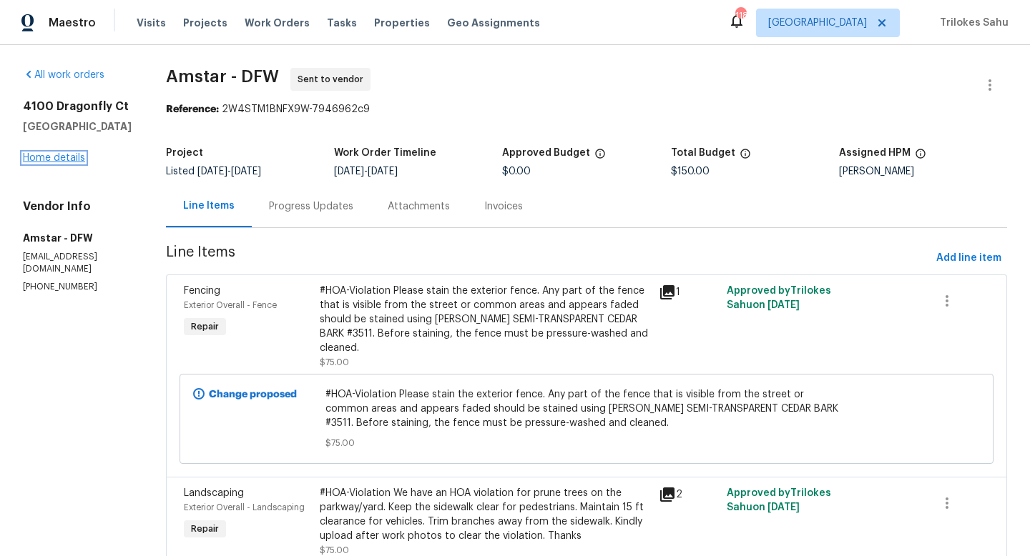
click at [45, 155] on link "Home details" at bounding box center [54, 158] width 62 height 10
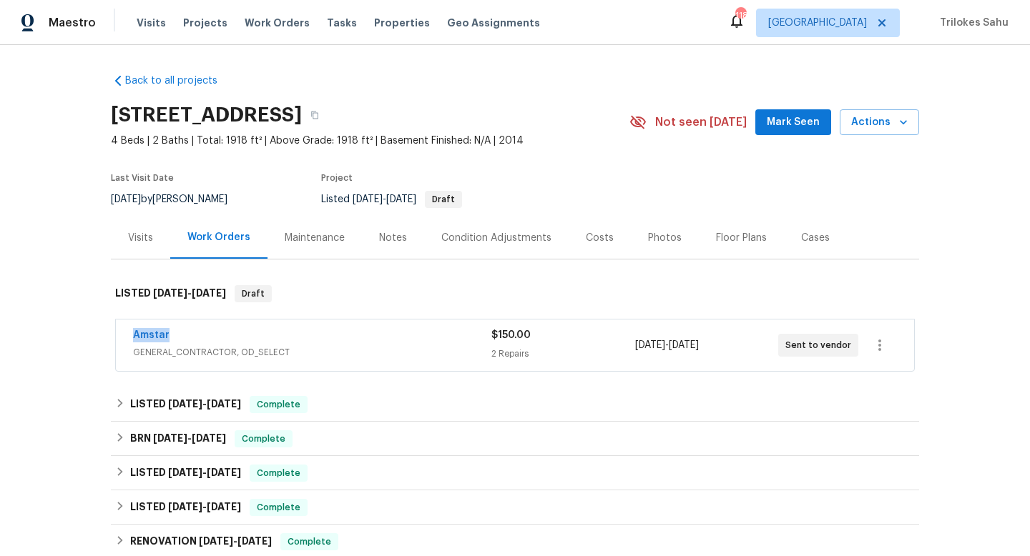
drag, startPoint x: 172, startPoint y: 335, endPoint x: 125, endPoint y: 331, distance: 46.6
click at [125, 331] on div "Amstar GENERAL_CONTRACTOR, OD_SELECT $150.00 2 Repairs [DATE] - [DATE] Sent to …" at bounding box center [515, 345] width 798 height 51
copy link "Amstar"
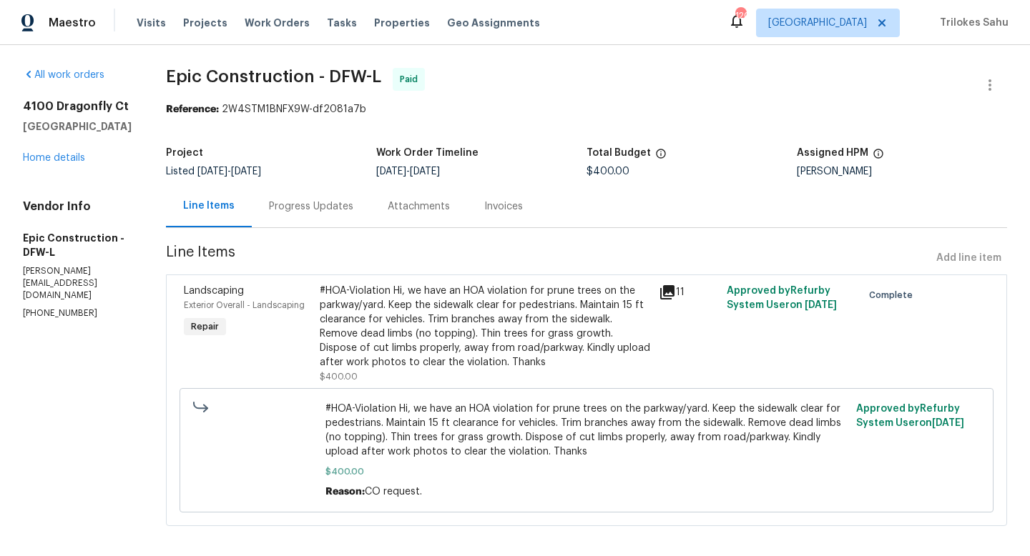
click at [415, 300] on div "#HOA-Violation Hi, we have an HOA violation for prune trees on the parkway/yard…" at bounding box center [485, 327] width 330 height 86
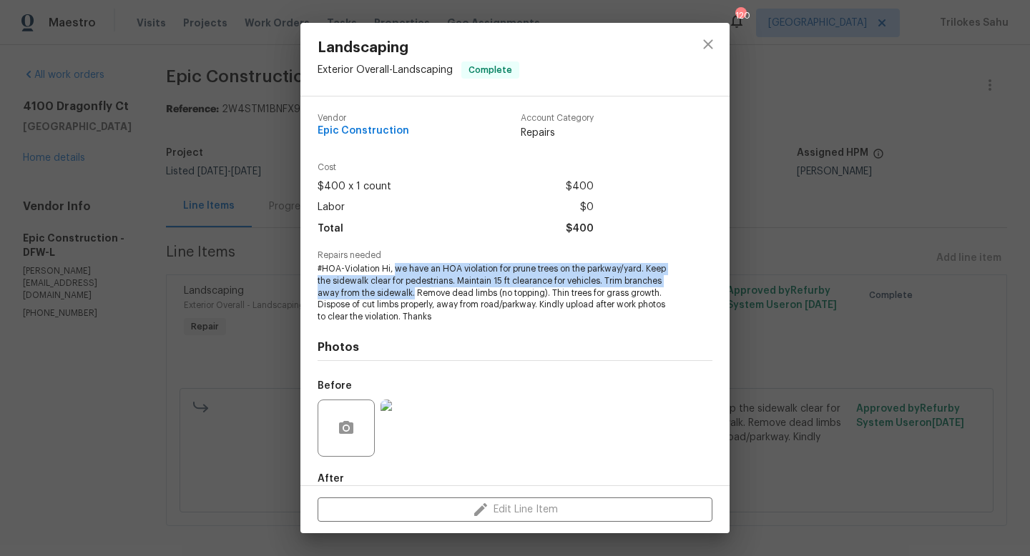
drag, startPoint x: 395, startPoint y: 268, endPoint x: 414, endPoint y: 289, distance: 28.3
click at [414, 289] on span "#HOA-Violation Hi, we have an HOA violation for prune trees on the parkway/yard…" at bounding box center [495, 293] width 355 height 60
copy span "we have an HOA violation for prune trees on the parkway/yard. Keep the sidewalk…"
